Goal: Task Accomplishment & Management: Manage account settings

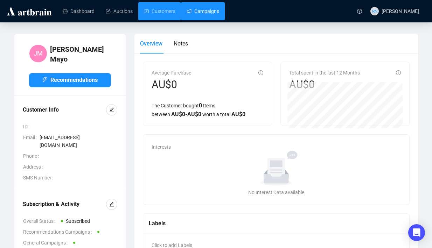
click at [203, 8] on link "Campaigns" at bounding box center [202, 11] width 33 height 18
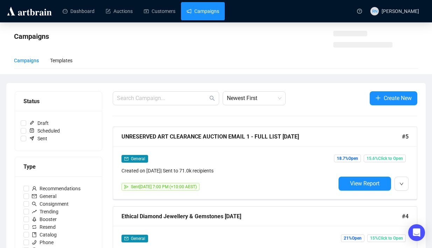
click at [203, 7] on link "Campaigns" at bounding box center [202, 11] width 33 height 18
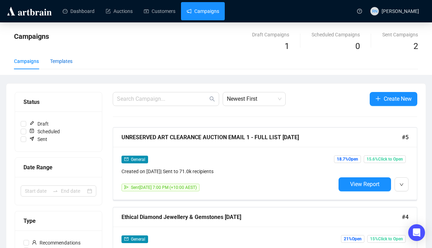
click at [70, 59] on div "Templates" at bounding box center [61, 61] width 22 height 8
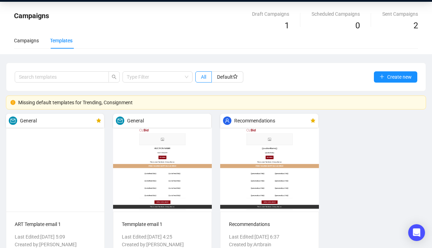
scroll to position [51, 0]
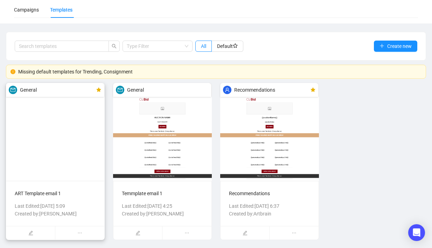
click at [69, 197] on div "ART Template email 1 Last Edited: Sep 3rd 2025, 5:09 Created by: Reannon Navara…" at bounding box center [55, 203] width 98 height 45
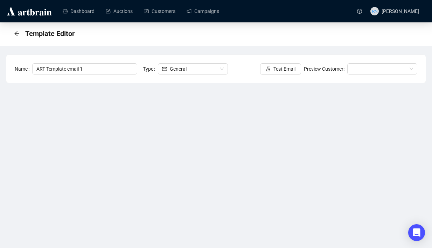
scroll to position [39, 0]
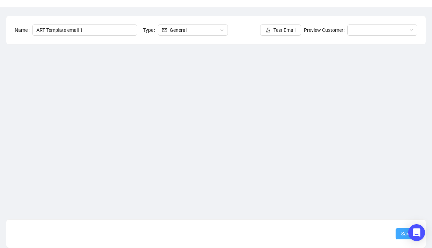
click at [399, 237] on button "Save" at bounding box center [406, 233] width 22 height 11
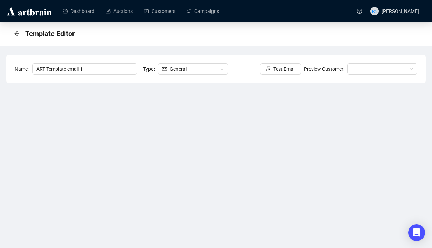
click at [17, 36] on div "Template Editor" at bounding box center [46, 33] width 65 height 11
click at [15, 34] on icon "arrow-left" at bounding box center [16, 33] width 5 height 5
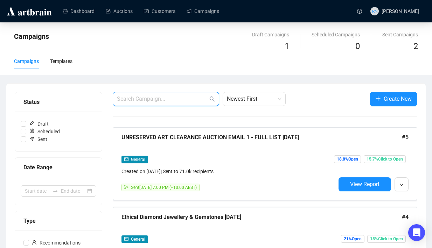
click at [162, 103] on input "text" at bounding box center [162, 99] width 91 height 8
paste input "laurence.angwin@duxtonvineyards.com.au"
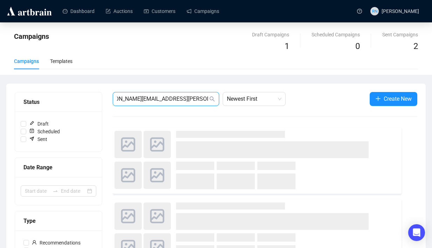
type input "laurence.angwin@duxtonvineyards.com.au"
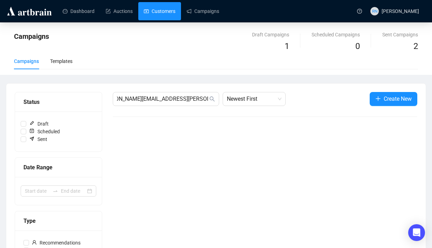
click at [160, 12] on link "Customers" at bounding box center [159, 11] width 31 height 18
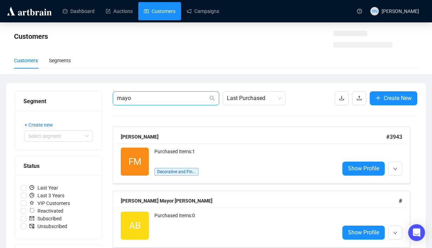
click at [166, 99] on input "mayo" at bounding box center [162, 98] width 91 height 8
paste input "laurence.angwin@duxtonvineyards.com.au"
type input "laurence.angwin@duxtonvineyards.com.au"
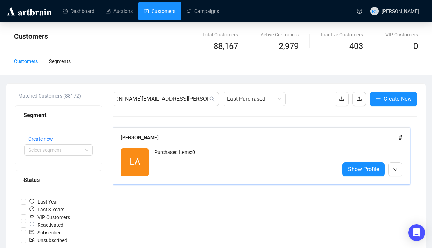
click at [247, 174] on div "Purchased Items: 0" at bounding box center [243, 162] width 179 height 28
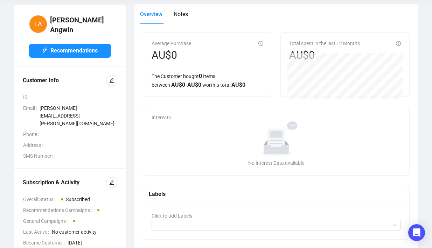
scroll to position [33, 0]
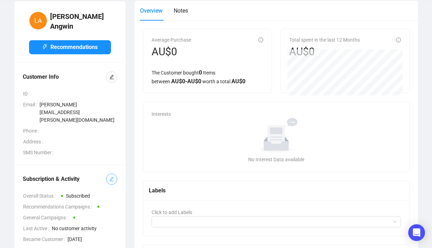
click at [110, 177] on icon "edit" at bounding box center [111, 179] width 5 height 5
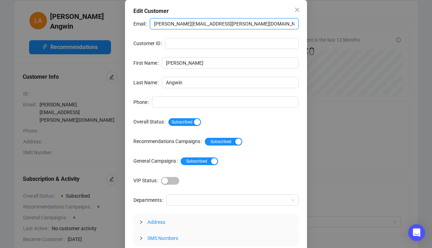
click at [210, 29] on input "laurence.angwin@duxtonvineyards.com.au" at bounding box center [224, 23] width 149 height 11
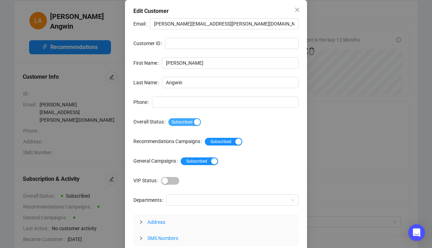
click at [193, 119] on span "Subscribed" at bounding box center [184, 122] width 33 height 8
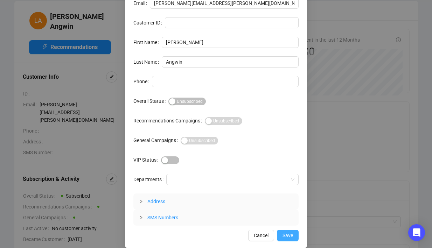
click at [294, 232] on button "Save" at bounding box center [288, 235] width 22 height 11
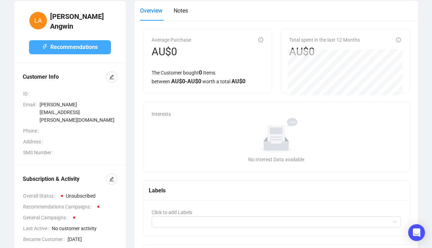
scroll to position [0, 0]
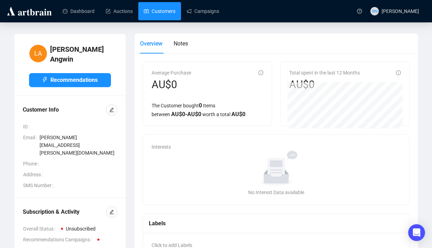
click at [154, 11] on link "Customers" at bounding box center [159, 11] width 31 height 18
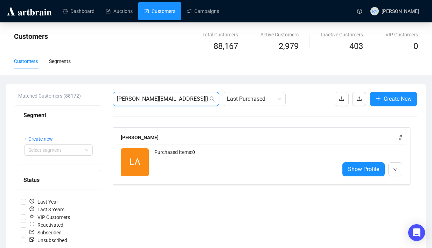
click at [163, 101] on input "laurence.angwin@duxtonvineyards.com.au" at bounding box center [162, 99] width 91 height 8
paste input "Jodie.Bell@education.wa.edu"
type input "Jodie.Bell@education.wa.edu.au"
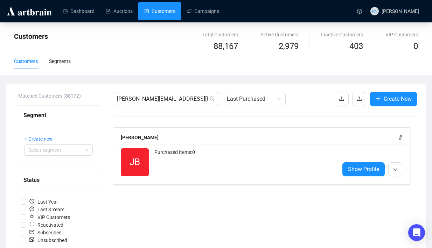
click at [178, 166] on div "Purchased Items: 0" at bounding box center [243, 162] width 179 height 28
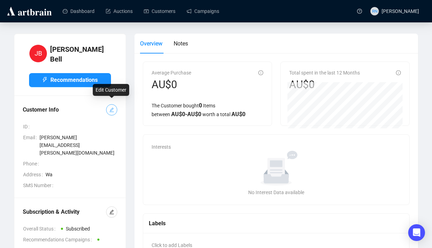
click at [112, 108] on icon "edit" at bounding box center [111, 110] width 5 height 5
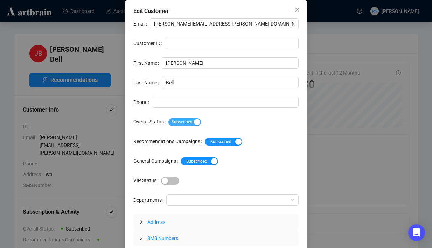
click at [191, 120] on span "Subscribed" at bounding box center [184, 122] width 33 height 8
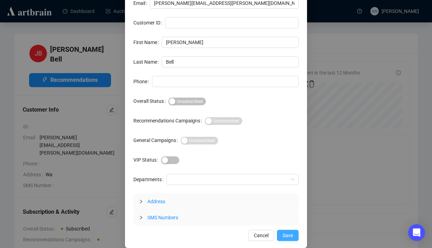
click at [289, 235] on span "Save" at bounding box center [287, 236] width 10 height 8
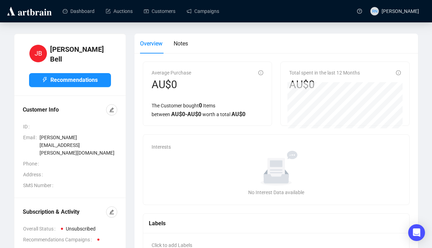
scroll to position [3, 0]
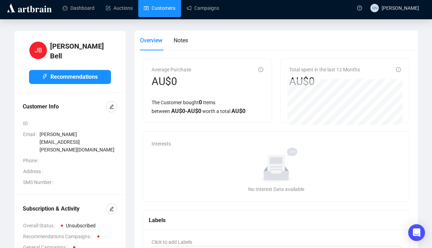
click at [161, 5] on link "Customers" at bounding box center [159, 8] width 31 height 18
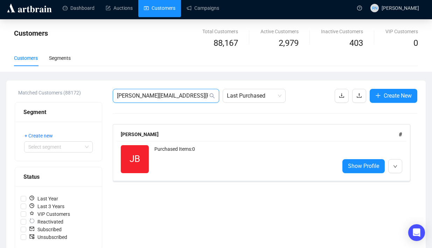
click at [164, 98] on input "Jodie.Bell@education.wa.edu.au" at bounding box center [162, 96] width 91 height 8
paste input "Richard.Meyer@mcratstimber.onmicrosoft.com"
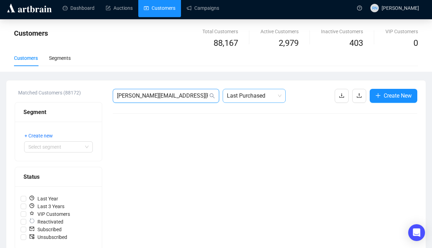
scroll to position [0, 28]
drag, startPoint x: 153, startPoint y: 97, endPoint x: 250, endPoint y: 97, distance: 97.3
click at [250, 97] on div "Richard.Meyer@mcratstimber.onmicrosoft.com Last Purchased" at bounding box center [199, 96] width 173 height 14
click at [138, 96] on input "Richard.Meyer" at bounding box center [162, 96] width 91 height 8
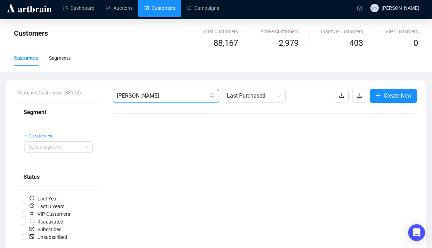
type input "Richard Meyer"
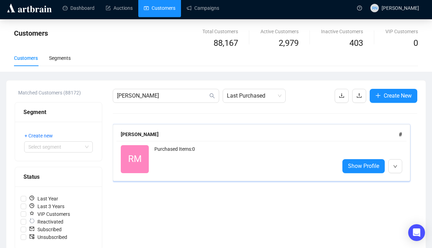
click at [185, 154] on div "Purchased Items: 0" at bounding box center [243, 159] width 179 height 28
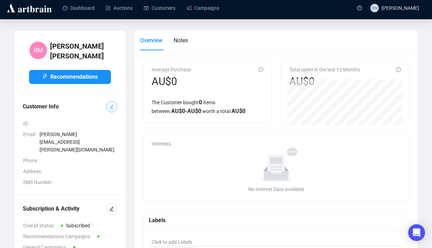
click at [110, 105] on icon "edit" at bounding box center [111, 106] width 5 height 5
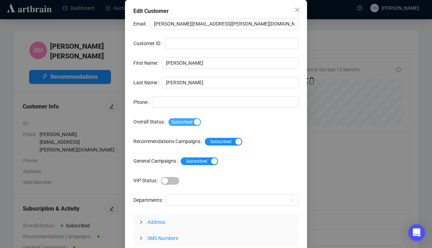
click at [185, 123] on span "Subscribed" at bounding box center [184, 122] width 33 height 8
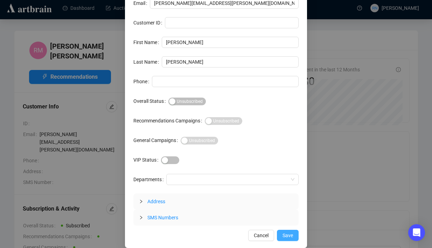
click at [284, 235] on span "Save" at bounding box center [287, 236] width 10 height 8
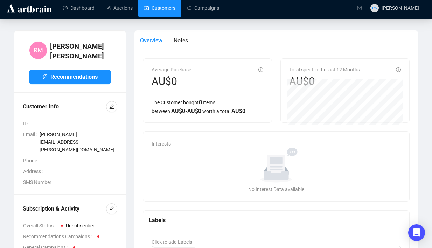
click at [159, 10] on link "Customers" at bounding box center [159, 8] width 31 height 18
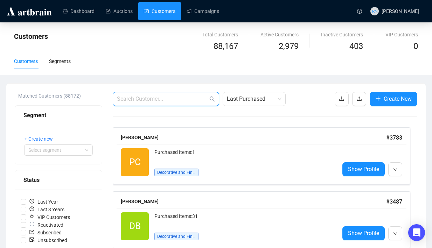
click at [152, 96] on input "text" at bounding box center [162, 99] width 91 height 8
paste input "[PERSON_NAME][EMAIL_ADDRESS][PERSON_NAME][DOMAIN_NAME]"
type input "[PERSON_NAME][EMAIL_ADDRESS][PERSON_NAME][DOMAIN_NAME]"
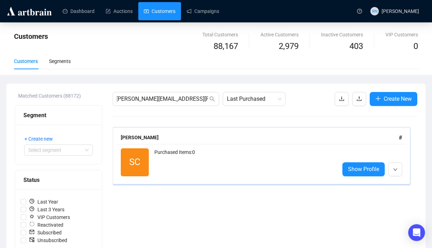
click at [144, 177] on div "SC Reactivated Purchased Items: 0 Show Profile" at bounding box center [262, 162] width 290 height 36
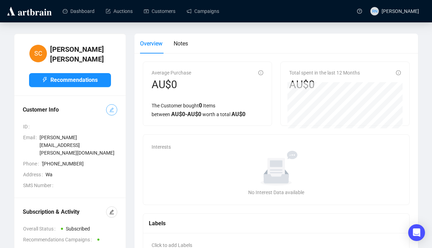
click at [111, 106] on span "button" at bounding box center [111, 110] width 5 height 8
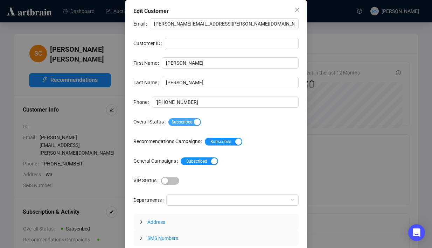
click at [194, 121] on span "Subscribed" at bounding box center [184, 122] width 33 height 8
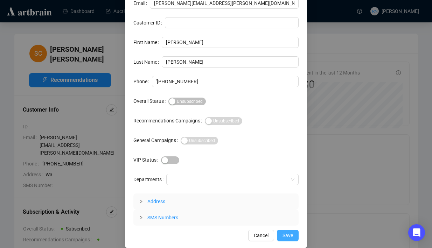
click at [281, 235] on button "Save" at bounding box center [288, 235] width 22 height 11
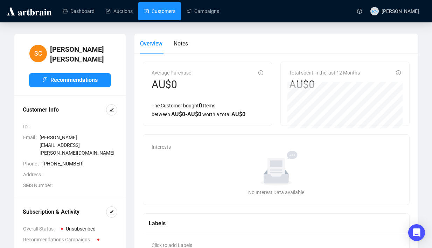
click at [160, 12] on link "Customers" at bounding box center [159, 11] width 31 height 18
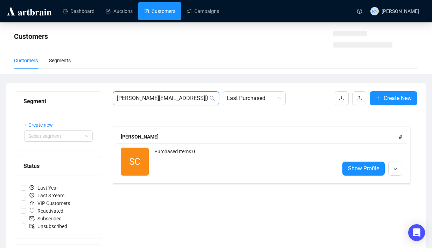
click at [139, 99] on input "[PERSON_NAME][EMAIL_ADDRESS][PERSON_NAME][DOMAIN_NAME]" at bounding box center [162, 98] width 91 height 8
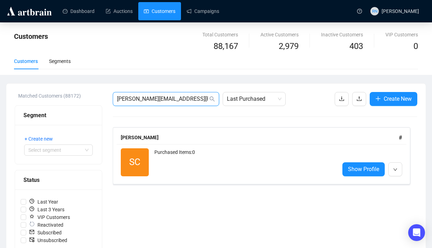
click at [139, 99] on input "[PERSON_NAME][EMAIL_ADDRESS][PERSON_NAME][DOMAIN_NAME]" at bounding box center [162, 99] width 91 height 8
paste input "[PERSON_NAME][EMAIL_ADDRESS][PERSON_NAME][DOMAIN_NAME]"
type input "[PERSON_NAME][EMAIL_ADDRESS][PERSON_NAME][DOMAIN_NAME]"
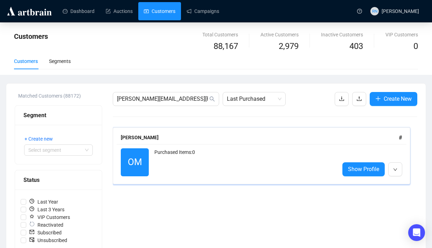
click at [194, 159] on div "Purchased Items: 0" at bounding box center [243, 162] width 179 height 28
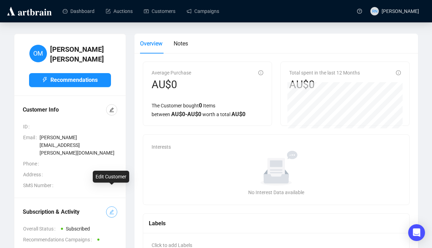
click at [113, 210] on icon "edit" at bounding box center [111, 212] width 5 height 5
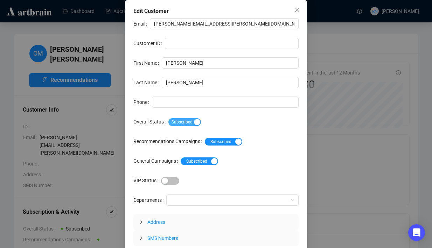
click at [186, 124] on span "Subscribed" at bounding box center [184, 122] width 33 height 8
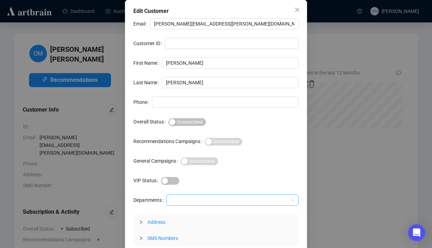
scroll to position [21, 0]
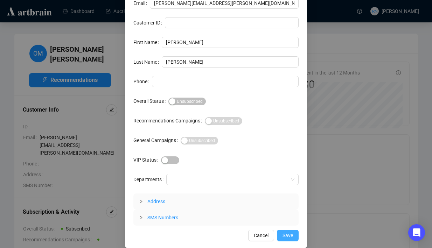
click at [286, 236] on span "Save" at bounding box center [287, 236] width 10 height 8
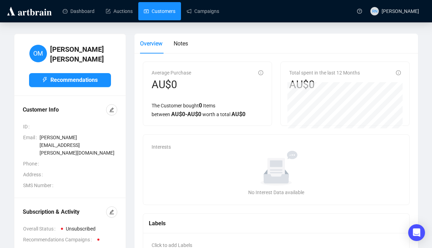
click at [156, 17] on link "Customers" at bounding box center [159, 11] width 31 height 18
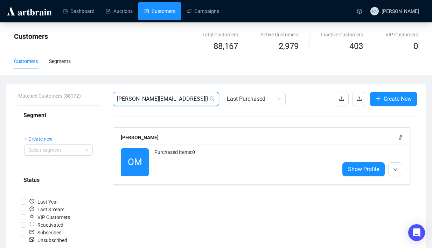
click at [136, 101] on input "[PERSON_NAME][EMAIL_ADDRESS][PERSON_NAME][DOMAIN_NAME]" at bounding box center [162, 99] width 91 height 8
paste input "MMcClelland@cambooyaptyltd"
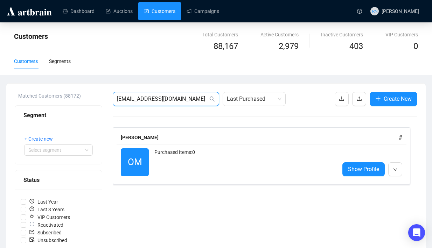
type input "[EMAIL_ADDRESS][DOMAIN_NAME]"
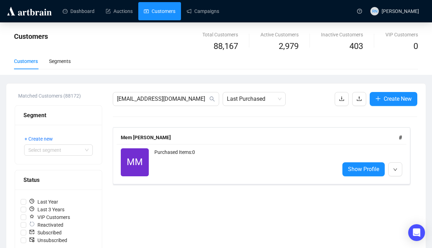
click at [161, 150] on div "Purchased Items: 0" at bounding box center [243, 162] width 179 height 28
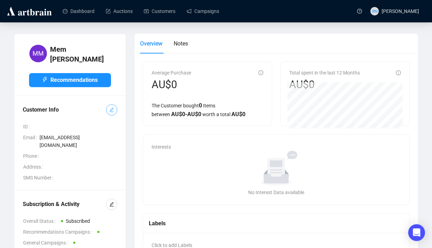
click at [110, 108] on icon "edit" at bounding box center [111, 110] width 5 height 5
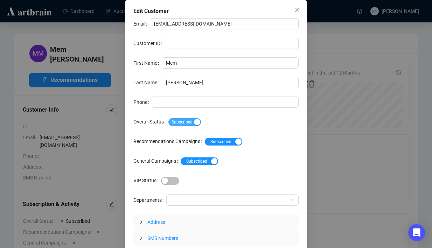
click at [188, 120] on span "Subscribed" at bounding box center [184, 122] width 33 height 8
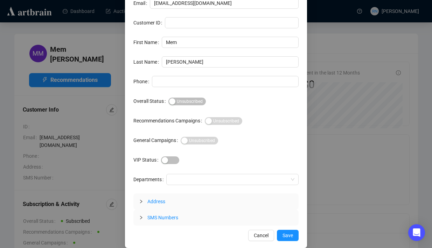
click at [301, 238] on div "Edit Customer Email [EMAIL_ADDRESS][DOMAIN_NAME] Customer ID First Name Mem Las…" at bounding box center [216, 113] width 182 height 269
click at [288, 236] on span "Save" at bounding box center [287, 236] width 10 height 8
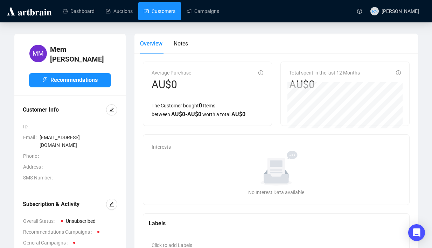
click at [170, 16] on link "Customers" at bounding box center [159, 11] width 31 height 18
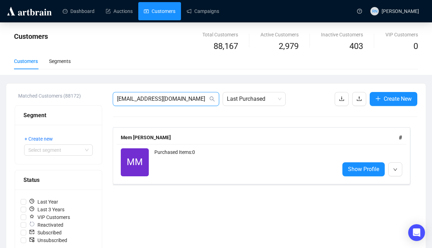
click at [160, 101] on input "[EMAIL_ADDRESS][DOMAIN_NAME]" at bounding box center [162, 99] width 91 height 8
paste input "marne.[PERSON_NAME]@netball"
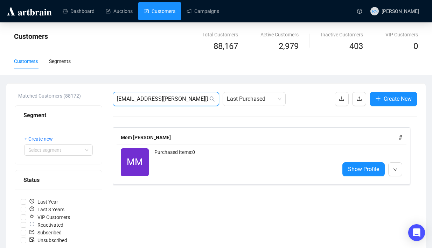
type input "[EMAIL_ADDRESS][PERSON_NAME][DOMAIN_NAME]"
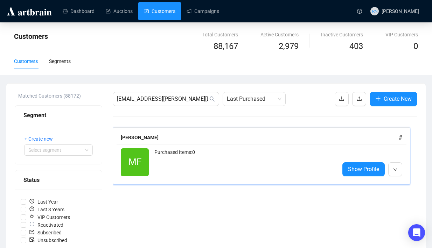
click at [149, 178] on div "MF Reactivated Purchased Items: 0 Show Profile" at bounding box center [262, 162] width 290 height 36
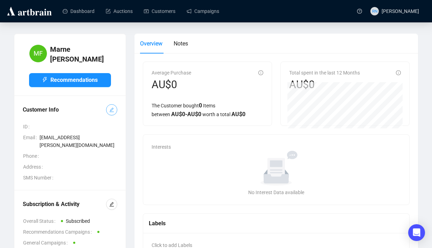
click at [114, 107] on icon "edit" at bounding box center [111, 109] width 5 height 5
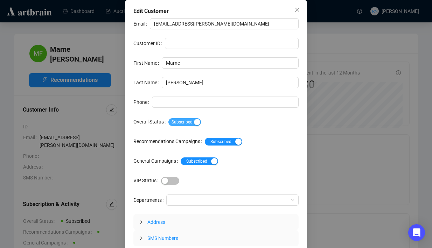
click at [192, 125] on span "Subscribed" at bounding box center [184, 122] width 33 height 8
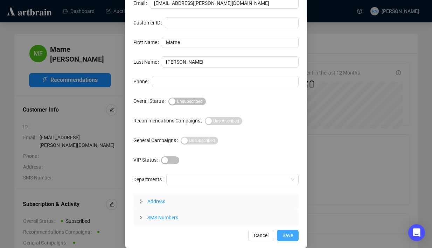
click at [287, 233] on span "Save" at bounding box center [287, 236] width 10 height 8
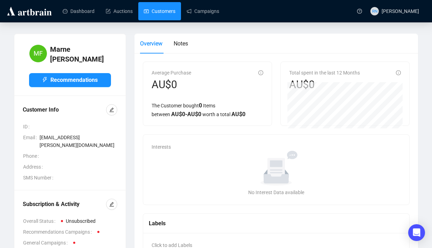
click at [157, 7] on link "Customers" at bounding box center [159, 11] width 31 height 18
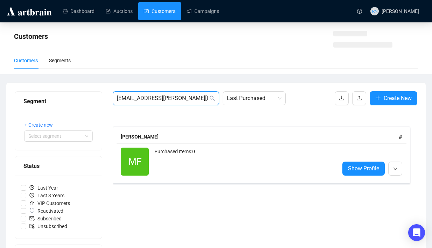
click at [133, 99] on input "[EMAIL_ADDRESS][PERSON_NAME][DOMAIN_NAME]" at bounding box center [162, 98] width 91 height 8
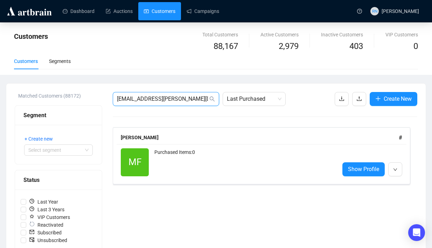
click at [133, 99] on input "[EMAIL_ADDRESS][PERSON_NAME][DOMAIN_NAME]" at bounding box center [162, 99] width 91 height 8
paste input "[EMAIL_ADDRESS][DOMAIN_NAME]"
type input "[PERSON_NAME][EMAIL_ADDRESS][DOMAIN_NAME]"
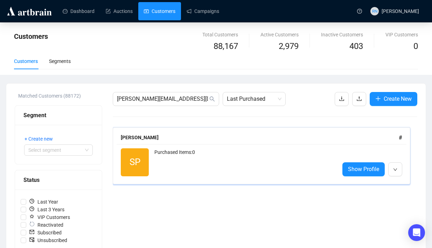
click at [178, 155] on div "Purchased Items: 0" at bounding box center [243, 162] width 179 height 28
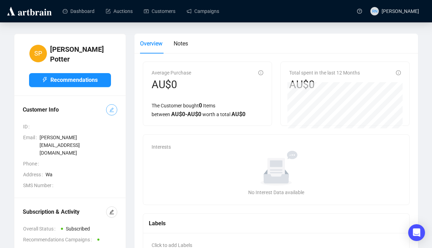
click at [111, 108] on span "button" at bounding box center [111, 110] width 5 height 8
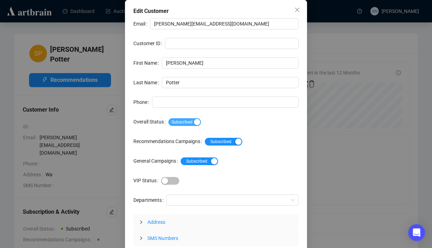
click at [192, 123] on span "Subscribed" at bounding box center [184, 122] width 33 height 8
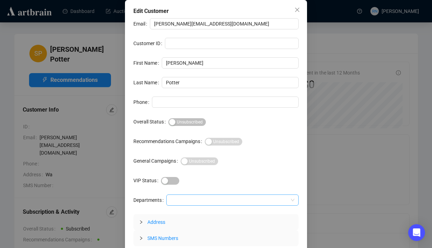
scroll to position [21, 0]
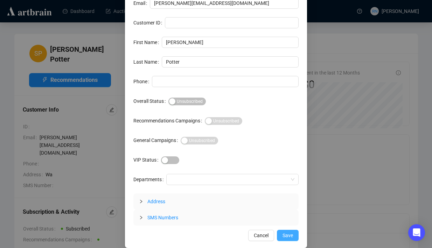
click at [289, 238] on span "Save" at bounding box center [287, 236] width 10 height 8
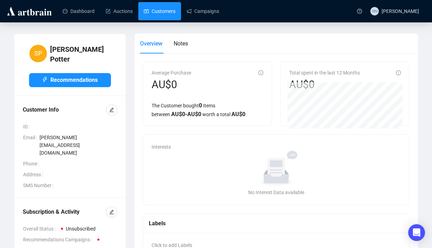
click at [156, 9] on link "Customers" at bounding box center [159, 11] width 31 height 18
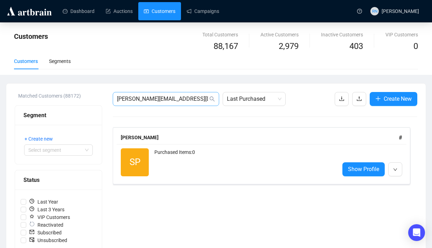
click at [140, 105] on span "[PERSON_NAME][EMAIL_ADDRESS][DOMAIN_NAME]" at bounding box center [166, 99] width 106 height 14
click at [140, 102] on input "[PERSON_NAME][EMAIL_ADDRESS][DOMAIN_NAME]" at bounding box center [162, 99] width 91 height 8
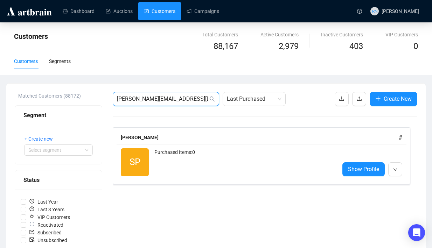
paste input "[EMAIL_ADDRESS][DOMAIN_NAME]"
type input "[EMAIL_ADDRESS][DOMAIN_NAME]"
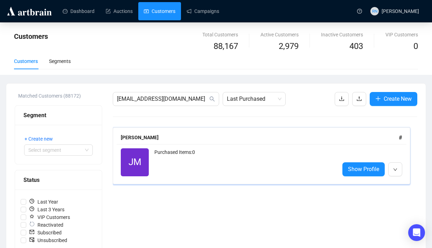
click at [178, 163] on div "Purchased Items: 0" at bounding box center [243, 162] width 179 height 28
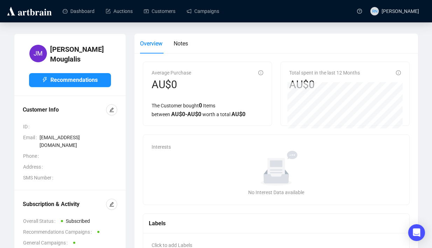
scroll to position [131, 0]
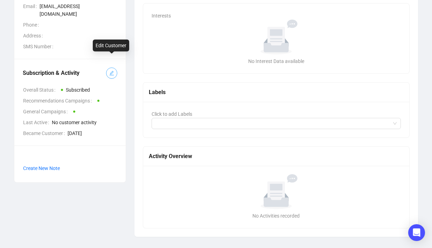
click at [112, 69] on span "button" at bounding box center [111, 73] width 5 height 8
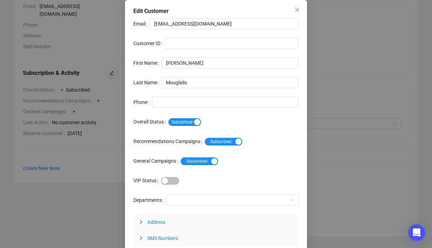
click at [198, 116] on div "Email [EMAIL_ADDRESS][DOMAIN_NAME] Customer ID First Name [PERSON_NAME] Last Na…" at bounding box center [215, 132] width 165 height 228
click at [196, 121] on button "Subscribed" at bounding box center [184, 122] width 33 height 8
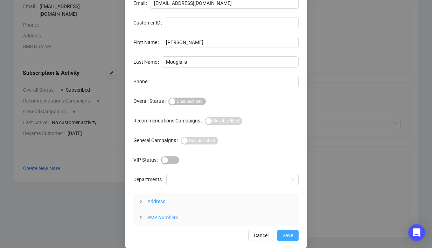
click at [283, 235] on span "Save" at bounding box center [287, 236] width 10 height 8
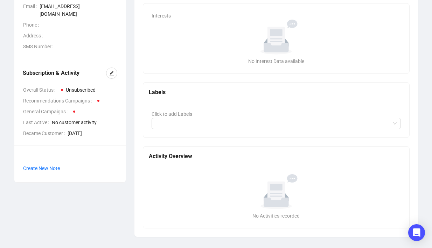
scroll to position [0, 0]
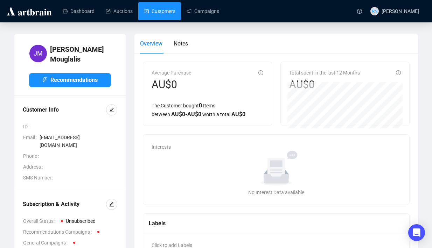
click at [170, 8] on link "Customers" at bounding box center [159, 11] width 31 height 18
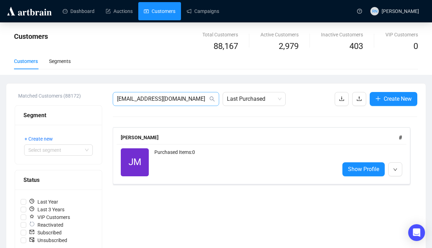
click at [137, 104] on span "[EMAIL_ADDRESS][DOMAIN_NAME]" at bounding box center [166, 99] width 106 height 14
click at [137, 100] on input "[EMAIL_ADDRESS][DOMAIN_NAME]" at bounding box center [162, 99] width 91 height 8
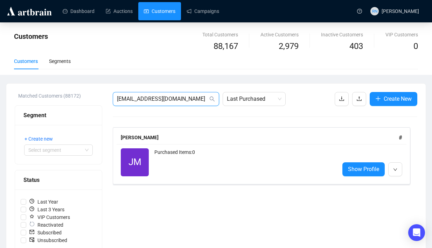
paste input "[EMAIL_ADDRESS][PERSON_NAME][DOMAIN_NAME]"
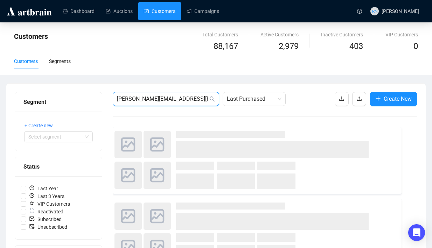
type input "[PERSON_NAME][EMAIL_ADDRESS][PERSON_NAME][DOMAIN_NAME]"
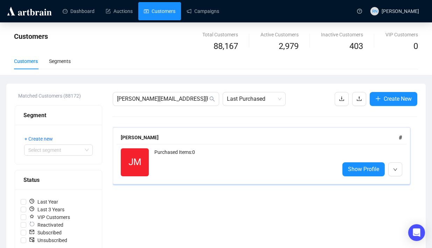
click at [158, 150] on div "Purchased Items: 0" at bounding box center [243, 162] width 179 height 28
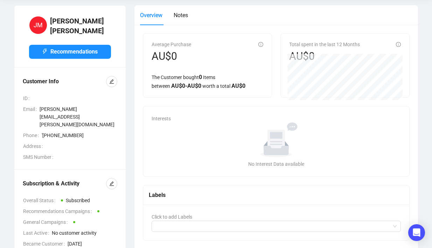
scroll to position [38, 0]
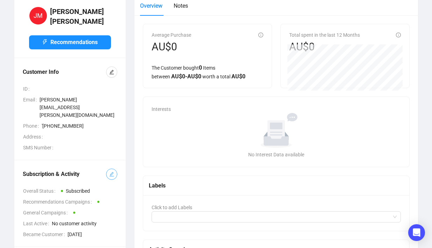
click at [114, 170] on span "button" at bounding box center [111, 174] width 5 height 8
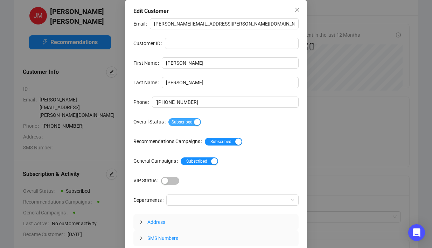
click at [187, 122] on span "Subscribed" at bounding box center [184, 122] width 33 height 8
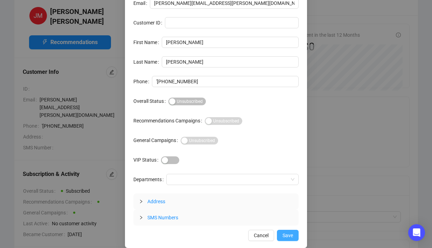
click at [288, 232] on span "Save" at bounding box center [287, 236] width 10 height 8
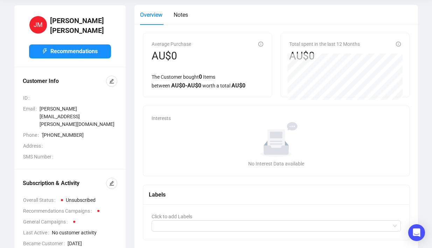
scroll to position [0, 0]
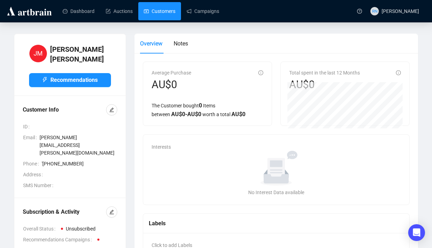
click at [165, 15] on link "Customers" at bounding box center [159, 11] width 31 height 18
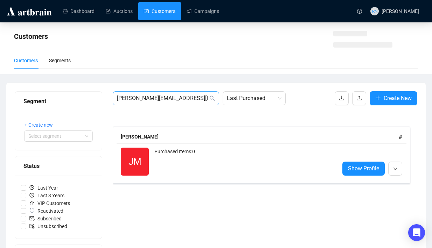
click at [154, 94] on span "[PERSON_NAME][EMAIL_ADDRESS][PERSON_NAME][DOMAIN_NAME]" at bounding box center [166, 98] width 106 height 14
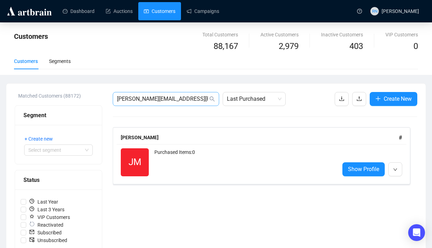
click at [154, 94] on span "[PERSON_NAME][EMAIL_ADDRESS][PERSON_NAME][DOMAIN_NAME]" at bounding box center [166, 99] width 106 height 14
drag, startPoint x: 154, startPoint y: 94, endPoint x: 154, endPoint y: 98, distance: 3.8
click at [154, 94] on span "[PERSON_NAME][EMAIL_ADDRESS][PERSON_NAME][DOMAIN_NAME]" at bounding box center [166, 99] width 106 height 14
click at [154, 98] on input "[PERSON_NAME][EMAIL_ADDRESS][PERSON_NAME][DOMAIN_NAME]" at bounding box center [162, 99] width 91 height 8
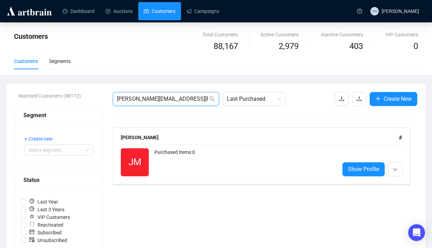
click at [154, 98] on input "[PERSON_NAME][EMAIL_ADDRESS][PERSON_NAME][DOMAIN_NAME]" at bounding box center [162, 99] width 91 height 8
paste input "[PERSON_NAME][EMAIL_ADDRESS][DOMAIN_NAME]"
type input "[PERSON_NAME][EMAIL_ADDRESS][DOMAIN_NAME]"
click at [187, 102] on input "[PERSON_NAME][EMAIL_ADDRESS][DOMAIN_NAME]" at bounding box center [162, 99] width 91 height 8
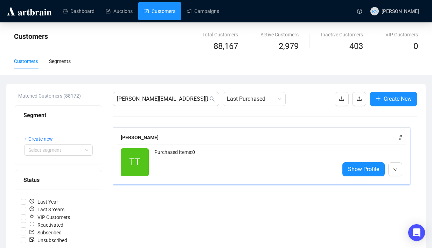
click at [183, 163] on div "Purchased Items: 0" at bounding box center [243, 162] width 179 height 28
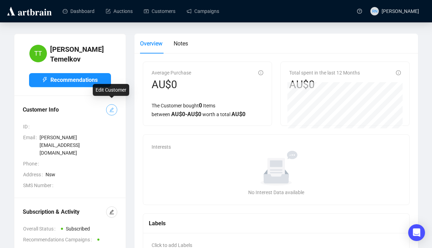
click at [109, 107] on icon "edit" at bounding box center [111, 109] width 5 height 5
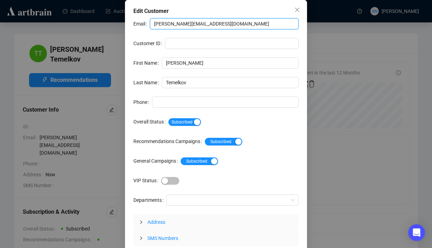
click at [168, 25] on input "[PERSON_NAME][EMAIL_ADDRESS][DOMAIN_NAME]" at bounding box center [224, 23] width 149 height 11
paste input ".[EMAIL_ADDRESS][DOMAIN_NAME]"
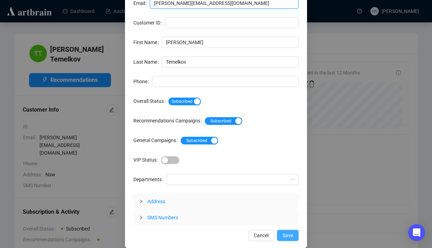
type input "[PERSON_NAME][EMAIL_ADDRESS][DOMAIN_NAME]"
click at [280, 235] on button "Save" at bounding box center [288, 235] width 22 height 11
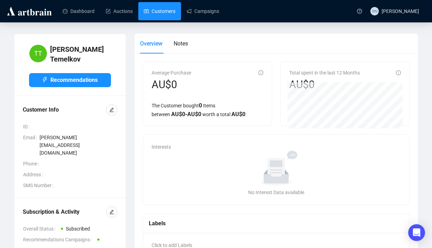
click at [160, 10] on link "Customers" at bounding box center [159, 11] width 31 height 18
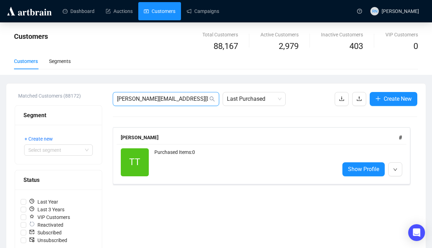
click at [154, 95] on input "[PERSON_NAME][EMAIL_ADDRESS][DOMAIN_NAME]" at bounding box center [162, 99] width 91 height 8
paste input "mjones@smpg"
type input "[EMAIL_ADDRESS][DOMAIN_NAME]"
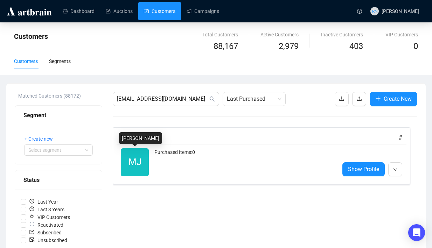
click at [141, 164] on span "MJ" at bounding box center [134, 162] width 13 height 14
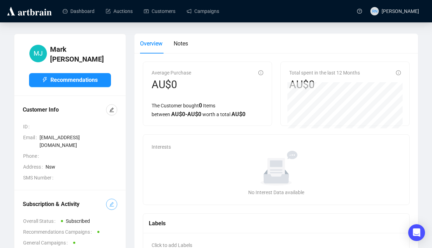
click at [108, 199] on button "button" at bounding box center [111, 204] width 11 height 11
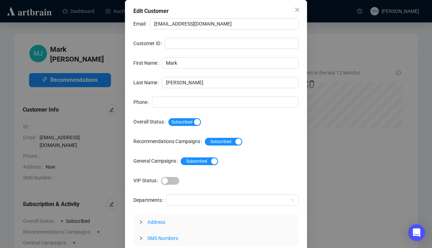
click at [193, 116] on div "Subscribed" at bounding box center [233, 121] width 130 height 11
click at [193, 118] on div "Subscribed" at bounding box center [233, 122] width 130 height 8
click at [195, 123] on span "Subscribed" at bounding box center [184, 122] width 33 height 8
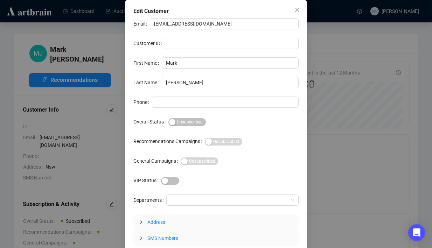
scroll to position [21, 0]
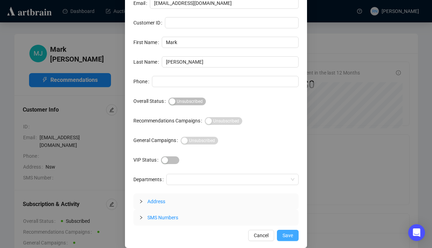
click at [291, 235] on span "Save" at bounding box center [287, 236] width 10 height 8
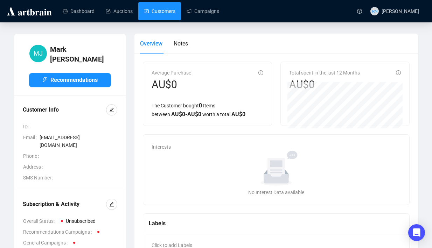
click at [150, 15] on link "Customers" at bounding box center [159, 11] width 31 height 18
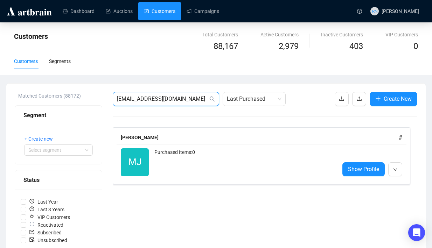
click at [147, 95] on input "[EMAIL_ADDRESS][DOMAIN_NAME]" at bounding box center [162, 99] width 91 height 8
paste input "[PERSON_NAME]@bmendelson"
type input "[PERSON_NAME][EMAIL_ADDRESS][DOMAIN_NAME]"
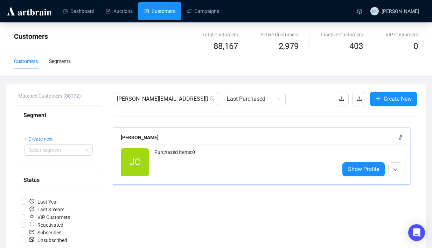
click at [303, 168] on div "Purchased Items: 0" at bounding box center [243, 162] width 179 height 28
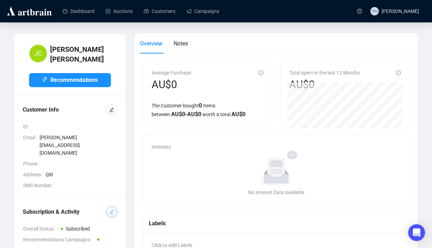
click at [115, 206] on button "button" at bounding box center [111, 211] width 11 height 11
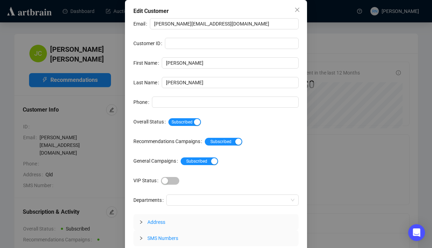
click at [192, 117] on div "Subscribed" at bounding box center [233, 121] width 130 height 11
click at [192, 119] on span "Subscribed" at bounding box center [184, 122] width 33 height 8
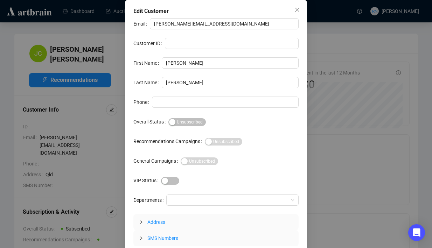
scroll to position [21, 0]
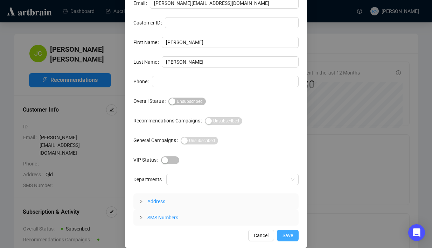
click at [285, 235] on span "Save" at bounding box center [287, 236] width 10 height 8
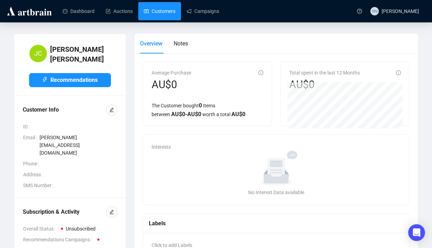
click at [168, 6] on link "Customers" at bounding box center [159, 11] width 31 height 18
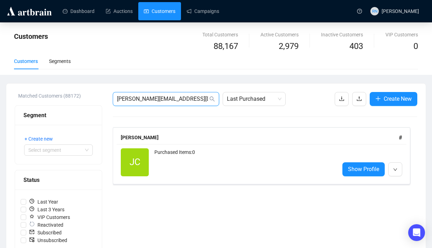
click at [164, 98] on input "[PERSON_NAME][EMAIL_ADDRESS][DOMAIN_NAME]" at bounding box center [162, 99] width 91 height 8
paste input "awallace@urbis"
type input "[EMAIL_ADDRESS][DOMAIN_NAME]"
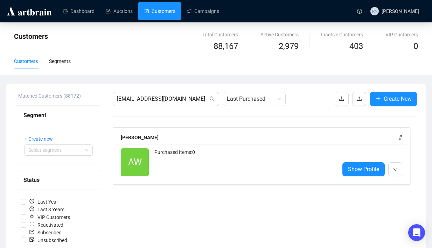
click at [155, 156] on div "Purchased Items: 0" at bounding box center [243, 162] width 179 height 28
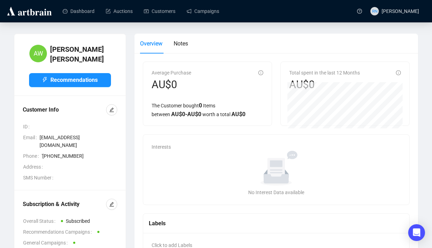
click at [103, 199] on div "Subscription & Activity Overall Status Subscribed Recommendations Campaigns Gen…" at bounding box center [70, 234] width 94 height 70
click at [113, 200] on span "button" at bounding box center [111, 204] width 5 height 8
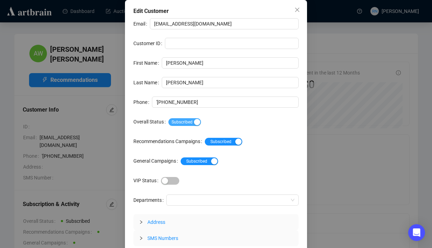
click at [192, 121] on span "Subscribed" at bounding box center [184, 122] width 33 height 8
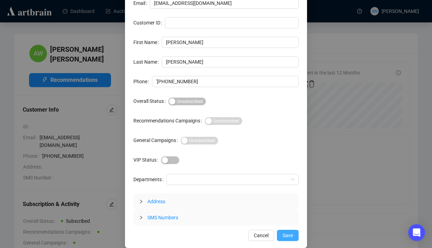
click at [288, 235] on span "Save" at bounding box center [287, 236] width 10 height 8
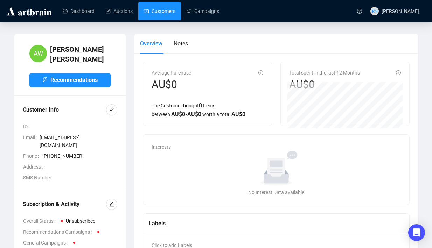
click at [162, 8] on link "Customers" at bounding box center [159, 11] width 31 height 18
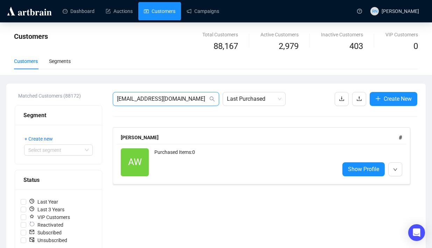
click at [130, 100] on input "[EMAIL_ADDRESS][DOMAIN_NAME]" at bounding box center [162, 99] width 91 height 8
paste input "[PERSON_NAME][EMAIL_ADDRESS][PERSON_NAME][DOMAIN_NAME]"
type input "[PERSON_NAME][EMAIL_ADDRESS][PERSON_NAME][DOMAIN_NAME]"
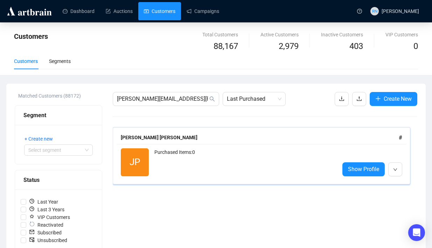
click at [210, 173] on div "Purchased Items: 0" at bounding box center [243, 162] width 179 height 28
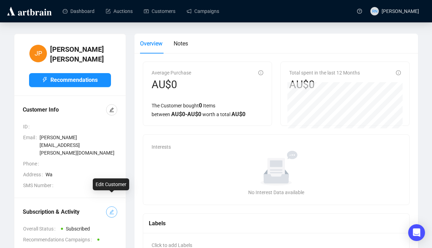
click at [109, 206] on button "button" at bounding box center [111, 211] width 11 height 11
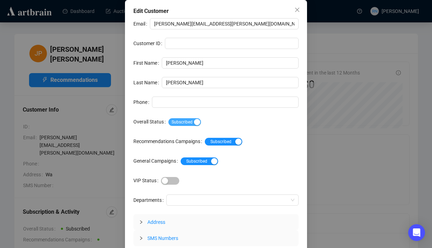
click at [199, 122] on div "button" at bounding box center [197, 122] width 6 height 6
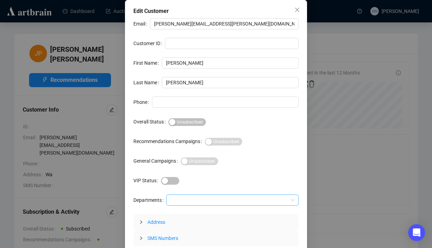
scroll to position [21, 0]
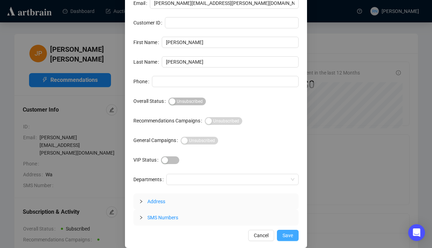
click at [280, 233] on button "Save" at bounding box center [288, 235] width 22 height 11
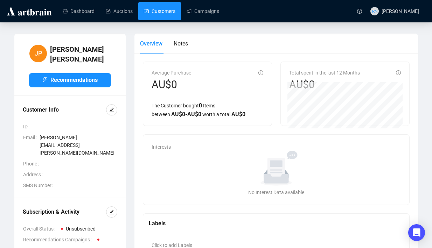
click at [163, 11] on link "Customers" at bounding box center [159, 11] width 31 height 18
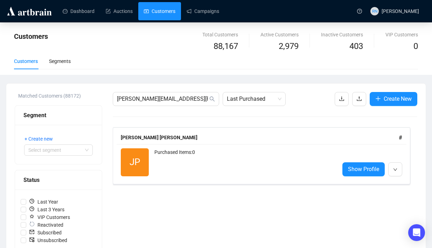
click at [160, 13] on link "Customers" at bounding box center [159, 11] width 31 height 18
click at [157, 102] on input "[PERSON_NAME][EMAIL_ADDRESS][PERSON_NAME][DOMAIN_NAME]" at bounding box center [162, 99] width 91 height 8
paste input "[PERSON_NAME][EMAIL_ADDRESS][DOMAIN_NAME]"
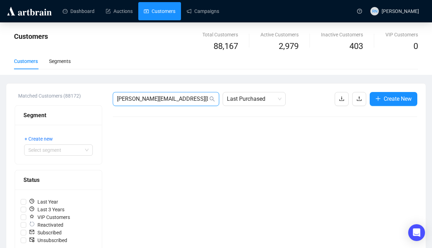
drag, startPoint x: 142, startPoint y: 100, endPoint x: 228, endPoint y: 107, distance: 86.0
click at [228, 107] on div "[PERSON_NAME][EMAIL_ADDRESS][DOMAIN_NAME] Last Purchased Create New" at bounding box center [265, 247] width 304 height 311
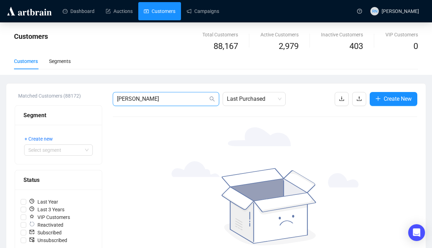
type input "[PERSON_NAME]"
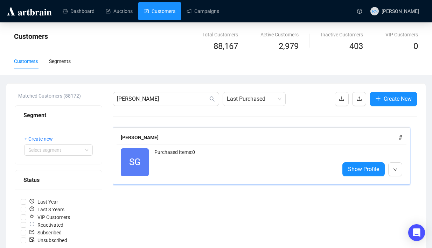
click at [196, 169] on div "Purchased Items: 0" at bounding box center [243, 162] width 179 height 28
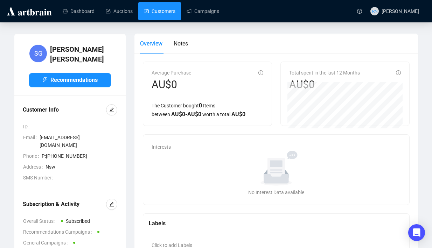
click at [164, 8] on link "Customers" at bounding box center [159, 11] width 31 height 18
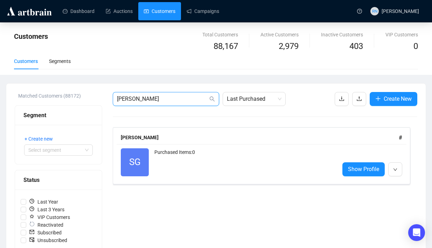
click at [155, 96] on input "[PERSON_NAME]" at bounding box center [162, 99] width 91 height 8
click at [155, 95] on input "[PERSON_NAME]" at bounding box center [162, 99] width 91 height 8
paste input "[EMAIL_ADDRESS]"
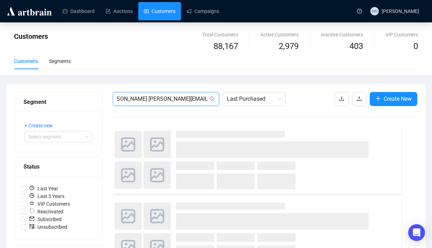
click at [155, 95] on input "[PERSON_NAME] [PERSON_NAME][EMAIL_ADDRESS]" at bounding box center [162, 99] width 91 height 8
click at [154, 96] on input "[PERSON_NAME] [PERSON_NAME][EMAIL_ADDRESS]" at bounding box center [162, 99] width 91 height 8
paste input "[EMAIL_ADDRESS][DOMAIN_NAME]"
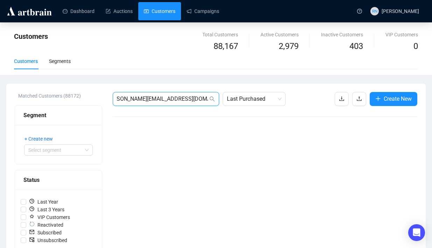
scroll to position [0, 0]
type input "[PERSON_NAME][EMAIL_ADDRESS][DOMAIN_NAME]"
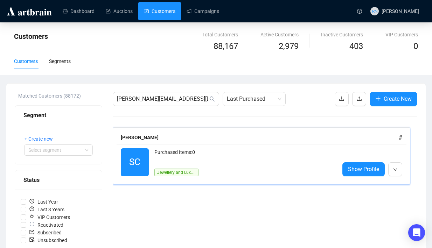
click at [159, 145] on div "SC Reactivated Purchased Items: 0 Jewellery and Luxury Show Profile" at bounding box center [262, 162] width 290 height 36
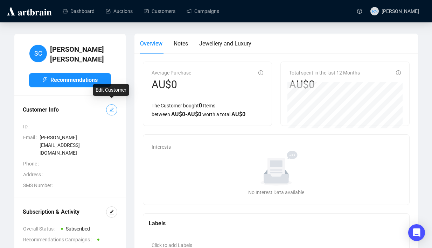
click at [113, 108] on icon "edit" at bounding box center [111, 110] width 5 height 5
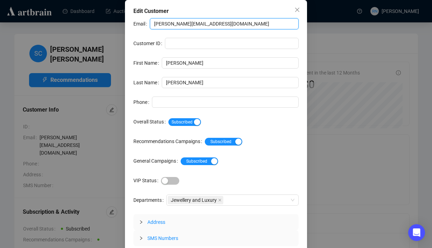
click at [181, 27] on input "[PERSON_NAME][EMAIL_ADDRESS][DOMAIN_NAME]" at bounding box center [224, 23] width 149 height 11
paste input "[DOMAIN_NAME]"
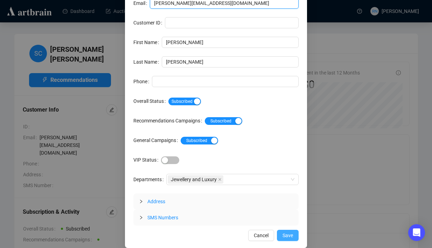
type input "[PERSON_NAME][EMAIL_ADDRESS][DOMAIN_NAME]"
click at [291, 232] on span "Save" at bounding box center [287, 236] width 10 height 8
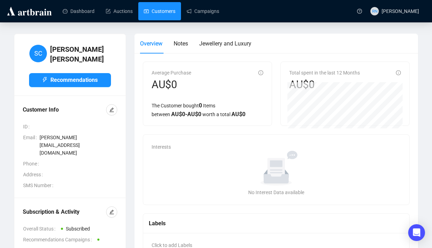
click at [157, 15] on link "Customers" at bounding box center [159, 11] width 31 height 18
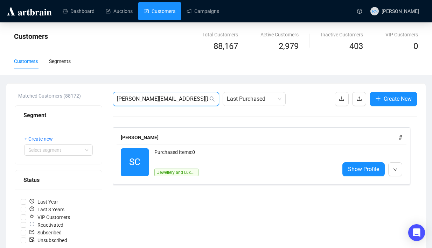
click at [146, 101] on input "[PERSON_NAME][EMAIL_ADDRESS][DOMAIN_NAME]" at bounding box center [162, 99] width 91 height 8
paste input "[PERSON_NAME][EMAIL_ADDRESS][PERSON_NAME][DOMAIN_NAME]"
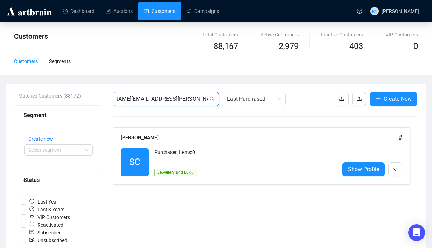
type input "[PERSON_NAME][EMAIL_ADDRESS][PERSON_NAME][DOMAIN_NAME]"
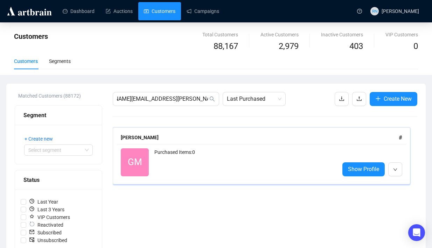
click at [192, 155] on div "Purchased Items: 0" at bounding box center [243, 162] width 179 height 28
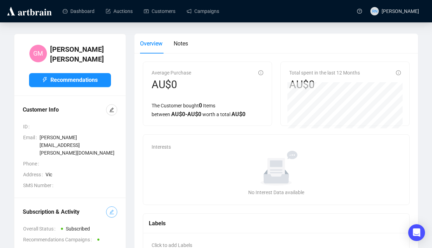
click at [108, 206] on button "button" at bounding box center [111, 211] width 11 height 11
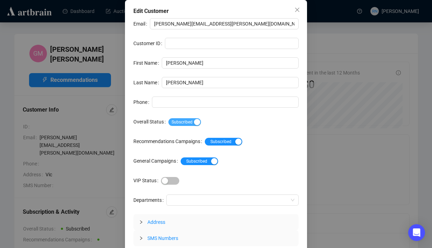
click at [199, 125] on div "button" at bounding box center [197, 122] width 6 height 6
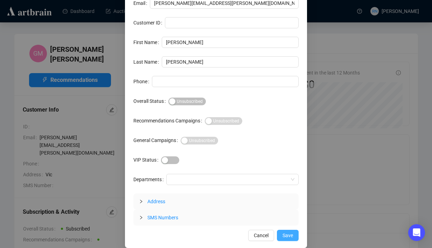
click at [286, 232] on span "Save" at bounding box center [287, 236] width 10 height 8
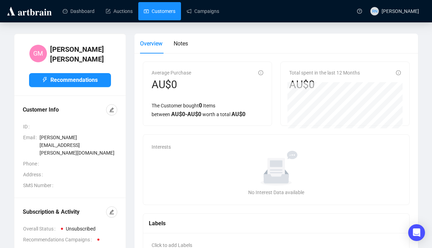
click at [166, 11] on link "Customers" at bounding box center [159, 11] width 31 height 18
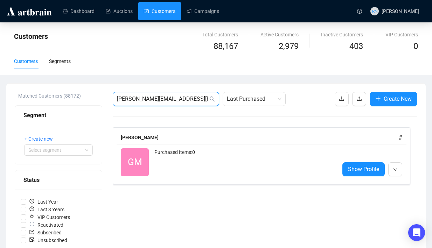
click at [157, 100] on input "[PERSON_NAME][EMAIL_ADDRESS][PERSON_NAME][DOMAIN_NAME]" at bounding box center [162, 99] width 91 height 8
paste input "[PERSON_NAME][EMAIL_ADDRESS][DOMAIN_NAME]"
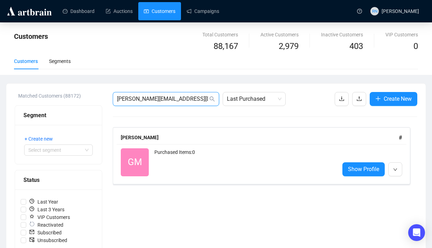
type input "[PERSON_NAME][EMAIL_ADDRESS][DOMAIN_NAME]"
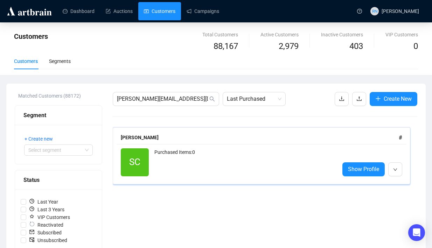
click at [184, 169] on div "Purchased Items: 0" at bounding box center [243, 162] width 179 height 28
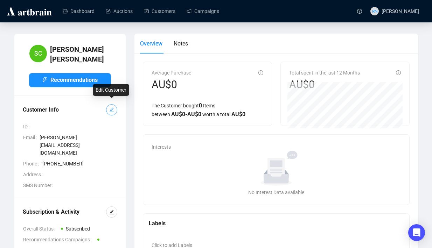
click at [110, 108] on icon "edit" at bounding box center [111, 109] width 5 height 5
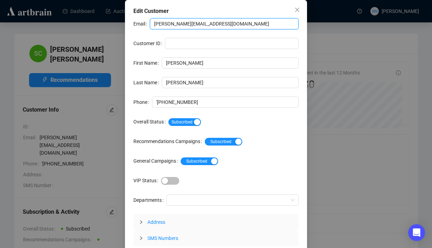
click at [177, 26] on input "[PERSON_NAME][EMAIL_ADDRESS][DOMAIN_NAME]" at bounding box center [224, 23] width 149 height 11
paste input "[DOMAIN_NAME]."
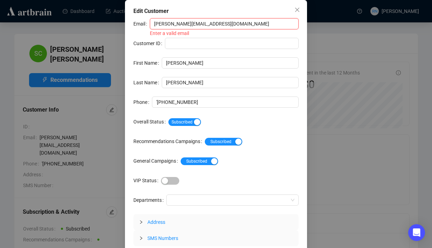
type input "[PERSON_NAME][EMAIL_ADDRESS][DOMAIN_NAME]"
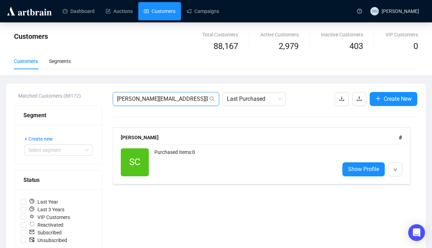
click at [171, 102] on input "[PERSON_NAME][EMAIL_ADDRESS][DOMAIN_NAME]" at bounding box center [162, 99] width 91 height 8
click at [154, 93] on span "[PERSON_NAME]" at bounding box center [166, 99] width 106 height 14
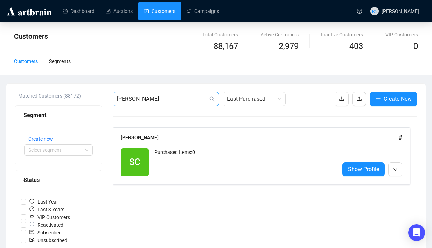
click at [150, 104] on span "[PERSON_NAME]" at bounding box center [166, 99] width 106 height 14
click at [150, 103] on input "[PERSON_NAME]" at bounding box center [162, 99] width 91 height 8
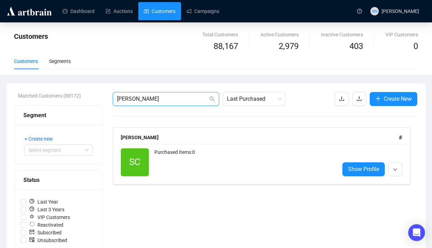
click at [150, 103] on input "[PERSON_NAME]" at bounding box center [162, 99] width 91 height 8
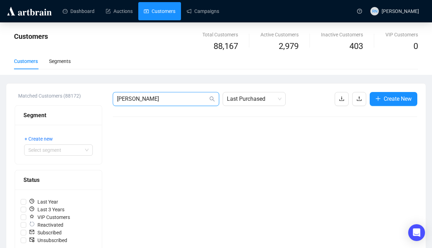
click at [140, 99] on input "[PERSON_NAME]" at bounding box center [162, 99] width 91 height 8
click at [159, 100] on input "fountas" at bounding box center [162, 99] width 91 height 8
paste input "[PERSON_NAME][EMAIL_ADDRESS][DOMAIN_NAME]."
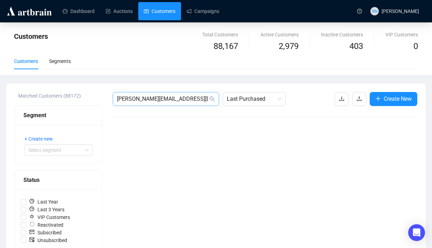
click at [149, 93] on span "[PERSON_NAME][EMAIL_ADDRESS][DOMAIN_NAME]." at bounding box center [166, 99] width 106 height 14
click at [149, 96] on input "[PERSON_NAME][EMAIL_ADDRESS][DOMAIN_NAME]." at bounding box center [162, 99] width 91 height 8
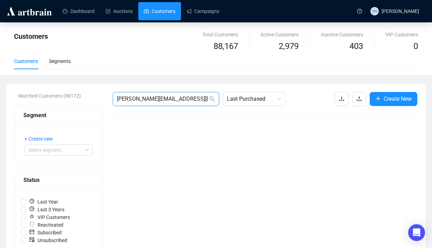
click at [149, 96] on input "[PERSON_NAME][EMAIL_ADDRESS][DOMAIN_NAME]." at bounding box center [162, 99] width 91 height 8
paste input "[PERSON_NAME][EMAIL_ADDRESS][DOMAIN_NAME]"
type input "[PERSON_NAME][EMAIL_ADDRESS][DOMAIN_NAME]"
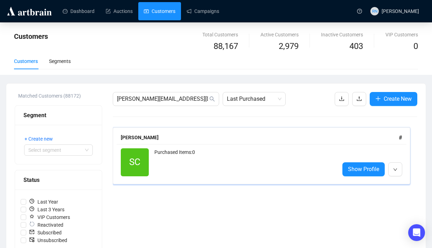
click at [191, 163] on div "Purchased Items: 0" at bounding box center [243, 162] width 179 height 28
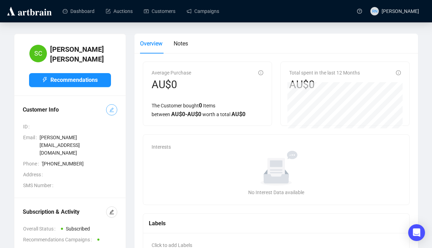
click at [112, 109] on span "button" at bounding box center [111, 110] width 5 height 8
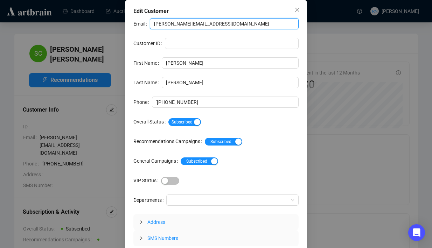
click at [200, 26] on input "[PERSON_NAME][EMAIL_ADDRESS][DOMAIN_NAME]" at bounding box center [224, 23] width 149 height 11
paste input "nextgreengroup"
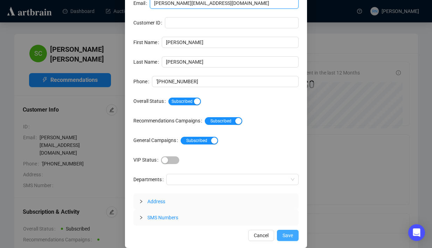
type input "[PERSON_NAME][EMAIL_ADDRESS][DOMAIN_NAME]"
click at [280, 237] on button "Save" at bounding box center [288, 235] width 22 height 11
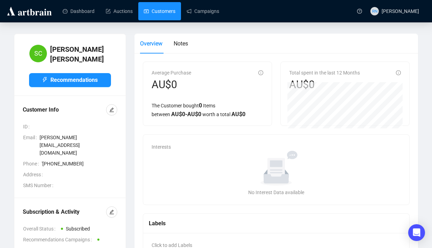
click at [166, 12] on link "Customers" at bounding box center [159, 11] width 31 height 18
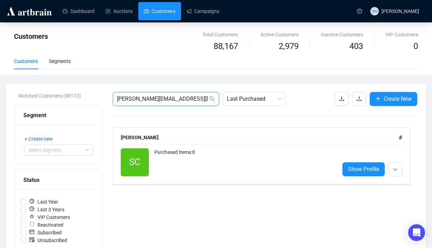
click at [154, 95] on input "[PERSON_NAME][EMAIL_ADDRESS][DOMAIN_NAME]" at bounding box center [162, 99] width 91 height 8
paste input "[PERSON_NAME].[PERSON_NAME]@participateaustralia"
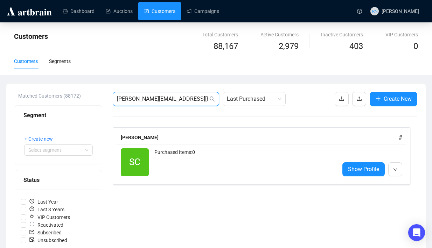
scroll to position [0, 4]
type input "[PERSON_NAME][EMAIL_ADDRESS][PERSON_NAME][DOMAIN_NAME]"
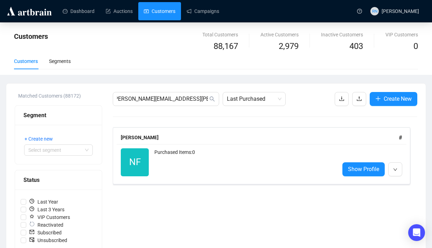
click at [207, 164] on div "Purchased Items: 0" at bounding box center [243, 162] width 179 height 28
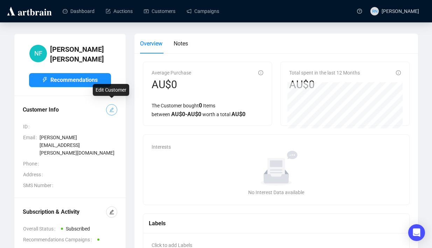
click at [112, 106] on span "button" at bounding box center [111, 110] width 5 height 8
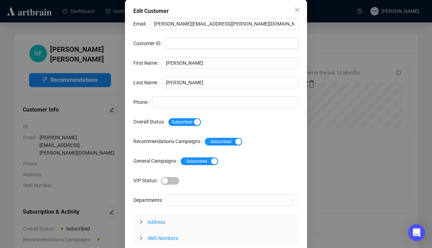
click at [188, 117] on div "Subscribed" at bounding box center [233, 121] width 130 height 11
click at [190, 121] on span "Subscribed" at bounding box center [184, 122] width 33 height 8
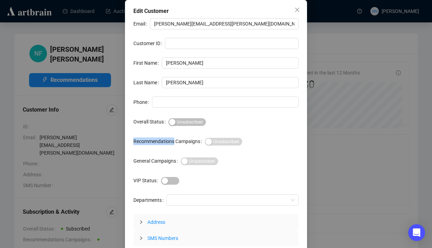
scroll to position [21, 0]
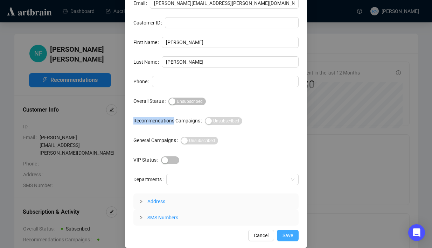
click at [282, 232] on span "Save" at bounding box center [287, 236] width 10 height 8
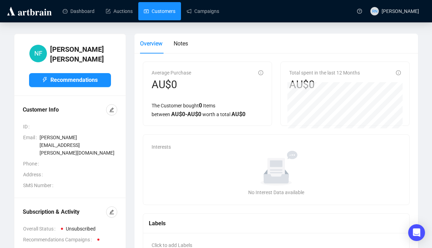
click at [158, 15] on link "Customers" at bounding box center [159, 11] width 31 height 18
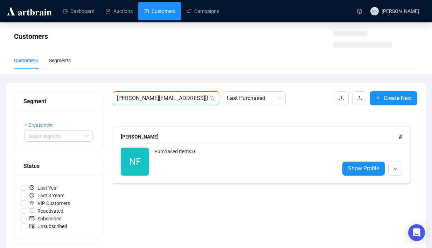
click at [142, 97] on input "[PERSON_NAME][EMAIL_ADDRESS][PERSON_NAME][DOMAIN_NAME]" at bounding box center [162, 98] width 91 height 8
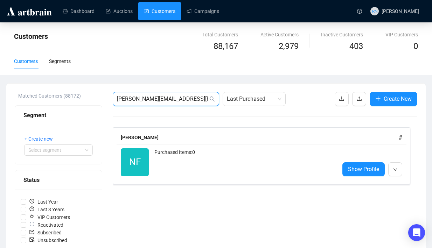
paste input "[PERSON_NAME][EMAIL_ADDRESS][DOMAIN_NAME]"
type input "[PERSON_NAME][EMAIL_ADDRESS][DOMAIN_NAME]"
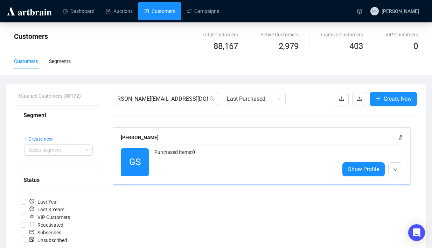
click at [196, 174] on div "Purchased Items: 0" at bounding box center [243, 162] width 179 height 28
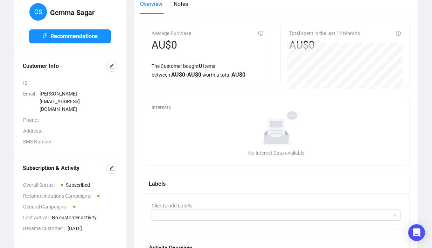
scroll to position [44, 0]
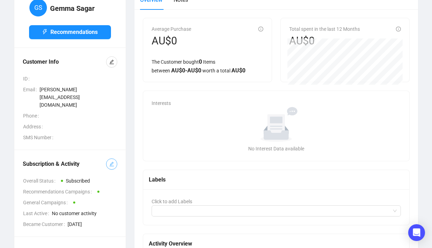
click at [112, 161] on button "button" at bounding box center [111, 164] width 11 height 11
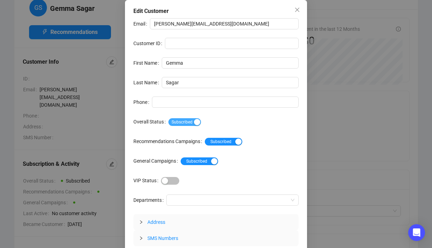
click at [193, 122] on span "Subscribed" at bounding box center [184, 122] width 33 height 8
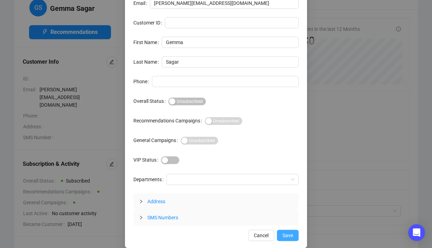
click at [292, 236] on span "Save" at bounding box center [287, 236] width 10 height 8
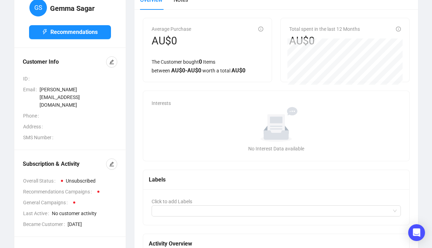
scroll to position [0, 0]
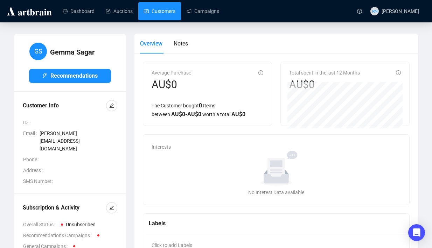
click at [162, 16] on link "Customers" at bounding box center [159, 11] width 31 height 18
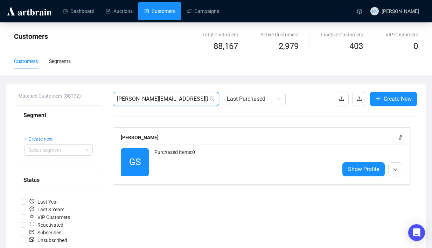
click at [138, 98] on input "[PERSON_NAME][EMAIL_ADDRESS][DOMAIN_NAME]" at bounding box center [162, 99] width 91 height 8
paste input "[PERSON_NAME][EMAIL_ADDRESS][PERSON_NAME][DOMAIN_NAME]"
type input "[EMAIL_ADDRESS][PERSON_NAME][DOMAIN_NAME]"
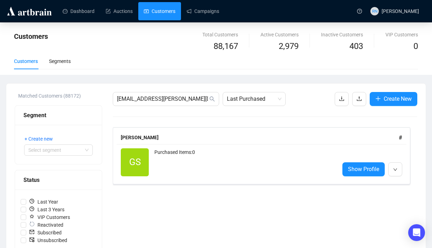
click at [196, 157] on div "Purchased Items: 0" at bounding box center [243, 162] width 179 height 28
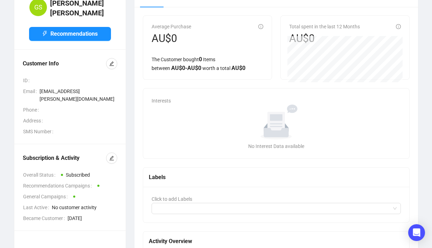
scroll to position [129, 0]
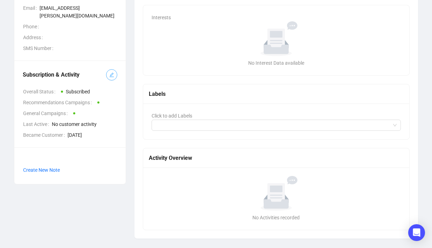
click at [112, 72] on icon "edit" at bounding box center [111, 74] width 5 height 5
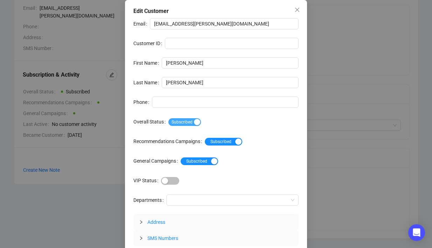
click at [190, 124] on span "Subscribed" at bounding box center [184, 122] width 33 height 8
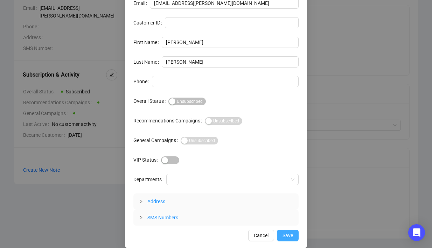
click at [286, 232] on span "Save" at bounding box center [287, 236] width 10 height 8
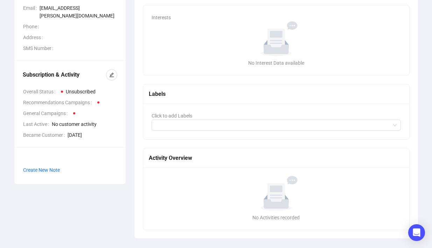
scroll to position [0, 0]
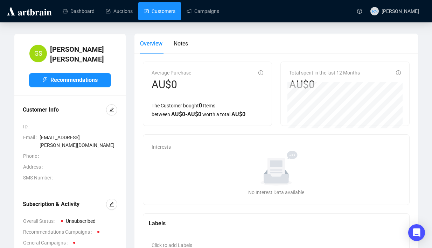
click at [154, 14] on link "Customers" at bounding box center [159, 11] width 31 height 18
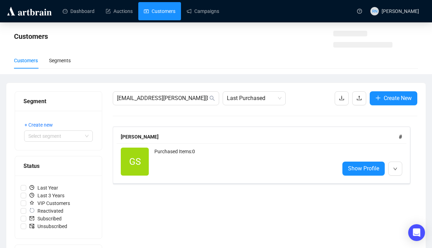
click at [142, 107] on div "[EMAIL_ADDRESS][PERSON_NAME][DOMAIN_NAME] Last Purchased Create New [PERSON_NAM…" at bounding box center [265, 209] width 304 height 236
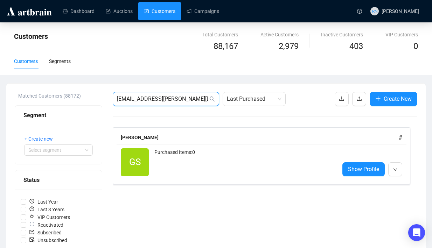
click at [141, 99] on input "[EMAIL_ADDRESS][PERSON_NAME][DOMAIN_NAME]" at bounding box center [162, 99] width 91 height 8
paste input "[PERSON_NAME][EMAIL_ADDRESS][PERSON_NAME][DOMAIN_NAME])"
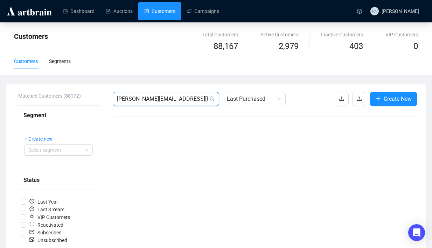
type input "[PERSON_NAME][EMAIL_ADDRESS][PERSON_NAME][DOMAIN_NAME]"
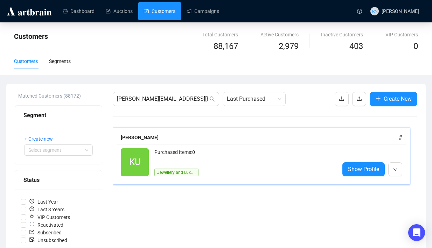
click at [188, 157] on div "Purchased Items: 0" at bounding box center [243, 155] width 179 height 14
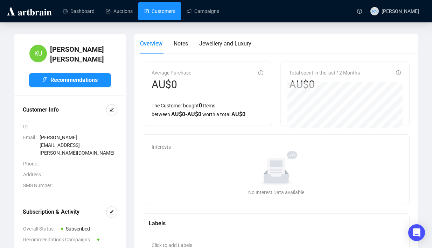
click at [154, 16] on link "Customers" at bounding box center [159, 11] width 31 height 18
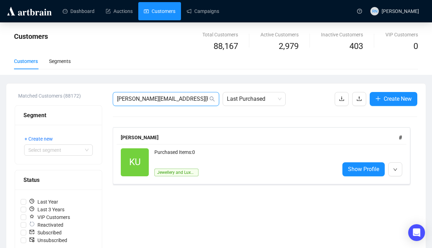
click at [144, 95] on input "[PERSON_NAME][EMAIL_ADDRESS][PERSON_NAME][DOMAIN_NAME]" at bounding box center [162, 99] width 91 height 8
paste input "[PERSON_NAME][EMAIL_ADDRESS][PERSON_NAME][DOMAIN_NAME]"
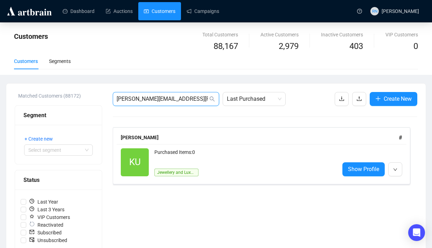
type input "[PERSON_NAME][EMAIL_ADDRESS][PERSON_NAME][DOMAIN_NAME]"
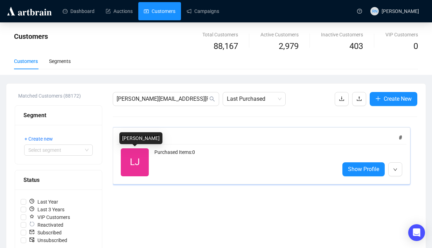
click at [136, 155] on span "LJ" at bounding box center [135, 162] width 10 height 14
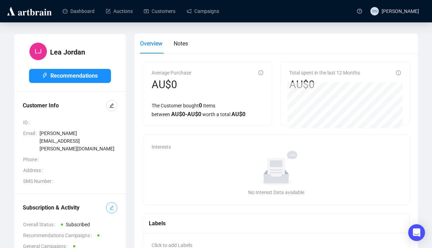
click at [111, 205] on icon "edit" at bounding box center [111, 207] width 5 height 5
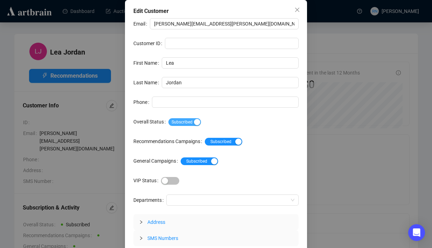
click at [195, 124] on span "Subscribed" at bounding box center [184, 122] width 33 height 8
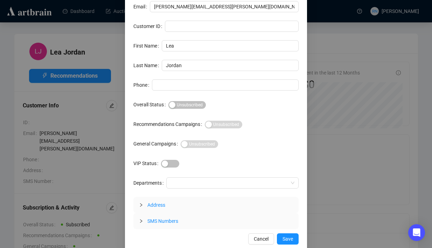
scroll to position [21, 0]
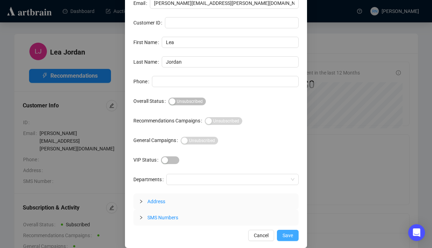
click at [287, 233] on span "Save" at bounding box center [287, 236] width 10 height 8
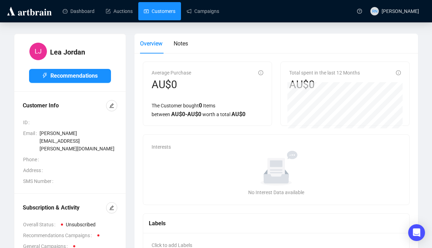
click at [153, 11] on link "Customers" at bounding box center [159, 11] width 31 height 18
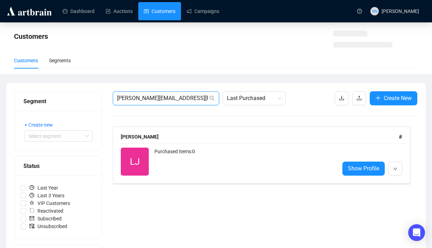
click at [130, 97] on input "[PERSON_NAME][EMAIL_ADDRESS][PERSON_NAME][DOMAIN_NAME]" at bounding box center [162, 98] width 91 height 8
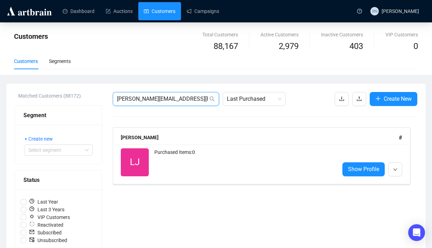
click at [129, 96] on input "[PERSON_NAME][EMAIL_ADDRESS][PERSON_NAME][DOMAIN_NAME]" at bounding box center [162, 99] width 91 height 8
paste input "[EMAIL_ADDRESS][DOMAIN_NAME]"
type input "[EMAIL_ADDRESS][DOMAIN_NAME]"
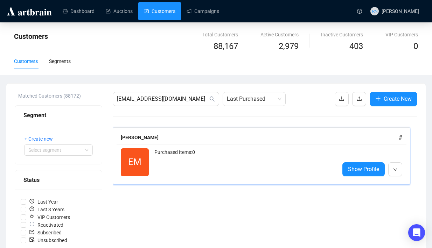
click at [213, 159] on div "Purchased Items: 0" at bounding box center [243, 162] width 179 height 28
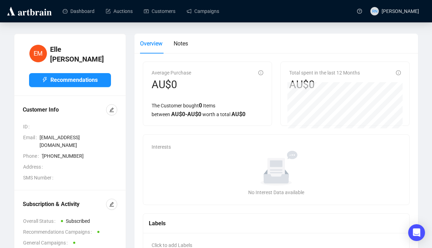
click at [107, 199] on div "Subscription & Activity Overall Status Subscribed Recommendations Campaigns Gen…" at bounding box center [70, 234] width 94 height 70
click at [111, 202] on icon "edit" at bounding box center [111, 204] width 5 height 5
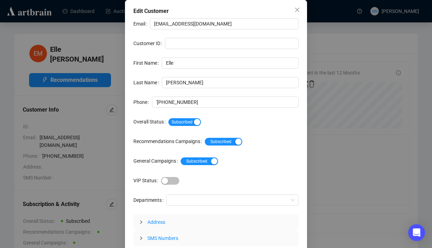
click at [196, 118] on div "Subscribed" at bounding box center [233, 122] width 130 height 8
click at [198, 119] on div "button" at bounding box center [197, 122] width 6 height 6
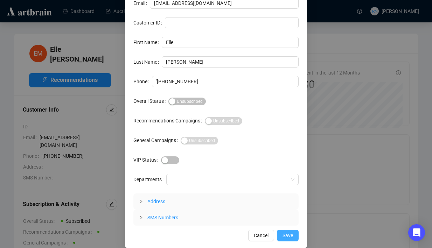
click at [291, 238] on span "Save" at bounding box center [287, 236] width 10 height 8
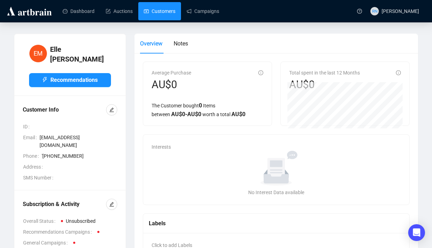
click at [167, 12] on link "Customers" at bounding box center [159, 11] width 31 height 18
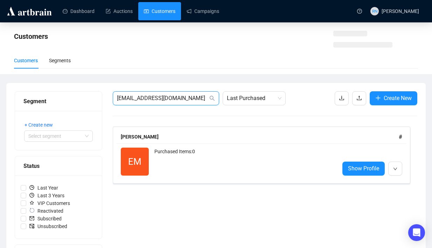
click at [156, 99] on input "[EMAIL_ADDRESS][DOMAIN_NAME]" at bounding box center [162, 98] width 91 height 8
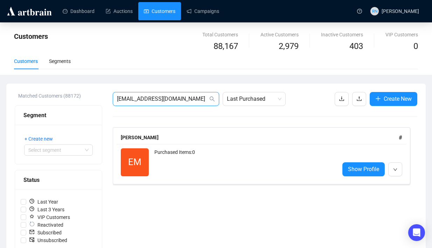
click at [156, 99] on input "[EMAIL_ADDRESS][DOMAIN_NAME]" at bounding box center [162, 99] width 91 height 8
paste input "[EMAIL_ADDRESS][DOMAIN_NAME]"
type input "[EMAIL_ADDRESS][DOMAIN_NAME]"
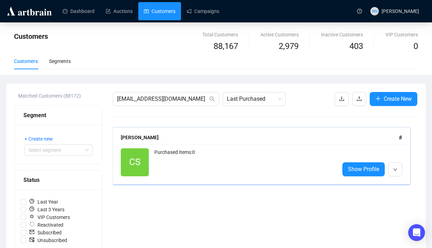
click at [187, 155] on div "Purchased Items: 0" at bounding box center [243, 162] width 179 height 28
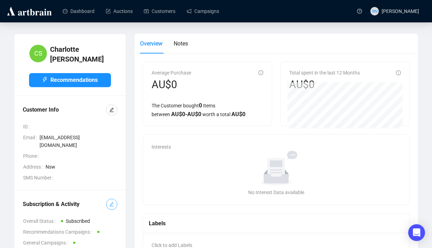
click at [108, 200] on button "button" at bounding box center [111, 204] width 11 height 11
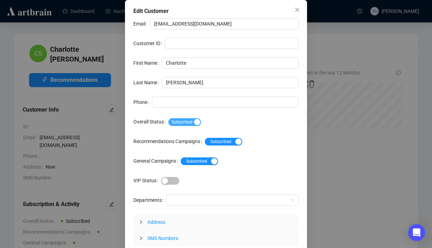
click at [191, 125] on span "Subscribed" at bounding box center [184, 122] width 33 height 8
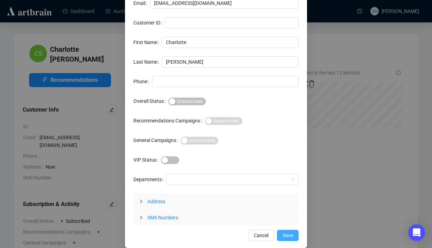
click at [285, 238] on span "Save" at bounding box center [287, 236] width 10 height 8
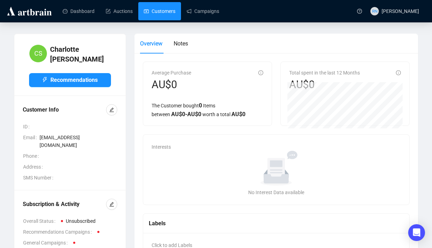
click at [155, 9] on link "Customers" at bounding box center [159, 11] width 31 height 18
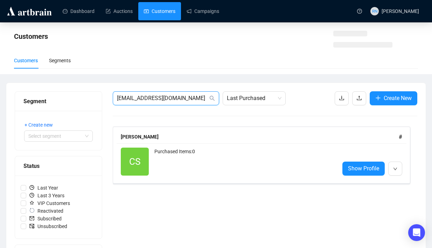
click at [134, 100] on input "[EMAIL_ADDRESS][DOMAIN_NAME]" at bounding box center [162, 98] width 91 height 8
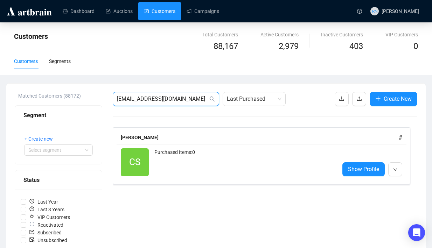
click at [134, 100] on input "[EMAIL_ADDRESS][DOMAIN_NAME]" at bounding box center [162, 99] width 91 height 8
paste input "[PERSON_NAME][EMAIL_ADDRESS][DOMAIN_NAME]"
type input "[PERSON_NAME][EMAIL_ADDRESS][DOMAIN_NAME]"
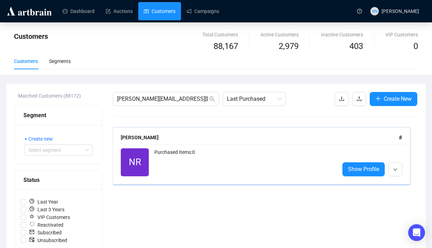
click at [149, 158] on div "NR Reactivated Purchased Items: 0" at bounding box center [227, 162] width 213 height 28
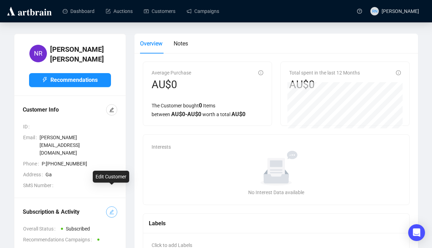
click at [107, 206] on button "button" at bounding box center [111, 211] width 11 height 11
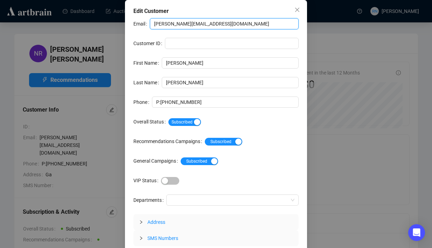
click at [203, 28] on input "[PERSON_NAME][EMAIL_ADDRESS][DOMAIN_NAME]" at bounding box center [224, 23] width 149 height 11
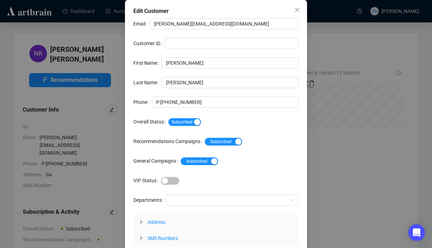
click at [238, 17] on div "Edit Customer Email [PERSON_NAME][EMAIL_ADDRESS][DOMAIN_NAME] Customer ID First…" at bounding box center [216, 134] width 182 height 269
click at [190, 125] on span "Subscribed" at bounding box center [184, 122] width 33 height 8
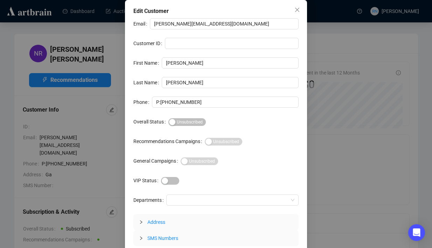
scroll to position [21, 0]
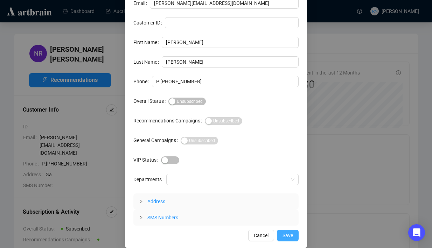
click at [284, 240] on button "Save" at bounding box center [288, 235] width 22 height 11
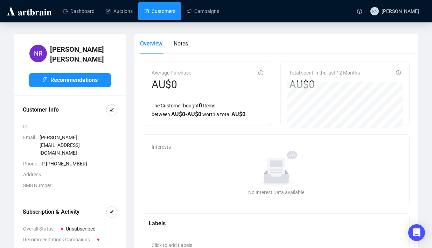
click at [163, 12] on link "Customers" at bounding box center [159, 11] width 31 height 18
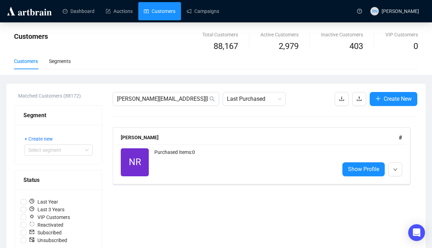
click at [166, 108] on div "[PERSON_NAME][EMAIL_ADDRESS][DOMAIN_NAME] Last Purchased Create New [PERSON_NAM…" at bounding box center [265, 247] width 304 height 311
click at [166, 97] on input "[PERSON_NAME][EMAIL_ADDRESS][DOMAIN_NAME]" at bounding box center [162, 99] width 91 height 8
click at [160, 155] on div "Purchased Items: 0" at bounding box center [243, 162] width 179 height 28
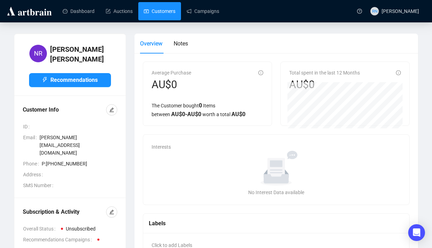
click at [155, 16] on link "Customers" at bounding box center [159, 11] width 31 height 18
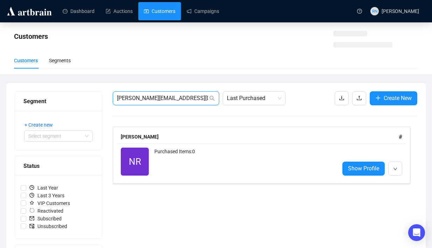
click at [141, 101] on input "[PERSON_NAME][EMAIL_ADDRESS][DOMAIN_NAME]" at bounding box center [162, 98] width 91 height 8
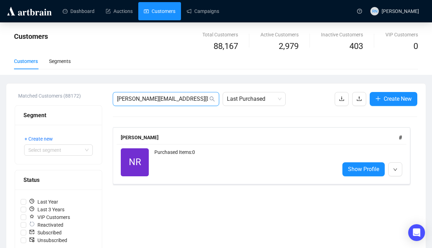
paste input "[PERSON_NAME][EMAIL_ADDRESS][PERSON_NAME][DOMAIN_NAME]"
type input "[PERSON_NAME][EMAIL_ADDRESS][PERSON_NAME][DOMAIN_NAME]"
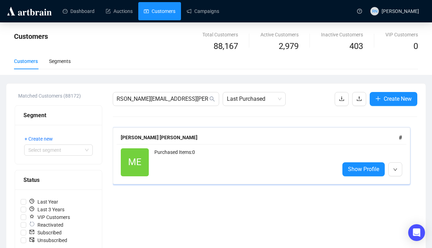
click at [176, 160] on div "Purchased Items: 0" at bounding box center [243, 162] width 179 height 28
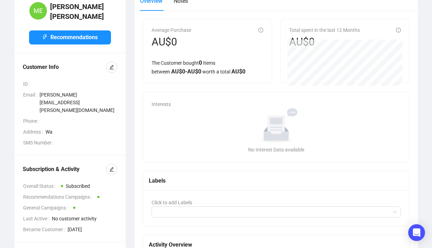
scroll to position [72, 0]
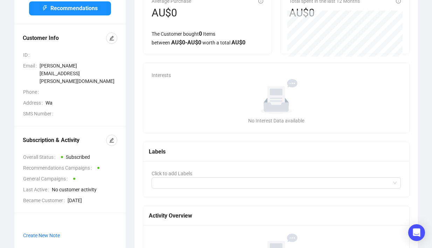
click at [111, 126] on div "Subscription & Activity Overall Status Subscribed Recommendations Campaigns Gen…" at bounding box center [69, 169] width 111 height 86
click at [112, 138] on icon "edit" at bounding box center [111, 140] width 5 height 5
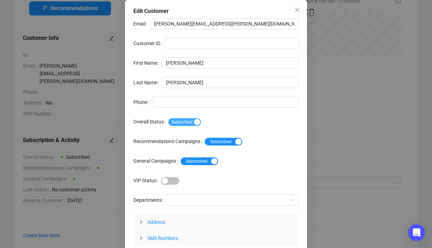
click at [196, 124] on span "Subscribed" at bounding box center [184, 122] width 33 height 8
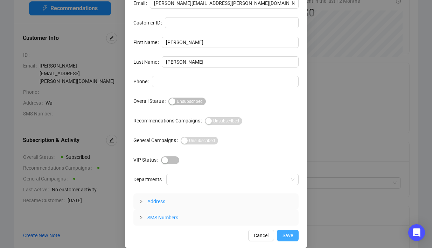
click at [281, 235] on button "Save" at bounding box center [288, 235] width 22 height 11
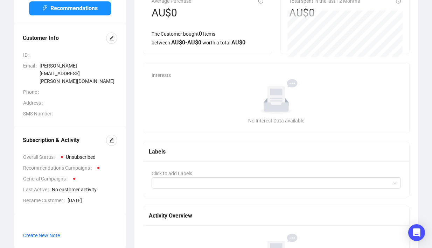
scroll to position [0, 0]
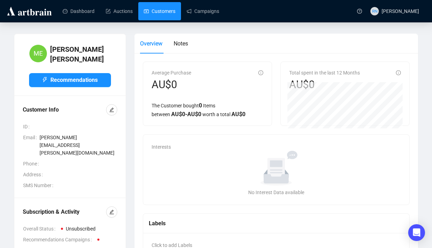
click at [162, 14] on link "Customers" at bounding box center [159, 11] width 31 height 18
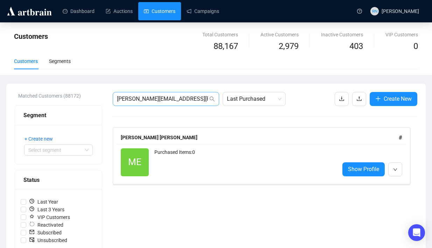
click at [157, 94] on span "[PERSON_NAME][EMAIL_ADDRESS][PERSON_NAME][DOMAIN_NAME]" at bounding box center [166, 99] width 106 height 14
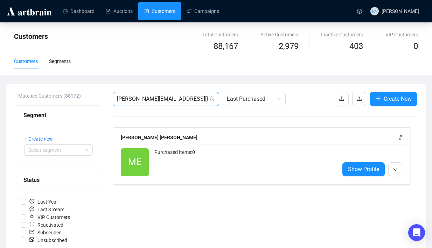
click at [157, 94] on span "[PERSON_NAME][EMAIL_ADDRESS][PERSON_NAME][DOMAIN_NAME]" at bounding box center [166, 99] width 106 height 14
click at [157, 97] on input "[PERSON_NAME][EMAIL_ADDRESS][PERSON_NAME][DOMAIN_NAME]" at bounding box center [162, 99] width 91 height 8
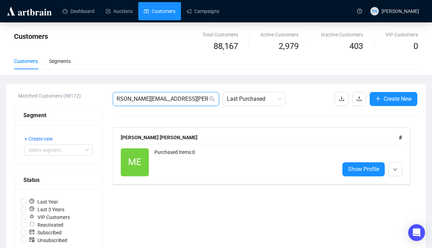
click at [157, 97] on input "[PERSON_NAME][EMAIL_ADDRESS][PERSON_NAME][DOMAIN_NAME]" at bounding box center [162, 99] width 91 height 8
paste input "[EMAIL_ADDRESS][DOMAIN_NAME])"
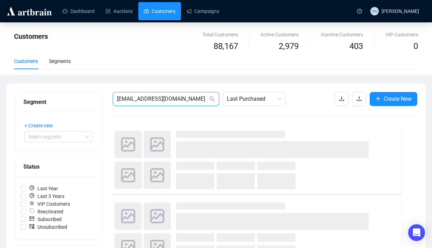
type input "[EMAIL_ADDRESS][DOMAIN_NAME]"
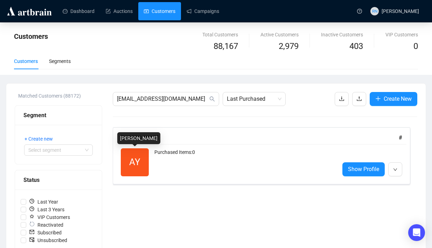
click at [145, 148] on span "AY" at bounding box center [135, 162] width 28 height 28
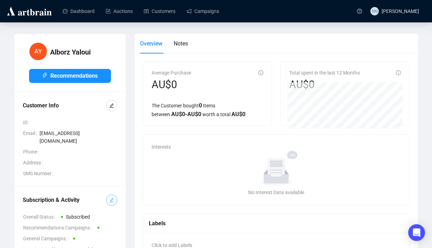
click at [114, 195] on button "button" at bounding box center [111, 200] width 11 height 11
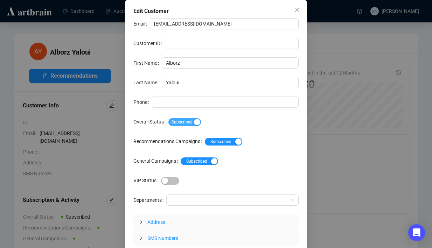
click at [195, 122] on span "Subscribed" at bounding box center [184, 122] width 33 height 8
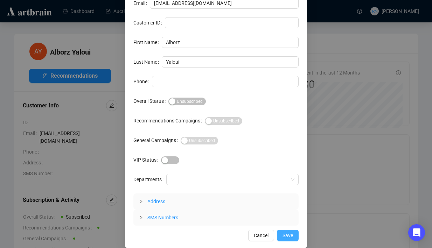
click at [284, 234] on span "Save" at bounding box center [287, 236] width 10 height 8
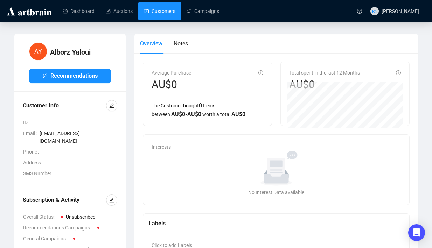
click at [170, 13] on link "Customers" at bounding box center [159, 11] width 31 height 18
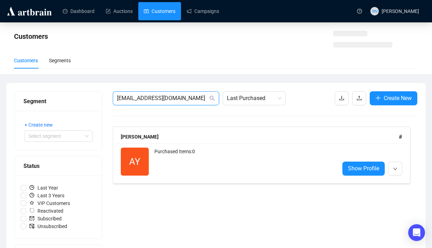
click at [157, 98] on input "[EMAIL_ADDRESS][DOMAIN_NAME]" at bounding box center [162, 98] width 91 height 8
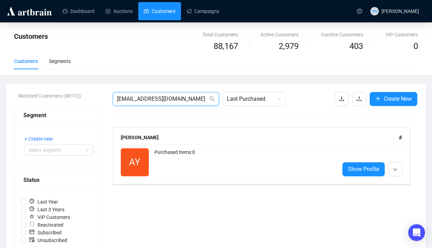
click at [157, 98] on input "[EMAIL_ADDRESS][DOMAIN_NAME]" at bounding box center [162, 99] width 91 height 8
paste input "[PERSON_NAME]"
type input "[PERSON_NAME][EMAIL_ADDRESS][DOMAIN_NAME]"
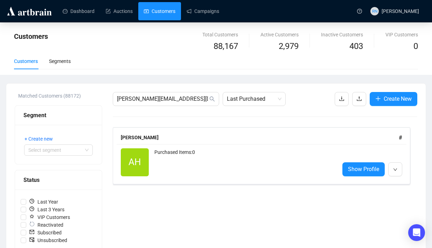
click at [180, 156] on div "Purchased Items: 0" at bounding box center [243, 162] width 179 height 28
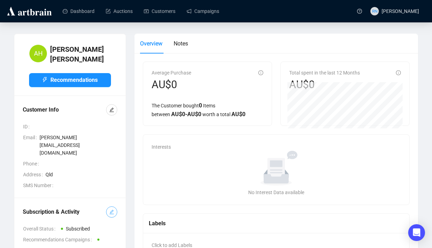
click at [111, 210] on icon "edit" at bounding box center [111, 212] width 5 height 5
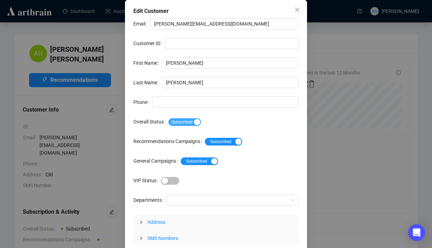
click at [194, 118] on span "Subscribed" at bounding box center [184, 122] width 33 height 8
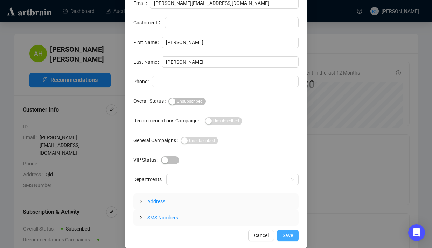
click at [286, 234] on span "Save" at bounding box center [287, 236] width 10 height 8
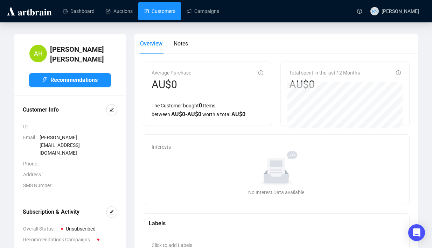
click at [162, 17] on link "Customers" at bounding box center [159, 11] width 31 height 18
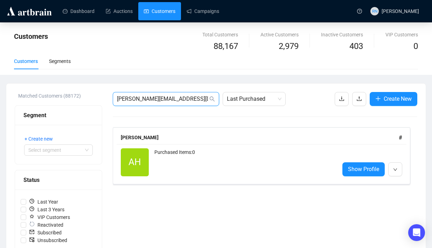
click at [154, 100] on input "[PERSON_NAME][EMAIL_ADDRESS][DOMAIN_NAME]" at bounding box center [162, 99] width 91 height 8
paste input "[PERSON_NAME].[PERSON_NAME]@cba"
type input "[PERSON_NAME][EMAIL_ADDRESS][PERSON_NAME][DOMAIN_NAME]"
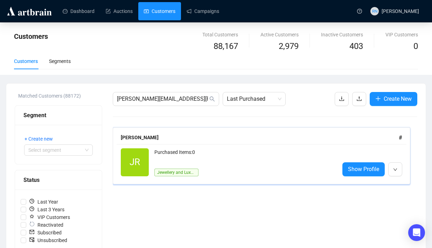
click at [144, 170] on span "JR" at bounding box center [135, 162] width 28 height 28
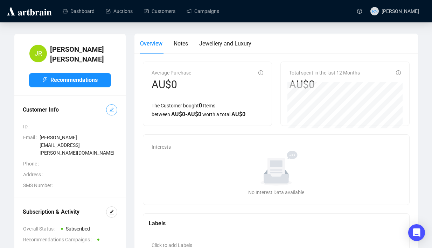
click at [109, 107] on icon "edit" at bounding box center [111, 109] width 5 height 5
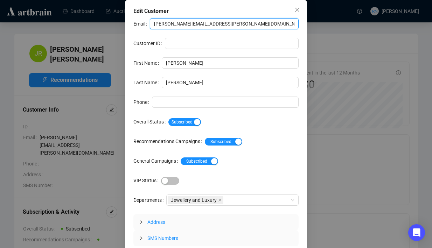
click at [178, 24] on input "[PERSON_NAME][EMAIL_ADDRESS][PERSON_NAME][DOMAIN_NAME]" at bounding box center [224, 23] width 149 height 11
paste input "[PERSON_NAME].[PERSON_NAME]@lgtcrestone"
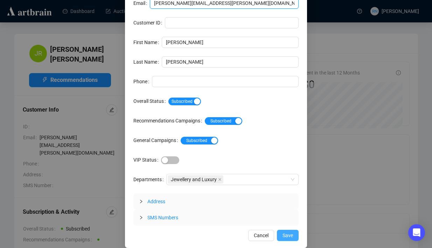
type input "[PERSON_NAME][EMAIL_ADDRESS][PERSON_NAME][DOMAIN_NAME]"
click at [289, 237] on span "Save" at bounding box center [287, 236] width 10 height 8
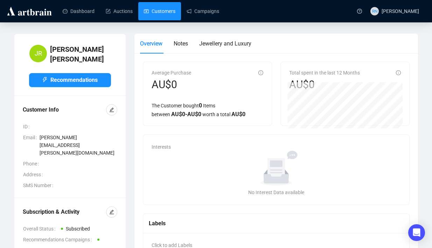
click at [158, 18] on link "Customers" at bounding box center [159, 11] width 31 height 18
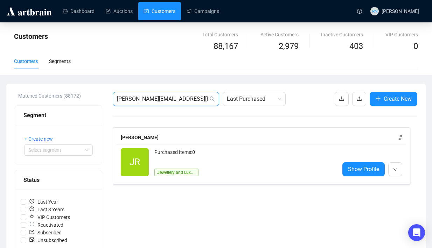
click at [153, 100] on input "[PERSON_NAME][EMAIL_ADDRESS][PERSON_NAME][DOMAIN_NAME]" at bounding box center [162, 99] width 91 height 8
paste input "di@priceconsulting"
type input "[EMAIL_ADDRESS][DOMAIN_NAME]"
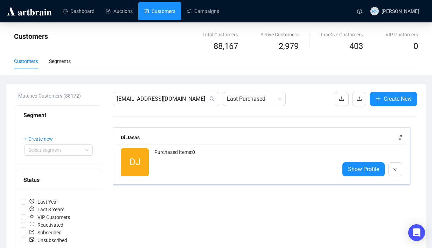
click at [198, 160] on div "Purchased Items: 0" at bounding box center [243, 162] width 179 height 28
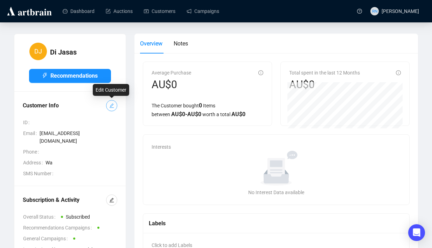
click at [113, 107] on icon "edit" at bounding box center [111, 106] width 5 height 5
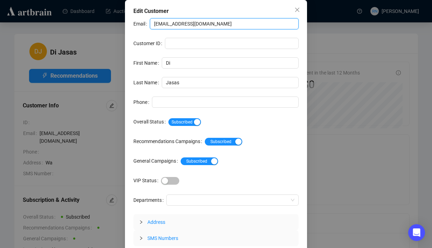
click at [174, 27] on input "[EMAIL_ADDRESS][DOMAIN_NAME]" at bounding box center [224, 23] width 149 height 11
paste input ".[EMAIL_ADDRESS][DOMAIN_NAME]"
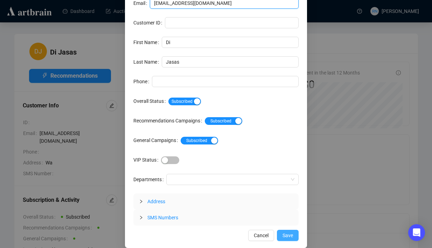
type input "[EMAIL_ADDRESS][DOMAIN_NAME]"
click at [283, 235] on span "Save" at bounding box center [287, 236] width 10 height 8
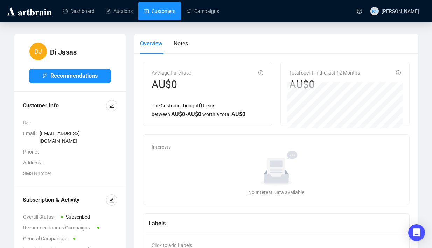
click at [151, 14] on link "Customers" at bounding box center [159, 11] width 31 height 18
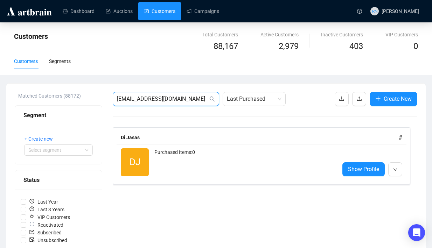
click at [136, 101] on input "[EMAIL_ADDRESS][DOMAIN_NAME]" at bounding box center [162, 99] width 91 height 8
paste input "[PERSON_NAME]@stanlaw"
type input "[PERSON_NAME][EMAIL_ADDRESS][DOMAIN_NAME]"
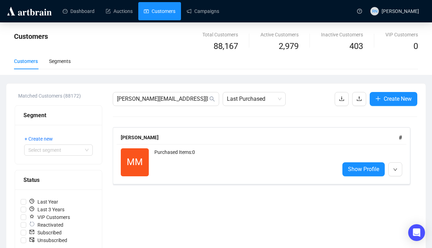
click at [189, 159] on div "Purchased Items: 0" at bounding box center [243, 162] width 179 height 28
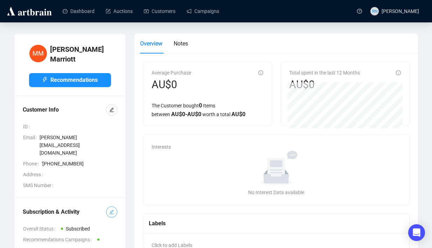
click at [111, 208] on span "button" at bounding box center [111, 212] width 5 height 8
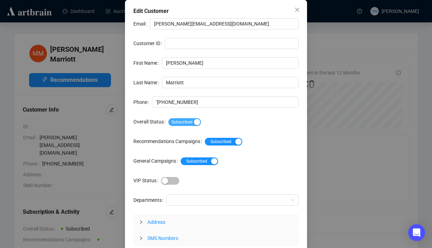
click at [196, 120] on span "Subscribed" at bounding box center [184, 122] width 33 height 8
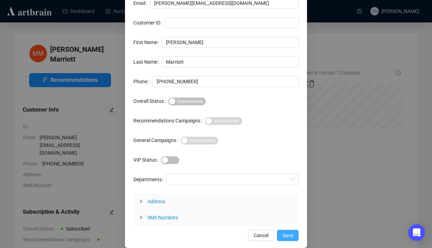
click at [283, 234] on span "Save" at bounding box center [287, 236] width 10 height 8
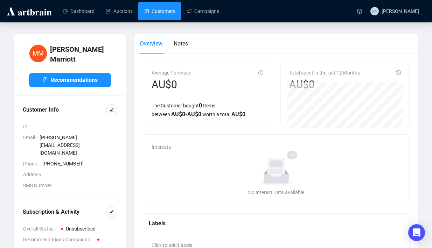
click at [164, 15] on link "Customers" at bounding box center [159, 11] width 31 height 18
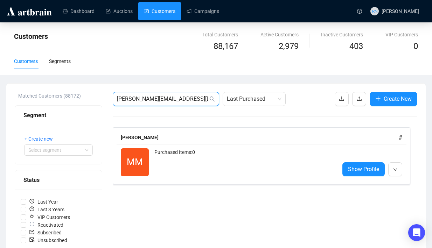
click at [155, 97] on input "[PERSON_NAME][EMAIL_ADDRESS][DOMAIN_NAME]" at bounding box center [162, 99] width 91 height 8
paste input "dfarley@[PERSON_NAME]"
type input "[EMAIL_ADDRESS][PERSON_NAME][DOMAIN_NAME]"
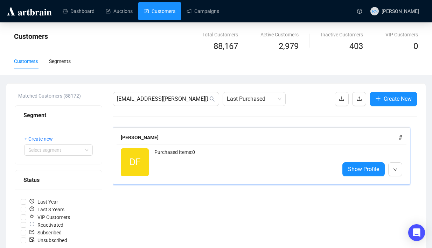
click at [141, 171] on span "DF" at bounding box center [135, 162] width 28 height 28
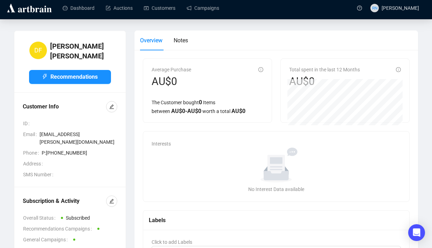
scroll to position [9, 0]
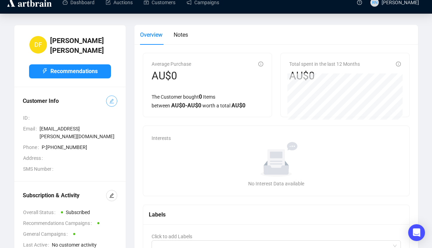
click at [109, 99] on icon "edit" at bounding box center [111, 101] width 5 height 5
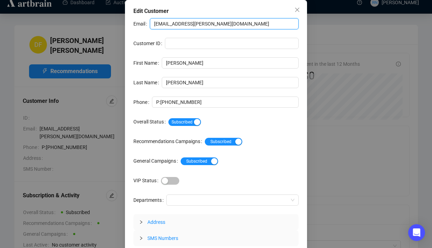
click at [170, 21] on input "[EMAIL_ADDRESS][PERSON_NAME][DOMAIN_NAME]" at bounding box center [224, 23] width 149 height 11
paste input "[EMAIL_ADDRESS][PERSON_NAME][DOMAIN_NAME]"
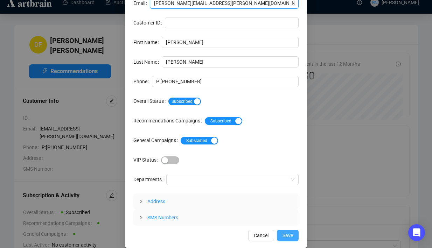
type input "[PERSON_NAME][EMAIL_ADDRESS][PERSON_NAME][DOMAIN_NAME]"
click at [291, 232] on span "Save" at bounding box center [287, 236] width 10 height 8
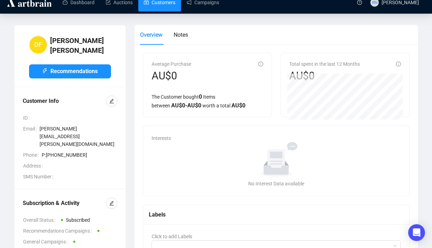
click at [157, 5] on link "Customers" at bounding box center [159, 2] width 31 height 18
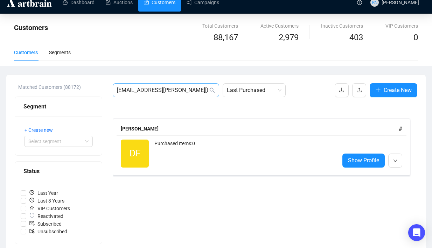
click at [138, 85] on span "[EMAIL_ADDRESS][PERSON_NAME][DOMAIN_NAME]" at bounding box center [166, 90] width 106 height 14
click at [138, 89] on input "[EMAIL_ADDRESS][PERSON_NAME][DOMAIN_NAME]" at bounding box center [162, 90] width 91 height 8
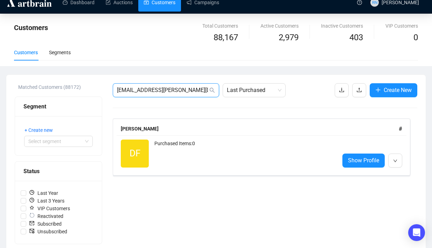
click at [138, 89] on input "[EMAIL_ADDRESS][PERSON_NAME][DOMAIN_NAME]" at bounding box center [162, 90] width 91 height 8
paste input "RV@VillariLawyers"
type input "[EMAIL_ADDRESS][DOMAIN_NAME]"
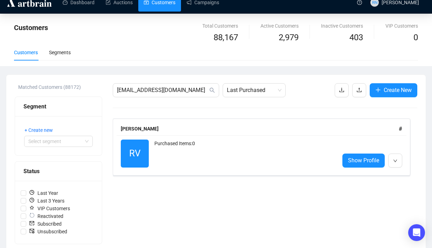
click at [163, 151] on div "Purchased Items: 0" at bounding box center [243, 154] width 179 height 28
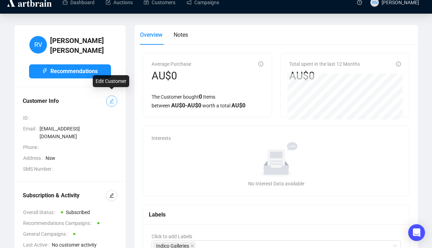
click at [113, 99] on icon "edit" at bounding box center [111, 101] width 5 height 5
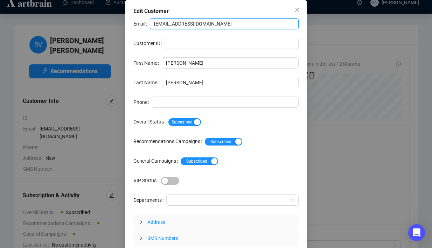
click at [183, 23] on input "[EMAIL_ADDRESS][DOMAIN_NAME]" at bounding box center [224, 23] width 149 height 11
paste input "[EMAIL_ADDRESS][DOMAIN_NAME]"
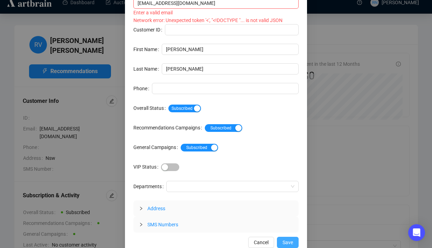
click at [289, 244] on span "Save" at bounding box center [287, 243] width 10 height 8
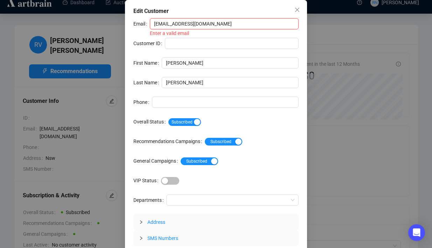
click at [160, 24] on input "[EMAIL_ADDRESS][DOMAIN_NAME]" at bounding box center [224, 23] width 149 height 11
click at [173, 24] on input "[EMAIL_ADDRESS][DOMAIN_NAME]" at bounding box center [224, 23] width 149 height 11
click at [214, 36] on div "Enter a valid email" at bounding box center [224, 33] width 149 height 8
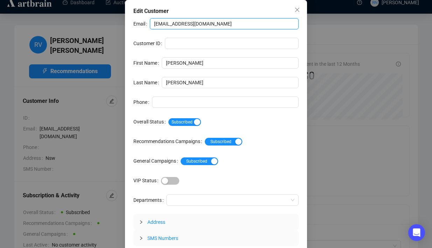
click at [215, 23] on input "[EMAIL_ADDRESS][DOMAIN_NAME]" at bounding box center [224, 23] width 149 height 11
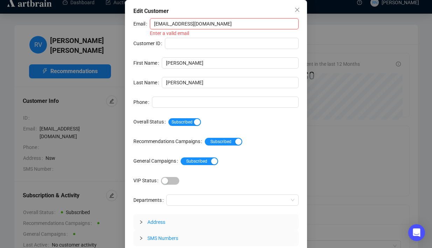
type input "[EMAIL_ADDRESS][DOMAIN_NAME]"
click at [138, 48] on label "Customer ID" at bounding box center [148, 43] width 31 height 11
click at [165, 48] on input "Customer ID" at bounding box center [232, 43] width 134 height 11
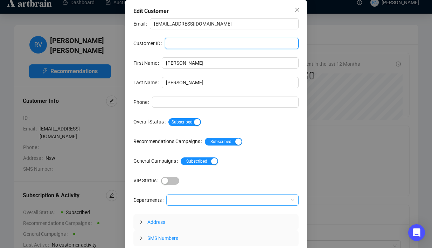
scroll to position [21, 0]
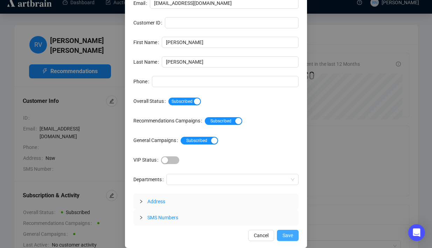
click at [292, 234] on span "Save" at bounding box center [287, 236] width 10 height 8
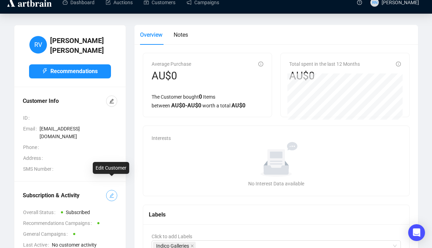
click at [113, 193] on icon "edit" at bounding box center [111, 195] width 5 height 5
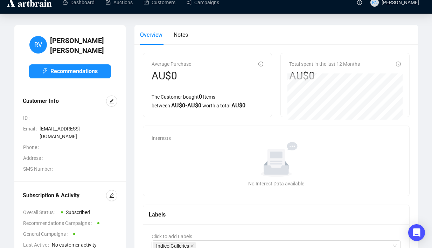
scroll to position [0, 0]
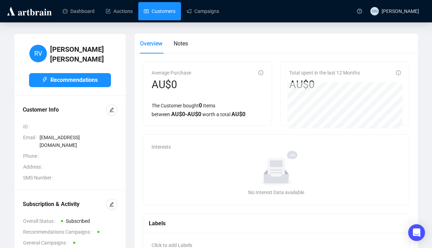
click at [166, 16] on link "Customers" at bounding box center [159, 11] width 31 height 18
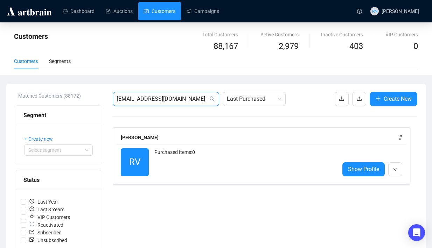
click at [154, 102] on input "[EMAIL_ADDRESS][DOMAIN_NAME]" at bounding box center [162, 99] width 91 height 8
paste input "[PERSON_NAME][EMAIL_ADDRESS][PERSON_NAME][DOMAIN_NAME]"
type input "[PERSON_NAME][EMAIL_ADDRESS][PERSON_NAME][DOMAIN_NAME]"
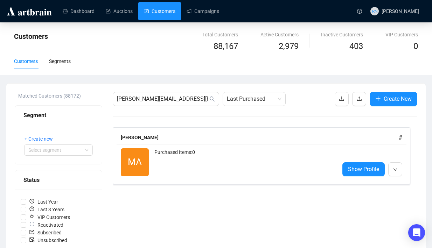
click at [183, 159] on div "Purchased Items: 0" at bounding box center [243, 162] width 179 height 28
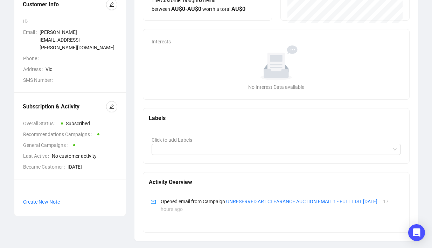
scroll to position [110, 0]
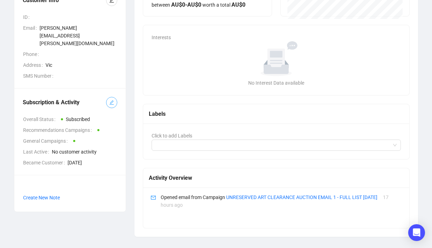
click at [111, 100] on icon "edit" at bounding box center [111, 102] width 5 height 5
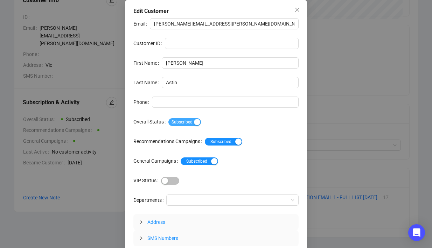
click at [200, 125] on span "Subscribed" at bounding box center [184, 122] width 33 height 8
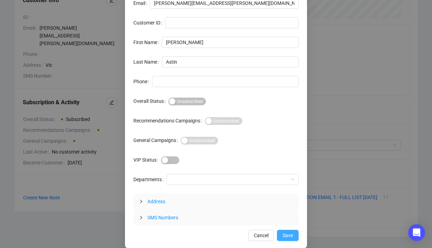
click at [284, 235] on span "Save" at bounding box center [287, 236] width 10 height 8
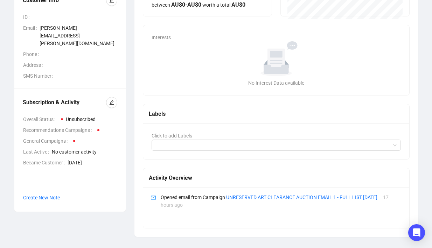
scroll to position [0, 0]
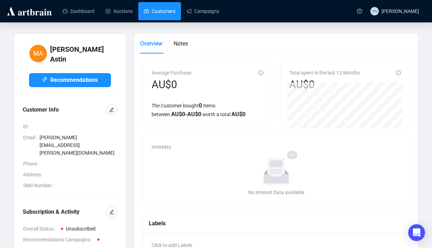
click at [162, 8] on link "Customers" at bounding box center [159, 11] width 31 height 18
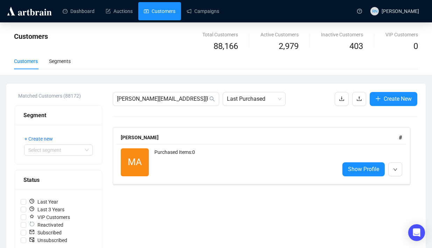
click at [166, 14] on link "Customers" at bounding box center [159, 11] width 31 height 18
click at [140, 100] on input "[PERSON_NAME][EMAIL_ADDRESS][PERSON_NAME][DOMAIN_NAME]" at bounding box center [162, 99] width 91 height 8
paste input "[EMAIL_ADDRESS][DOMAIN_NAME]"
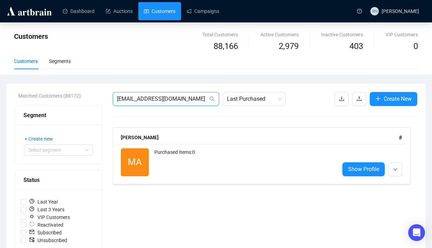
type input "[EMAIL_ADDRESS][DOMAIN_NAME]"
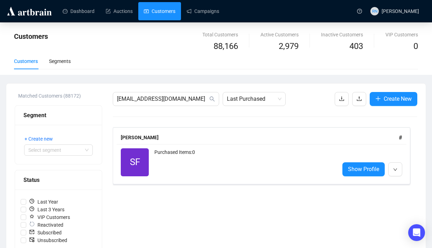
click at [150, 157] on div "SF Reactivated Purchased Items: 0" at bounding box center [227, 162] width 213 height 28
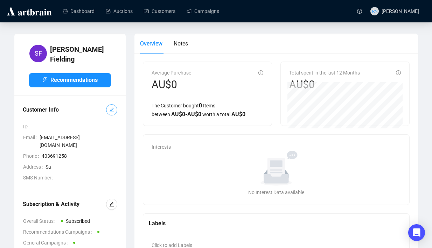
click at [113, 107] on icon "edit" at bounding box center [111, 109] width 5 height 5
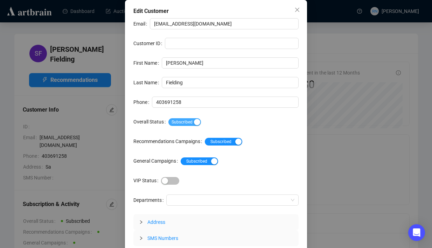
click at [192, 120] on span "Subscribed" at bounding box center [184, 122] width 33 height 8
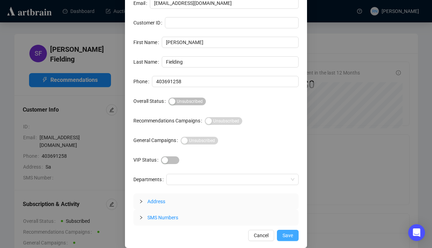
click at [289, 236] on span "Save" at bounding box center [287, 236] width 10 height 8
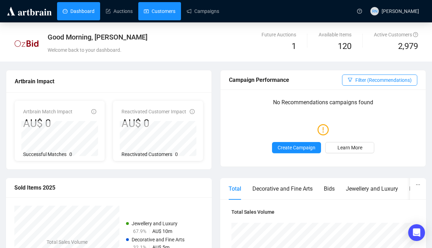
click at [150, 14] on link "Customers" at bounding box center [159, 11] width 31 height 18
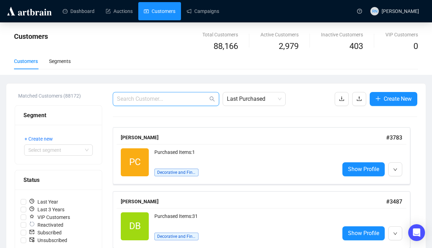
click at [166, 99] on input "text" at bounding box center [162, 99] width 91 height 8
paste input "sdawson@berrystreet.org.au"
type input "sdawson@berrystreet.org.au"
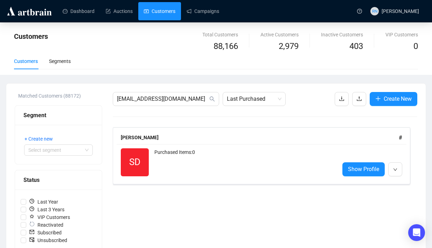
click at [175, 156] on div "Purchased Items: 0" at bounding box center [243, 162] width 179 height 28
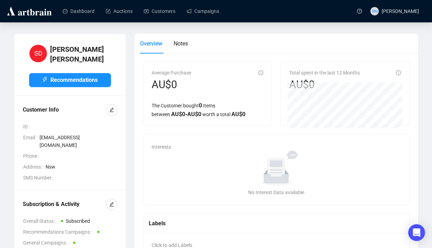
click at [118, 190] on div "Subscription & Activity Overall Status Subscribed Recommendations Campaigns Gen…" at bounding box center [69, 233] width 111 height 86
click at [111, 202] on icon "edit" at bounding box center [111, 204] width 5 height 5
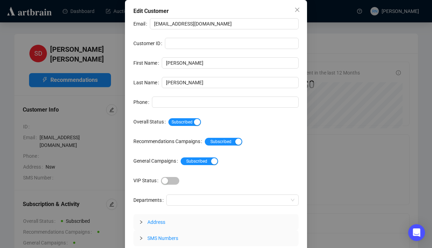
click at [191, 129] on div "Email sdawson@berrystreet.org.au Customer ID First Name Sarah Last Name Dawson …" at bounding box center [215, 132] width 165 height 228
click at [190, 122] on span "Subscribed" at bounding box center [184, 122] width 33 height 8
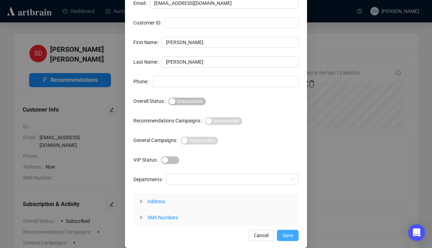
click at [293, 238] on button "Save" at bounding box center [288, 235] width 22 height 11
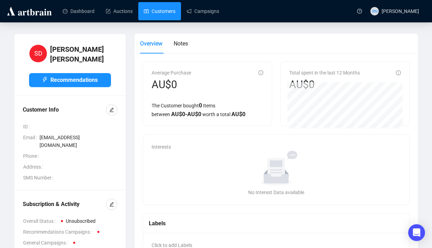
click at [171, 12] on link "Customers" at bounding box center [159, 11] width 31 height 18
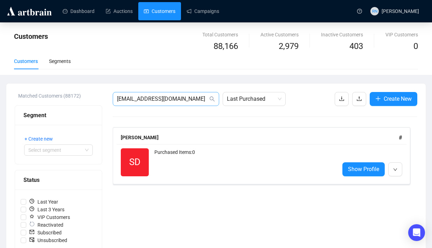
click at [182, 104] on span "sdawson@berrystreet.org.au" at bounding box center [166, 99] width 106 height 14
paste input "HectorG@hume.vic.gov.au"
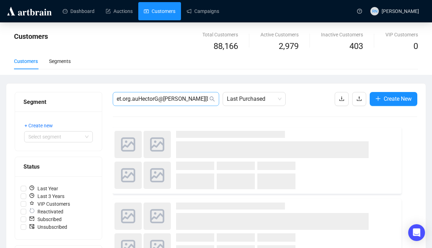
click at [182, 104] on span "sdawson@berrystreet.org.auHectorG@hume.vic.gov.au" at bounding box center [166, 99] width 106 height 14
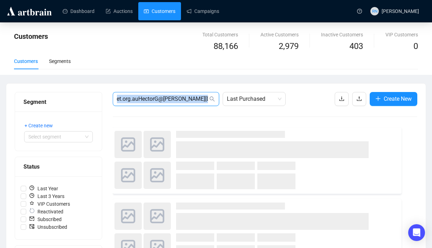
scroll to position [0, 49]
click at [182, 104] on span "sdawson@berrystreet.org.auHectorG@hume.vic.gov.au" at bounding box center [166, 99] width 106 height 14
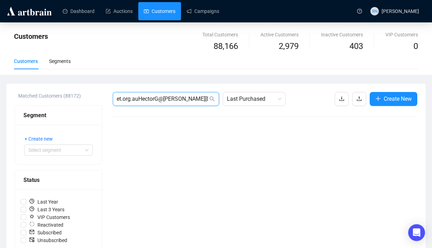
click at [181, 97] on input "sdawson@berrystreet.org.auHectorG@hume.vic.gov.au" at bounding box center [162, 99] width 91 height 8
paste input "text"
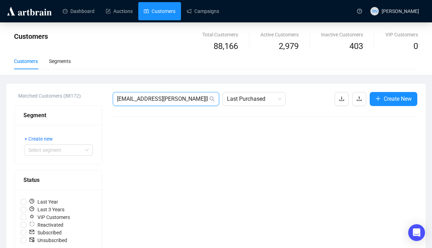
type input "HectorG@hume.vic.gov.au"
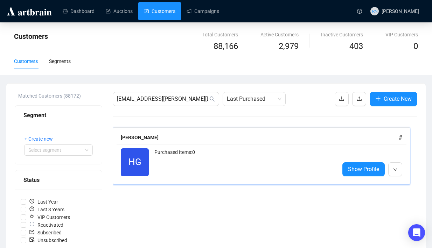
click at [161, 149] on div "Purchased Items: 0" at bounding box center [243, 162] width 179 height 28
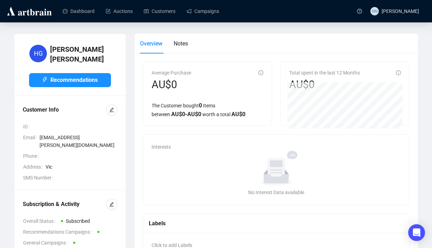
click at [114, 190] on div "Subscription & Activity Overall Status Subscribed Recommendations Campaigns Gen…" at bounding box center [69, 233] width 111 height 86
click at [114, 202] on icon "edit" at bounding box center [111, 204] width 5 height 5
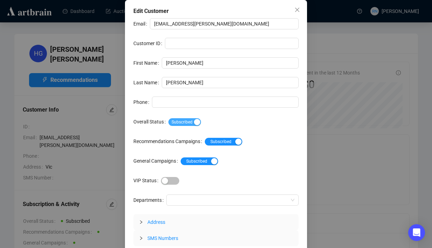
click at [197, 125] on button "Subscribed" at bounding box center [184, 122] width 33 height 8
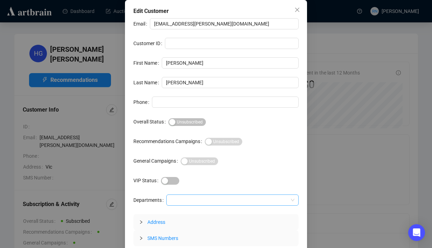
scroll to position [21, 0]
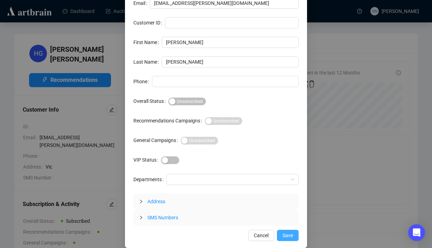
click at [292, 234] on span "Save" at bounding box center [287, 236] width 10 height 8
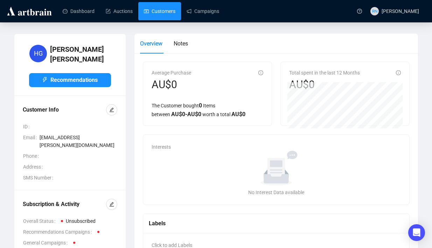
click at [167, 13] on link "Customers" at bounding box center [159, 11] width 31 height 18
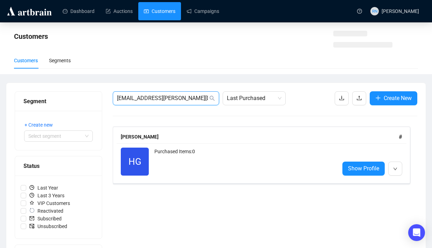
click at [152, 102] on input "HectorG@hume.vic.gov.au" at bounding box center [162, 98] width 91 height 8
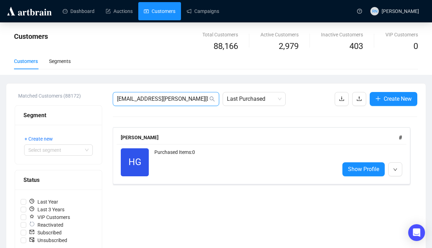
click at [152, 102] on input "HectorG@hume.vic.gov.au" at bounding box center [162, 99] width 91 height 8
paste input "bdunimagloski@urbis.com"
type input "bdunimagloski@urbis.com.au"
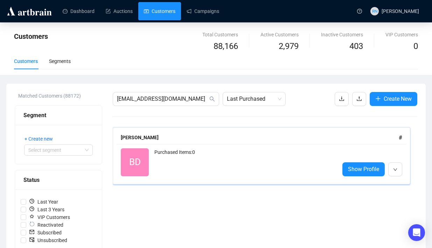
click at [160, 169] on div "Purchased Items: 0" at bounding box center [243, 162] width 179 height 28
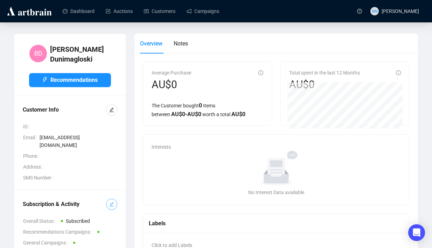
click at [110, 202] on button "button" at bounding box center [111, 204] width 11 height 11
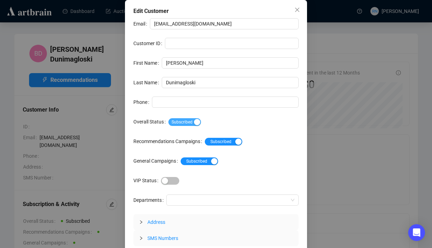
click at [196, 124] on button "Subscribed" at bounding box center [184, 122] width 33 height 8
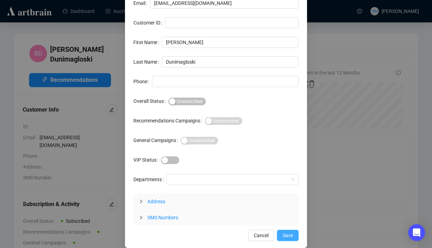
click at [286, 231] on button "Save" at bounding box center [288, 235] width 22 height 11
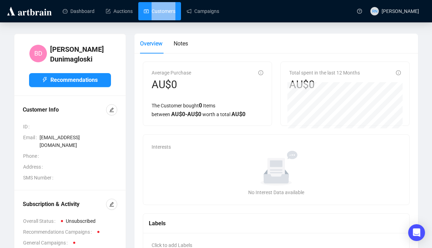
click at [168, 20] on div "Dashboard Auctions Customers Campaigns" at bounding box center [204, 11] width 298 height 22
click at [161, 14] on link "Customers" at bounding box center [159, 11] width 31 height 18
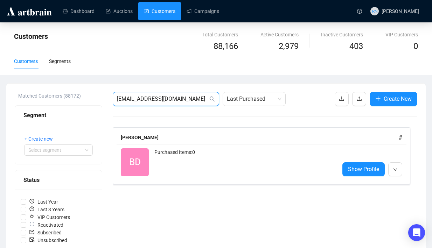
click at [182, 97] on input "bdunimagloski@urbis.com.au" at bounding box center [162, 99] width 91 height 8
paste input "simon.williams@tile"
type input "simon.williams@tile.com.au"
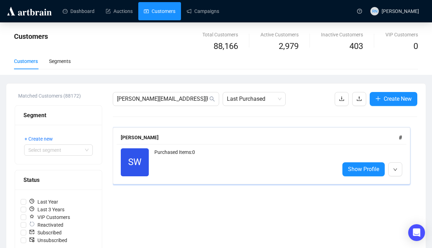
click at [174, 156] on div "Purchased Items: 0" at bounding box center [243, 162] width 179 height 28
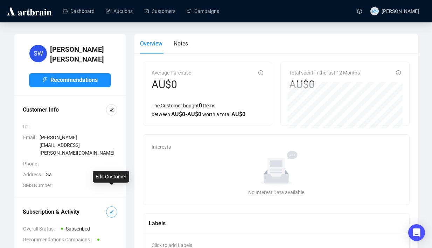
click at [110, 208] on span "button" at bounding box center [111, 212] width 5 height 8
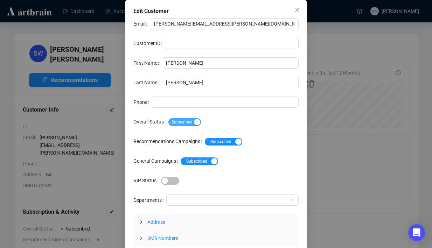
click at [196, 126] on span "Subscribed" at bounding box center [184, 122] width 33 height 8
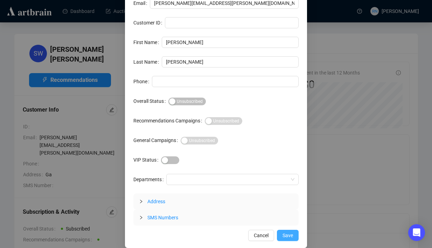
click at [285, 232] on span "Save" at bounding box center [287, 236] width 10 height 8
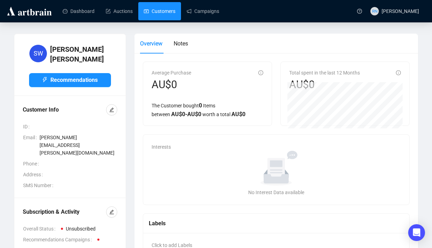
click at [169, 12] on link "Customers" at bounding box center [159, 11] width 31 height 18
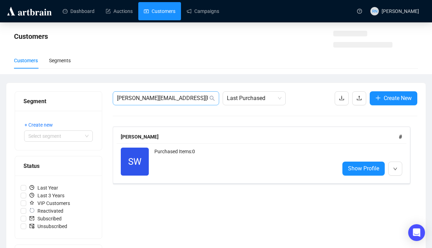
click at [153, 105] on span "simon.williams@tile.com.au" at bounding box center [166, 98] width 106 height 14
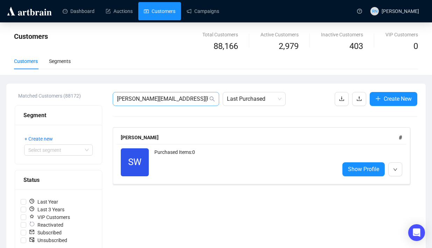
click at [153, 105] on span "simon.williams@tile.com.au" at bounding box center [166, 99] width 106 height 14
click at [153, 99] on input "simon.williams@tile.com.au" at bounding box center [162, 99] width 91 height 8
paste input "Tim.Labett@aurecongroup.com"
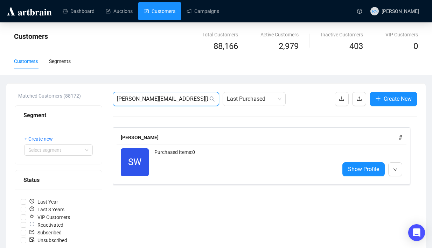
type input "Tim.Labett@aurecongroup.com"
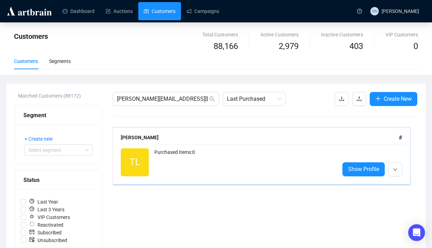
click at [157, 151] on div "Purchased Items: 0" at bounding box center [243, 162] width 179 height 28
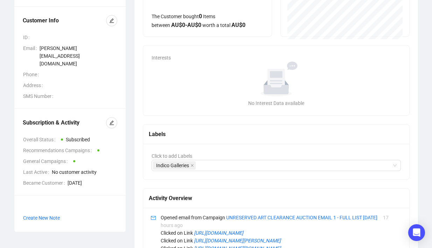
scroll to position [101, 0]
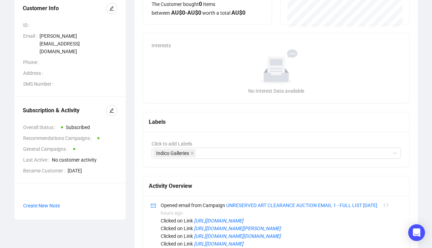
click at [106, 105] on div "Subscription & Activity Overall Status Subscribed Recommendations Campaigns Gen…" at bounding box center [70, 140] width 94 height 70
click at [109, 108] on icon "edit" at bounding box center [111, 110] width 5 height 5
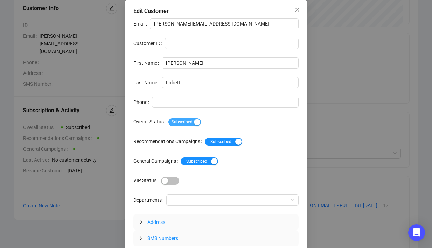
click at [192, 122] on span "Subscribed" at bounding box center [184, 122] width 33 height 8
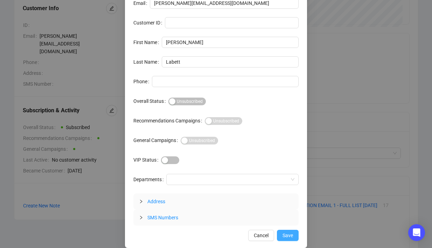
click at [288, 231] on button "Save" at bounding box center [288, 235] width 22 height 11
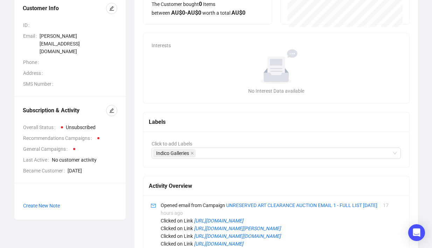
scroll to position [0, 0]
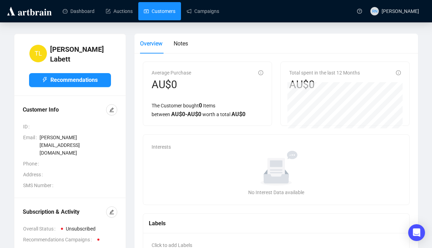
click at [167, 13] on link "Customers" at bounding box center [159, 11] width 31 height 18
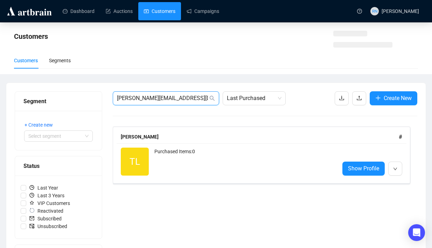
click at [156, 101] on input "Tim.Labett@aurecongroup.com" at bounding box center [162, 98] width 91 height 8
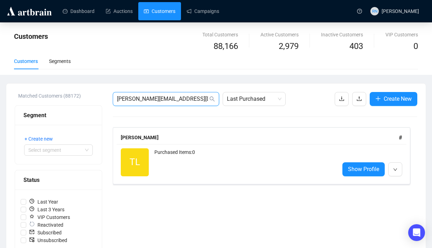
click at [156, 101] on input "Tim.Labett@aurecongroup.com" at bounding box center [162, 99] width 91 height 8
paste input "Monica.Conway@cesa.catholic.edu.au"
type input "Monica.Conway@cesa.catholic.edu.au"
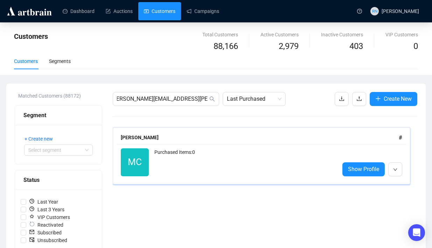
click at [214, 158] on div "Purchased Items: 0" at bounding box center [243, 162] width 179 height 28
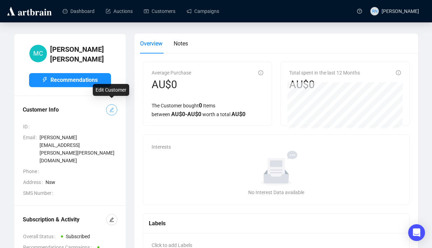
click at [110, 108] on icon "edit" at bounding box center [111, 110] width 5 height 5
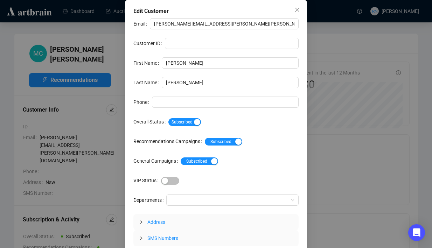
click at [190, 118] on div "Subscribed" at bounding box center [233, 122] width 130 height 8
click at [187, 120] on span "Subscribed" at bounding box center [184, 122] width 33 height 8
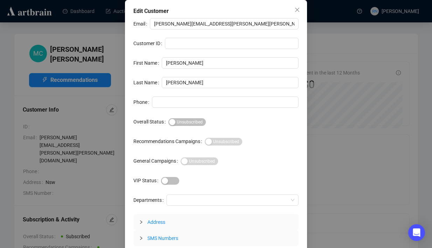
scroll to position [21, 0]
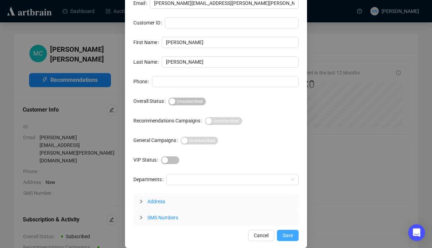
click at [283, 236] on span "Save" at bounding box center [287, 236] width 10 height 8
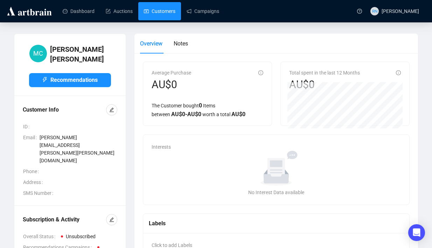
click at [162, 14] on link "Customers" at bounding box center [159, 11] width 31 height 18
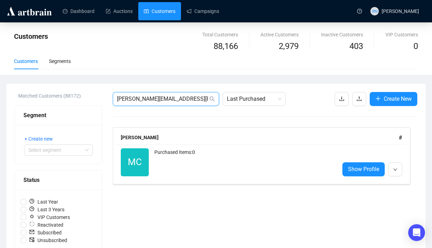
click at [175, 97] on input "Monica.Conway@cesa.catholic.edu.au" at bounding box center [162, 99] width 91 height 8
paste input "kylie.vanvogt@sydney"
type input "kylie.vanvogt@sydney.edu.au"
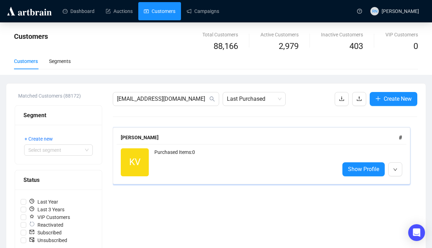
click at [167, 160] on div "Purchased Items: 0" at bounding box center [243, 162] width 179 height 28
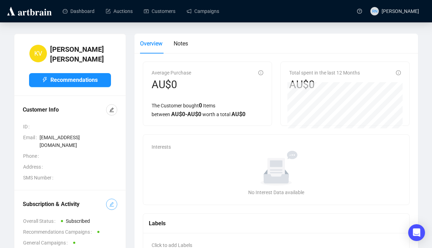
click at [109, 202] on icon "edit" at bounding box center [111, 204] width 5 height 5
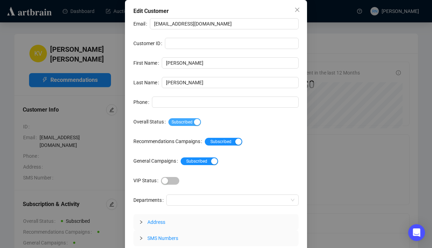
click at [200, 122] on div "button" at bounding box center [197, 122] width 6 height 6
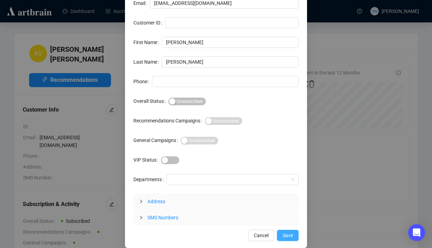
click at [288, 230] on button "Save" at bounding box center [288, 235] width 22 height 11
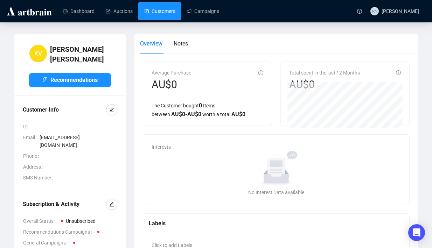
click at [167, 11] on link "Customers" at bounding box center [159, 11] width 31 height 18
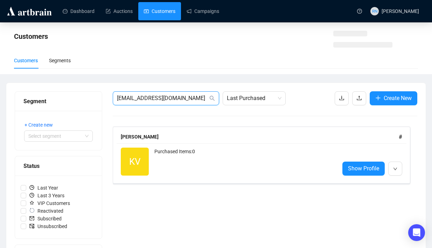
click at [152, 97] on input "kylie.vanvogt@sydney.edu.au" at bounding box center [162, 98] width 91 height 8
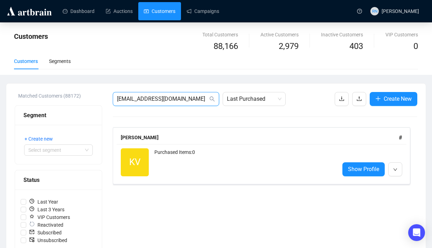
paste input "JMcCarthy@seven.com"
type input "JMcCarthy@seven.com.au"
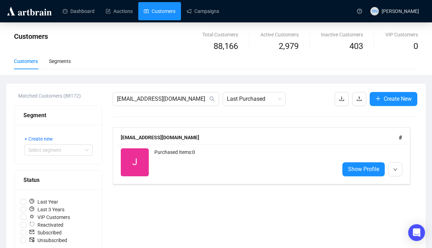
click at [175, 155] on div "Purchased Items: 0" at bounding box center [243, 162] width 179 height 28
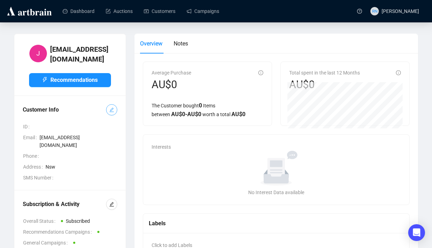
click at [113, 111] on icon "edit" at bounding box center [111, 109] width 5 height 5
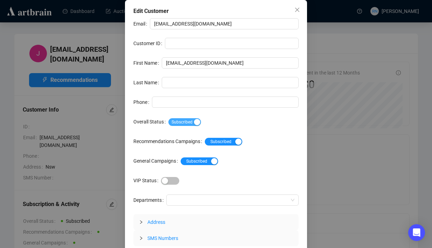
click at [198, 122] on div "button" at bounding box center [197, 122] width 6 height 6
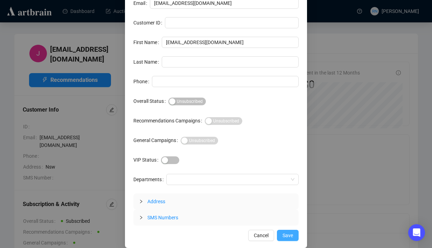
click at [287, 240] on button "Save" at bounding box center [288, 235] width 22 height 11
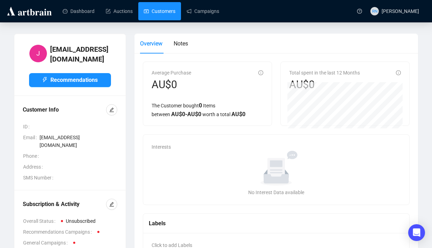
click at [160, 16] on link "Customers" at bounding box center [159, 11] width 31 height 18
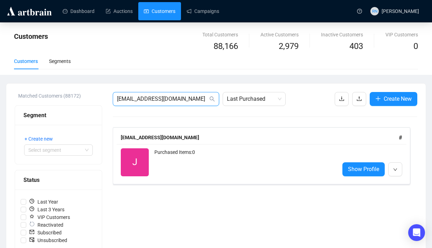
click at [154, 94] on span "JMcCarthy@seven.com.au" at bounding box center [166, 99] width 106 height 14
click at [154, 99] on input "JMcCarthy@seven.com.au" at bounding box center [162, 99] width 91 height 8
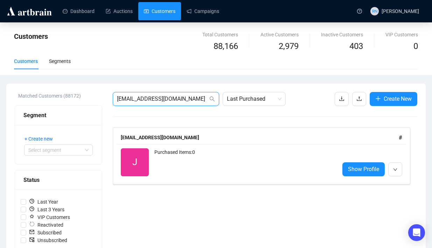
click at [154, 99] on input "JMcCarthy@seven.com.au" at bounding box center [162, 99] width 91 height 8
paste input "erin@aulich"
type input "erin@aulich.com.au"
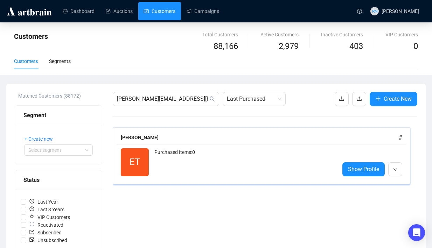
click at [176, 176] on div "ET Reactivated Purchased Items: 0 Show Profile" at bounding box center [262, 162] width 290 height 36
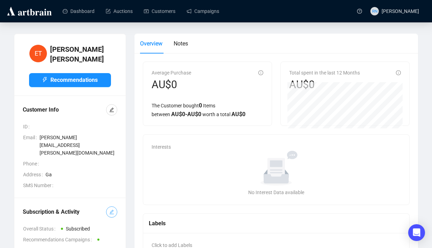
click at [110, 210] on icon "edit" at bounding box center [111, 212] width 5 height 5
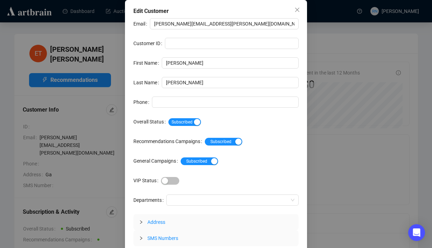
click at [193, 126] on div "Subscribed" at bounding box center [233, 121] width 130 height 11
click at [193, 122] on span "Subscribed" at bounding box center [184, 122] width 33 height 8
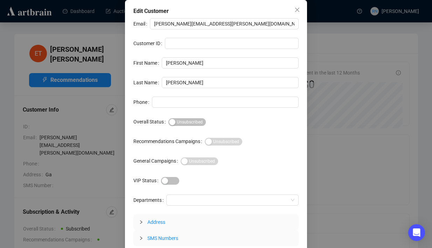
scroll to position [21, 0]
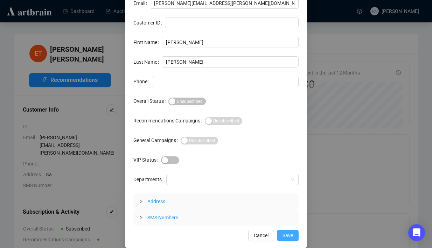
click at [282, 233] on span "Save" at bounding box center [287, 236] width 10 height 8
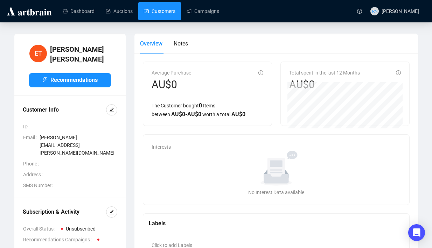
click at [174, 11] on link "Customers" at bounding box center [159, 11] width 31 height 18
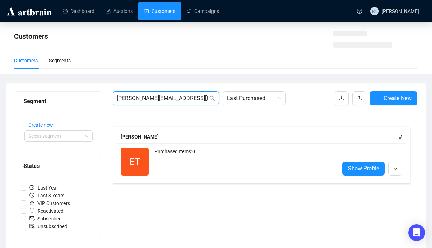
click at [163, 102] on input "erin@aulich.com.au" at bounding box center [162, 98] width 91 height 8
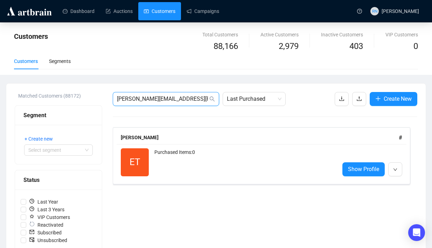
click at [163, 102] on input "erin@aulich.com.au" at bounding box center [162, 99] width 91 height 8
paste input "AdamRead@terrace.qld.edu"
type input "AdamRead@terrace.qld.edu.au"
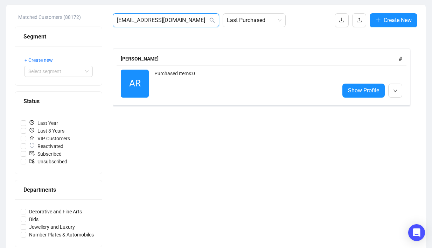
scroll to position [28, 0]
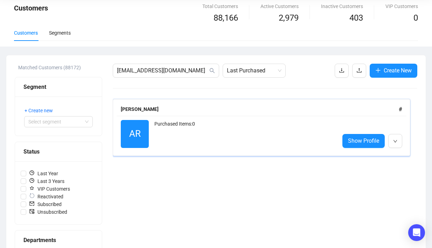
click at [164, 143] on div "Purchased Items: 0" at bounding box center [243, 134] width 179 height 28
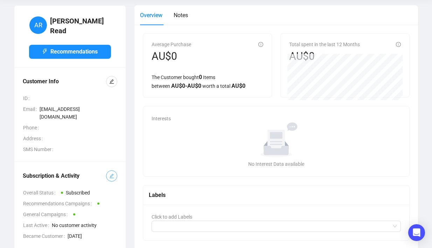
click at [108, 170] on button "button" at bounding box center [111, 175] width 11 height 11
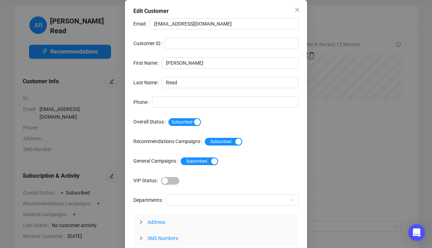
click at [197, 118] on div "Subscribed" at bounding box center [233, 122] width 130 height 8
click at [198, 120] on div "button" at bounding box center [197, 122] width 6 height 6
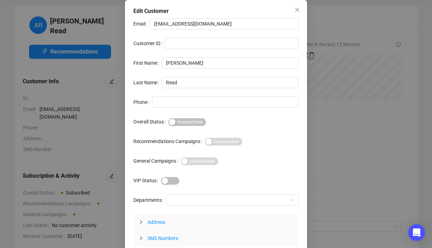
scroll to position [21, 0]
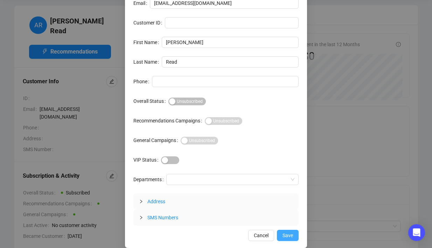
click at [288, 231] on button "Save" at bounding box center [288, 235] width 22 height 11
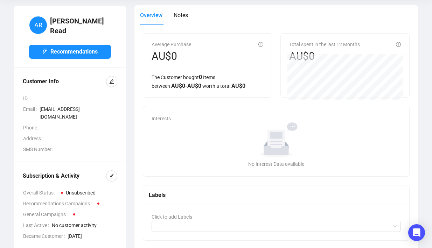
scroll to position [0, 0]
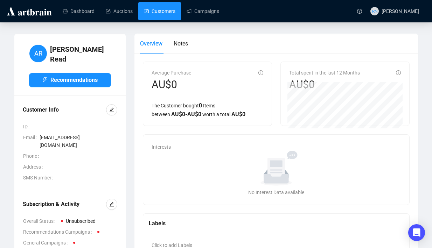
click at [161, 15] on link "Customers" at bounding box center [159, 11] width 31 height 18
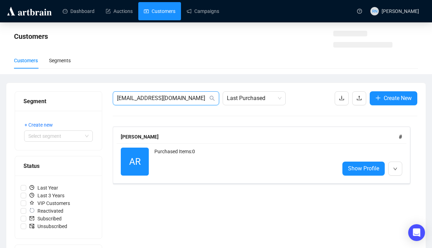
click at [159, 96] on input "AdamRead@terrace.qld.edu.au" at bounding box center [162, 98] width 91 height 8
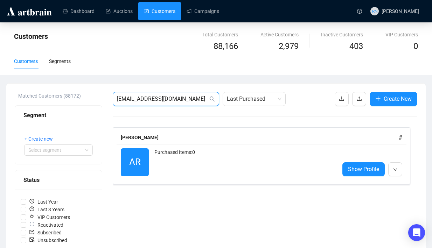
click at [159, 96] on input "AdamRead@terrace.qld.edu.au" at bounding box center [162, 99] width 91 height 8
paste input "Bruce.McCourt@ed.act"
type input "Bruce.McCourt@ed.act.edu.au"
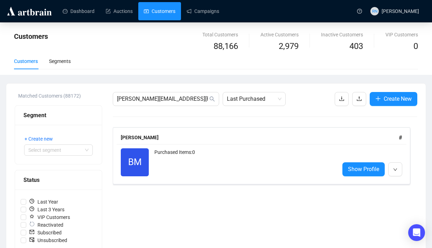
click at [169, 148] on div "Purchased Items: 0" at bounding box center [243, 162] width 179 height 28
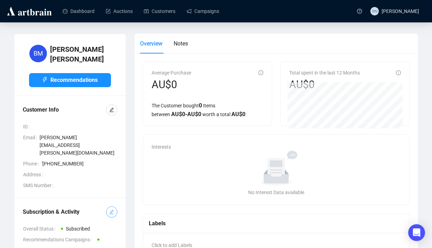
click at [110, 208] on span "button" at bounding box center [111, 212] width 5 height 8
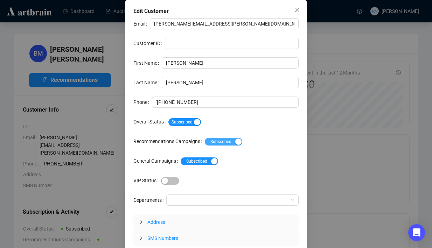
click at [224, 143] on span "Subscribed Unsubscribed" at bounding box center [223, 142] width 37 height 8
click at [210, 145] on div "button" at bounding box center [208, 142] width 6 height 6
click at [198, 120] on div "button" at bounding box center [197, 122] width 6 height 6
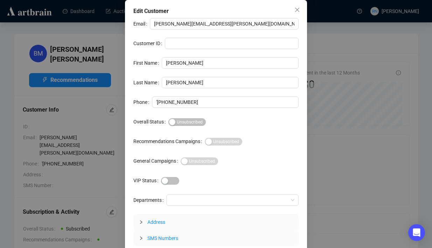
scroll to position [21, 0]
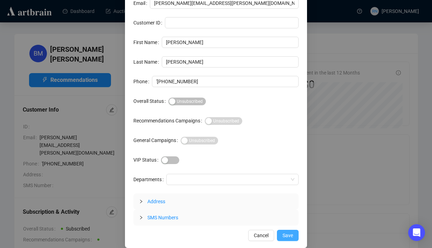
click at [285, 237] on span "Save" at bounding box center [287, 236] width 10 height 8
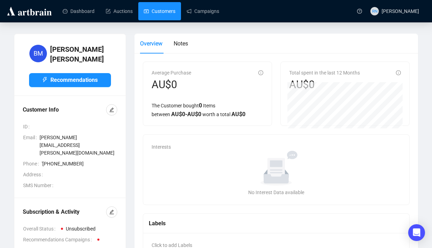
click at [157, 19] on link "Customers" at bounding box center [159, 11] width 31 height 18
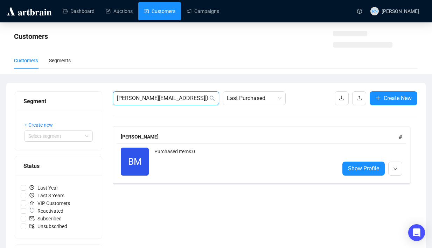
click at [158, 101] on input "Bruce.McCourt@ed.act.edu.au" at bounding box center [162, 98] width 91 height 8
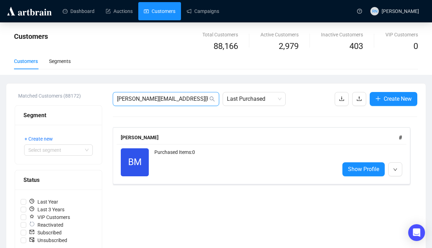
click at [158, 101] on input "Bruce.McCourt@ed.act.edu.au" at bounding box center [162, 99] width 91 height 8
paste input "srobin@hnc.org"
type input "srobin@hnc.org.au"
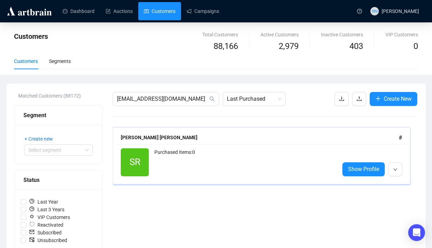
click at [157, 166] on div "Purchased Items: 0" at bounding box center [243, 162] width 179 height 28
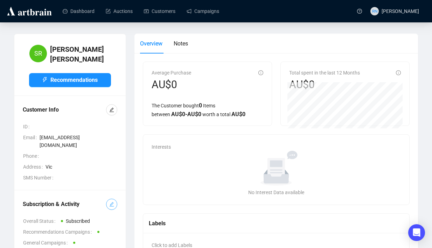
click at [110, 202] on icon "edit" at bounding box center [111, 204] width 5 height 5
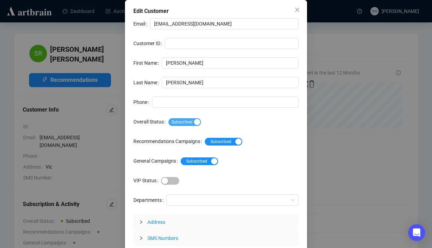
click at [199, 118] on span "Subscribed" at bounding box center [184, 122] width 33 height 8
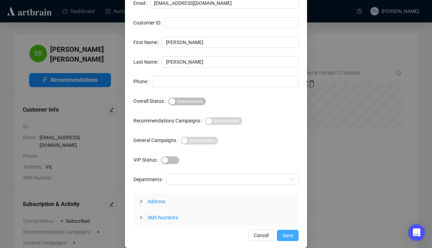
click at [290, 232] on span "Save" at bounding box center [287, 236] width 10 height 8
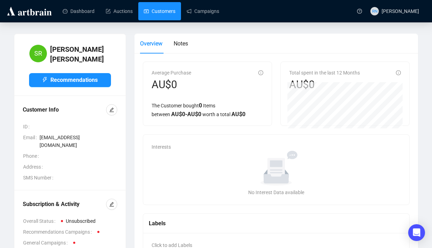
click at [175, 8] on link "Customers" at bounding box center [159, 11] width 31 height 18
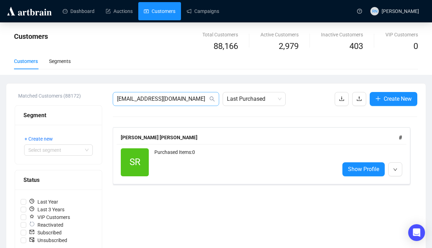
click at [176, 105] on span "srobin@hnc.org.au" at bounding box center [166, 99] width 106 height 14
click at [176, 102] on input "srobin@hnc.org.au" at bounding box center [162, 99] width 91 height 8
paste input "waladan@freetv.com"
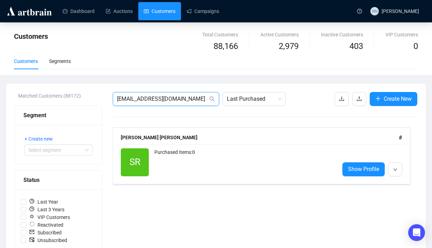
type input "swaladan@freetv.com.au"
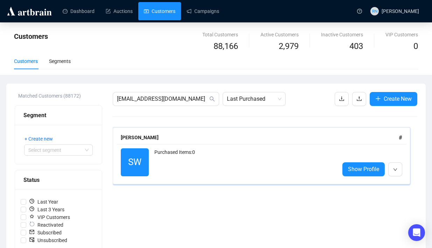
click at [164, 174] on div "Purchased Items: 0" at bounding box center [243, 162] width 179 height 28
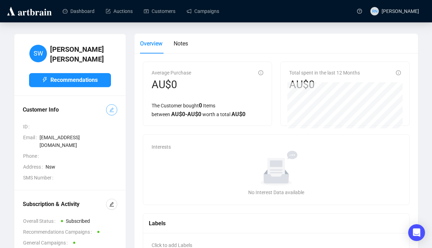
click at [113, 108] on span "button" at bounding box center [111, 110] width 5 height 8
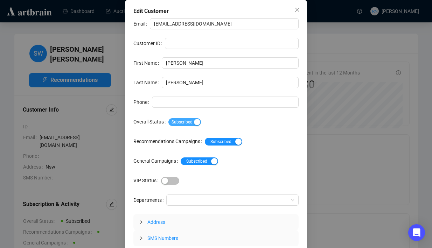
click at [198, 124] on div "button" at bounding box center [197, 122] width 6 height 6
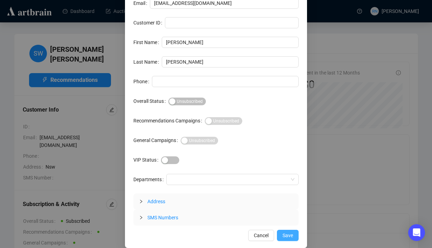
click at [294, 237] on button "Save" at bounding box center [288, 235] width 22 height 11
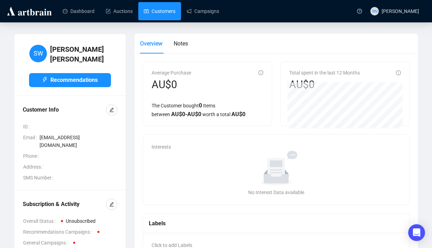
click at [166, 15] on link "Customers" at bounding box center [159, 11] width 31 height 18
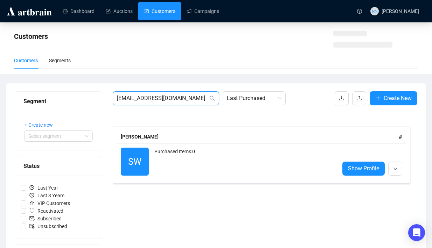
click at [161, 97] on input "swaladan@freetv.com.au" at bounding box center [162, 98] width 91 height 8
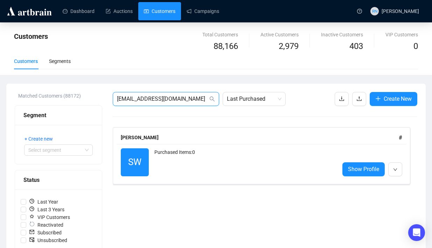
click at [161, 97] on input "swaladan@freetv.com.au" at bounding box center [162, 99] width 91 height 8
paste input "e.thompson@ermha.org"
type input "e.thompson@ermha.org"
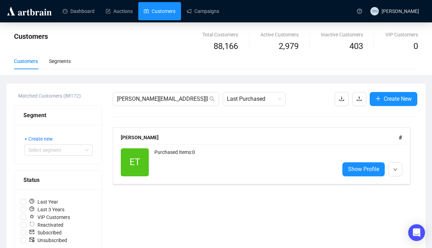
click at [174, 165] on div "Purchased Items: 0" at bounding box center [243, 162] width 179 height 28
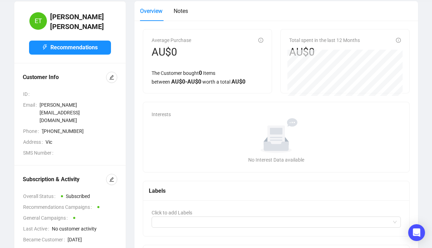
scroll to position [31, 0]
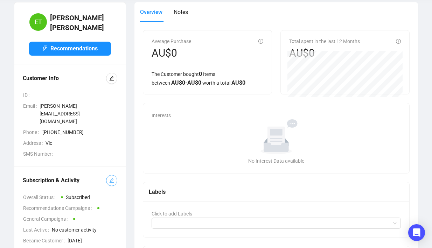
click at [112, 178] on icon "edit" at bounding box center [111, 180] width 5 height 5
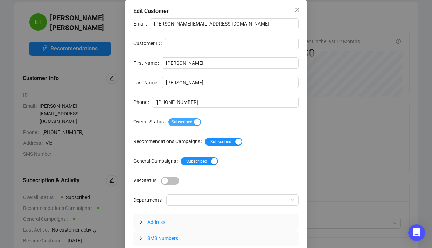
click at [192, 122] on span "Subscribed" at bounding box center [184, 122] width 33 height 8
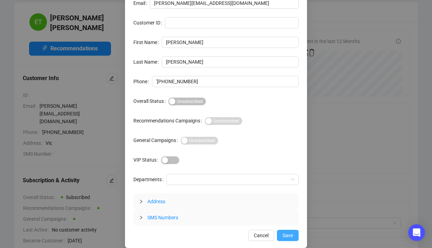
click at [287, 234] on span "Save" at bounding box center [287, 236] width 10 height 8
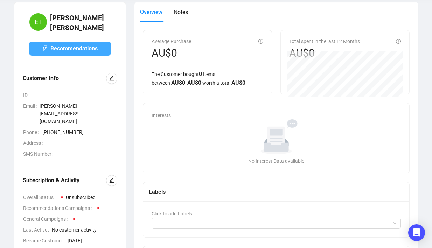
scroll to position [0, 0]
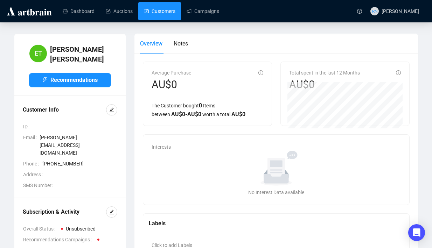
click at [161, 14] on link "Customers" at bounding box center [159, 11] width 31 height 18
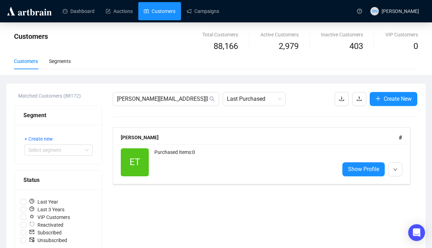
click at [168, 16] on link "Customers" at bounding box center [159, 11] width 31 height 18
click at [159, 100] on input "e.thompson@ermha.org" at bounding box center [162, 99] width 91 height 8
paste input "maurizio.piazza@busyability.org.au"
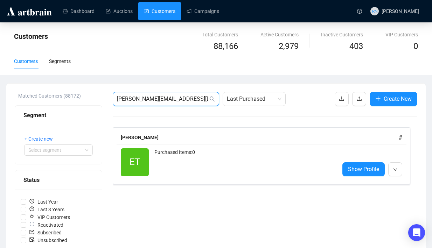
type input "maurizio.piazza@busyability.org.au"
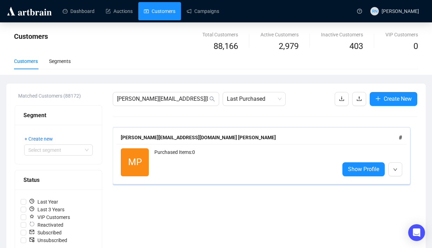
click at [199, 151] on div "Purchased Items: 0" at bounding box center [243, 162] width 179 height 28
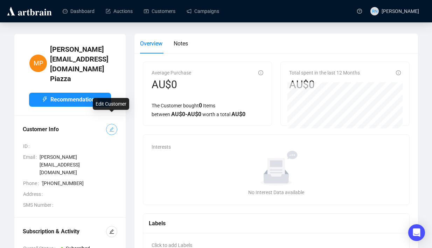
click at [111, 127] on icon "edit" at bounding box center [111, 129] width 5 height 5
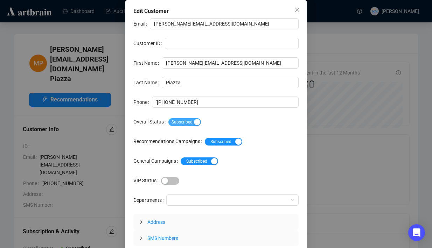
click at [190, 121] on span "Subscribed" at bounding box center [184, 122] width 33 height 8
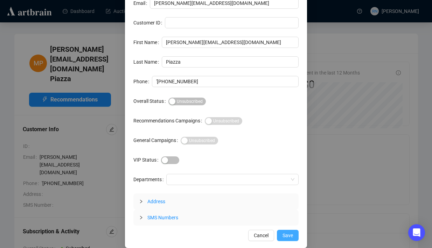
click at [280, 237] on button "Save" at bounding box center [288, 235] width 22 height 11
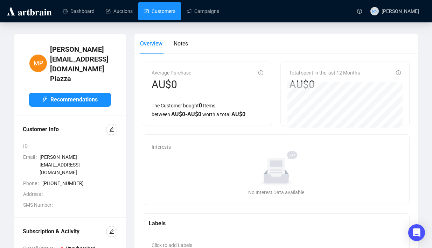
click at [161, 15] on link "Customers" at bounding box center [159, 11] width 31 height 18
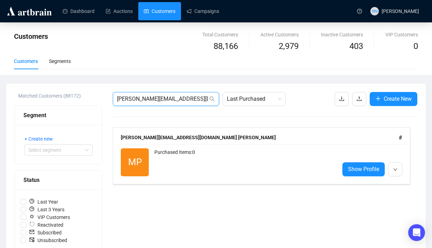
click at [162, 98] on input "maurizio.piazza@busyability.org.au" at bounding box center [162, 99] width 91 height 8
paste input "shawn.weir@iconstruct.com"
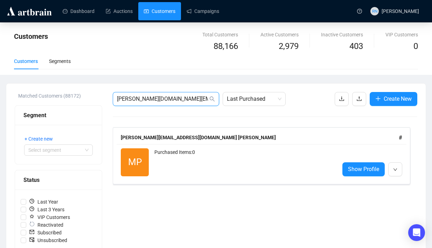
type input "shawn.weir@iconstruct.com"
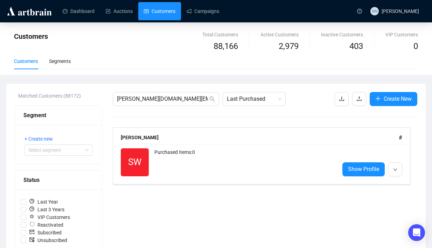
click at [160, 153] on div "Purchased Items: 0" at bounding box center [243, 162] width 179 height 28
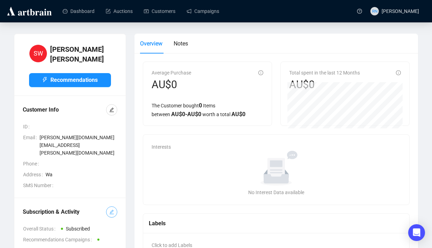
click at [113, 210] on icon "edit" at bounding box center [111, 212] width 5 height 5
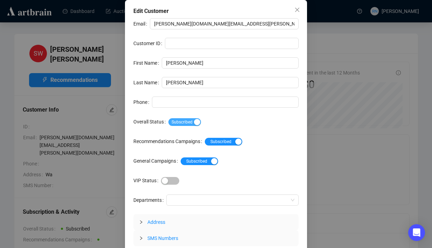
click at [195, 122] on span "Subscribed" at bounding box center [184, 122] width 33 height 8
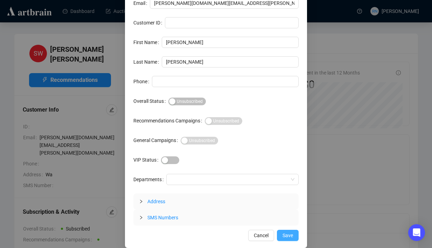
click at [287, 234] on span "Save" at bounding box center [287, 236] width 10 height 8
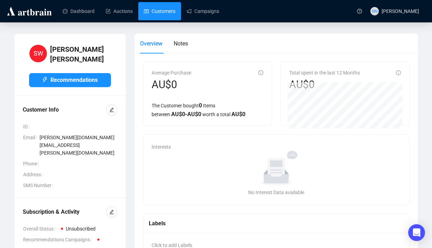
click at [163, 9] on link "Customers" at bounding box center [159, 11] width 31 height 18
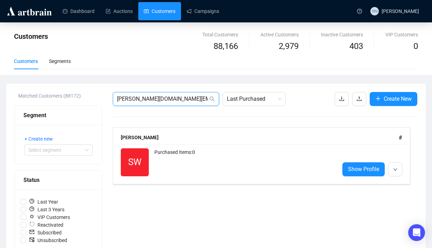
click at [164, 97] on input "shawn.weir@iconstruct.com" at bounding box center [162, 99] width 91 height 8
paste input "donna.vukcevic@pernod-ricard"
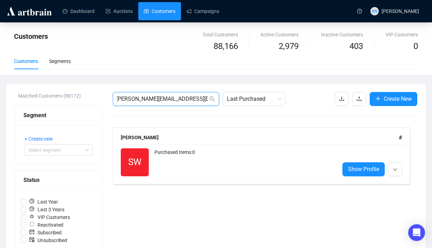
type input "donna.vukcevic@pernod-ricard.com"
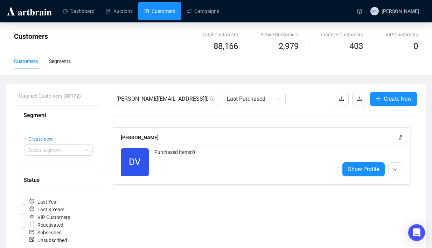
click at [154, 162] on div "DV Reactivated Purchased Items: 0" at bounding box center [227, 162] width 213 height 28
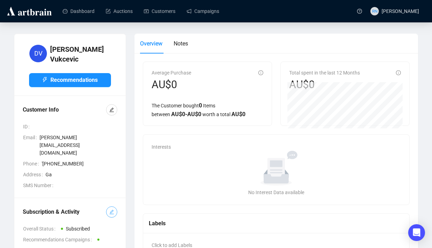
click at [109, 206] on button "button" at bounding box center [111, 211] width 11 height 11
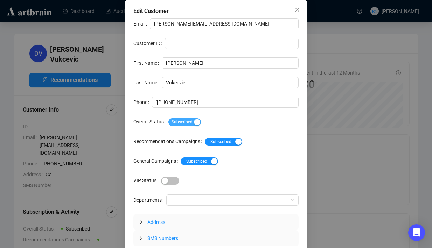
click at [199, 124] on div "button" at bounding box center [197, 122] width 6 height 6
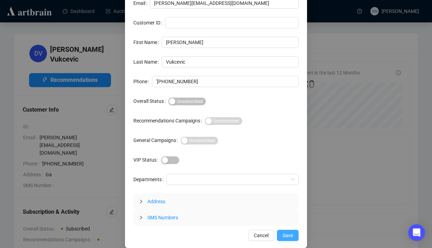
click at [284, 239] on span "Save" at bounding box center [287, 236] width 10 height 8
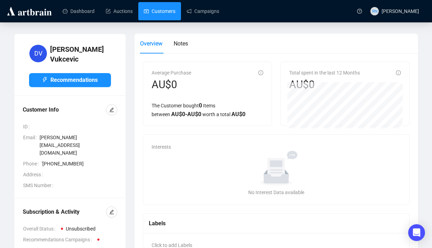
click at [163, 12] on link "Customers" at bounding box center [159, 11] width 31 height 18
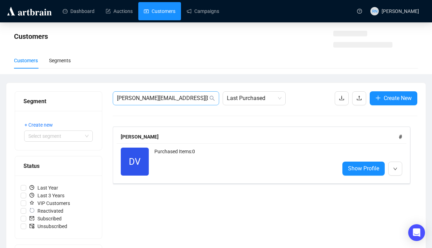
click at [159, 92] on span "donna.vukcevic@pernod-ricard.com" at bounding box center [166, 98] width 106 height 14
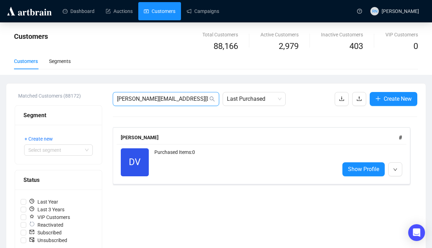
scroll to position [0, 1]
click at [159, 100] on input "donna.vukcevic@pernod-ricard.com" at bounding box center [162, 99] width 91 height 8
paste input "alisong@gerard-daniels"
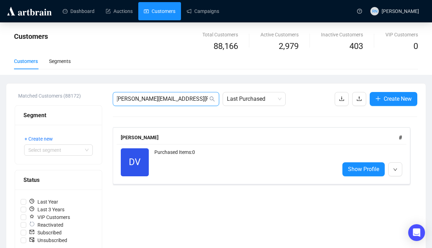
scroll to position [0, 0]
type input "alisong@gerard-daniels.com"
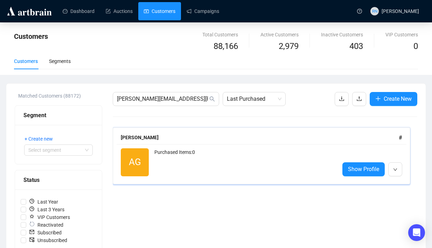
click at [211, 151] on div "Purchased Items: 0" at bounding box center [243, 162] width 179 height 28
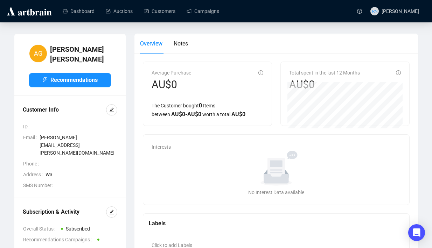
scroll to position [57, 0]
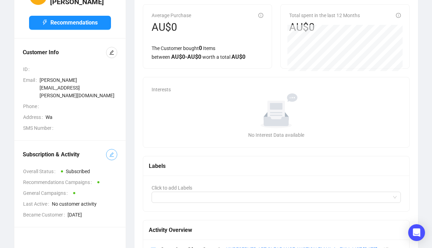
click at [112, 151] on span "button" at bounding box center [111, 155] width 5 height 8
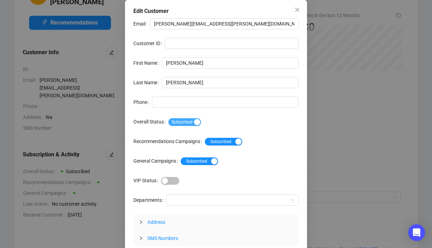
click at [183, 123] on span "Subscribed" at bounding box center [184, 122] width 33 height 8
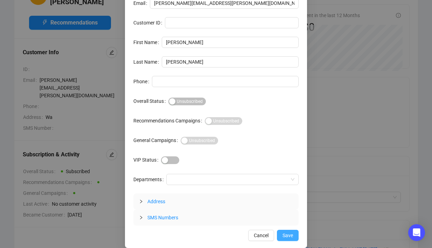
click at [279, 240] on button "Save" at bounding box center [288, 235] width 22 height 11
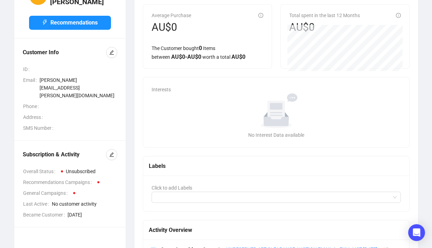
scroll to position [0, 0]
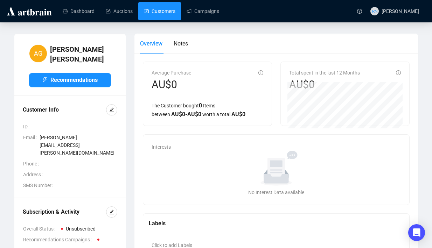
click at [164, 15] on link "Customers" at bounding box center [159, 11] width 31 height 18
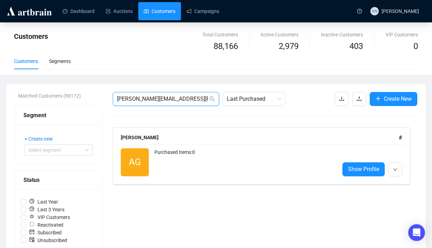
click at [152, 95] on input "alisong@gerard-daniels.com" at bounding box center [162, 99] width 91 height 8
paste input "jmayo@mayohardware.com.au"
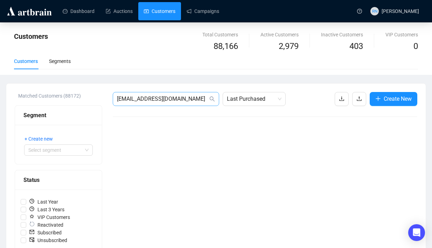
click at [169, 105] on span "jmayo@mayohardware.com.au" at bounding box center [166, 99] width 106 height 14
click at [167, 100] on input "jmayo@mayohardware.com.au" at bounding box center [162, 99] width 91 height 8
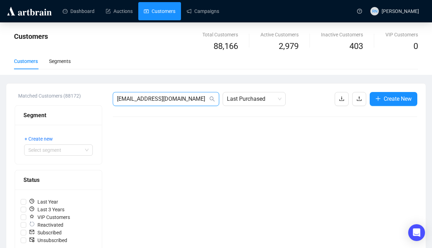
click at [167, 100] on input "jmayo@mayohardware.com.au" at bounding box center [162, 99] width 91 height 8
paste input "Phill.Andrew@au.roberts.co"
type input "Phill.Andrew@au.roberts.co"
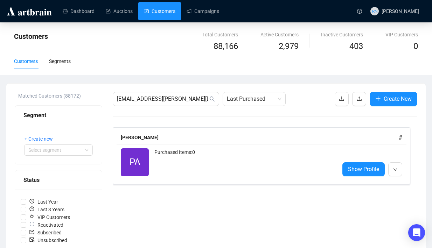
click at [162, 155] on div "Purchased Items: 0" at bounding box center [243, 162] width 179 height 28
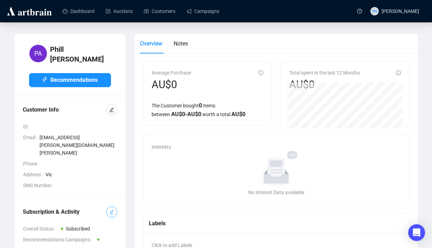
click at [113, 208] on span "button" at bounding box center [111, 212] width 5 height 8
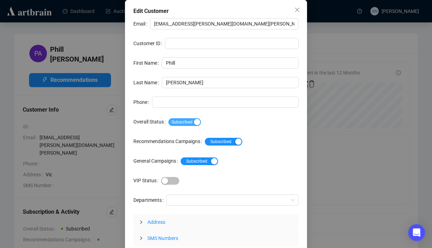
click at [195, 123] on span "Subscribed" at bounding box center [184, 122] width 33 height 8
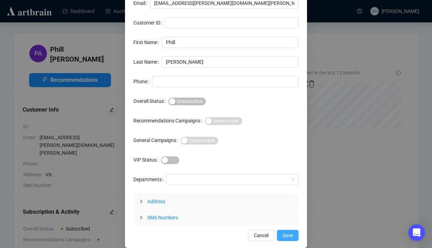
click at [289, 239] on span "Save" at bounding box center [287, 236] width 10 height 8
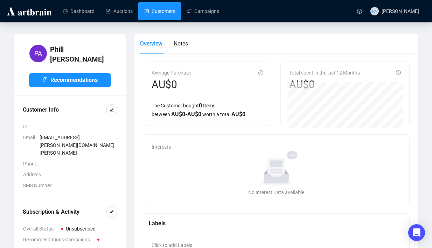
click at [165, 14] on link "Customers" at bounding box center [159, 11] width 31 height 18
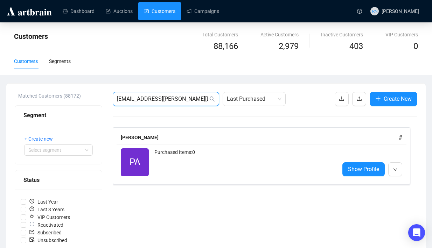
click at [173, 101] on input "Phill.Andrew@au.roberts.co" at bounding box center [162, 99] width 91 height 8
paste input "SeanR@sydneydancecompany.com"
type input "SeanR@sydneydancecompany.com"
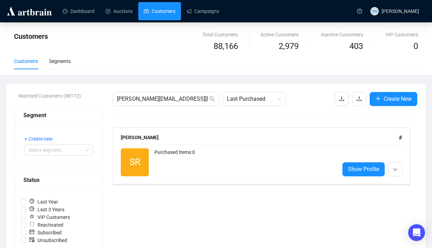
click at [168, 145] on div "SR Reactivated Purchased Items: 0 Show Profile" at bounding box center [262, 162] width 290 height 36
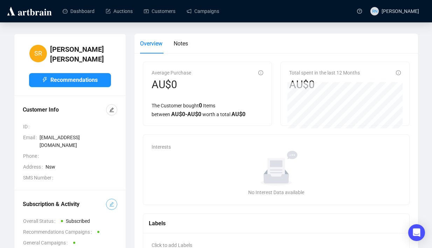
click at [112, 204] on span "button" at bounding box center [111, 204] width 5 height 8
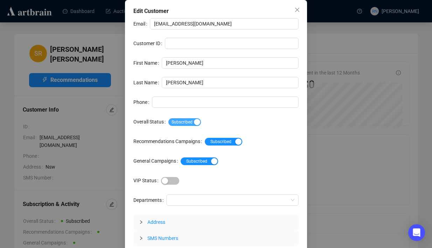
click at [195, 125] on span "Subscribed" at bounding box center [184, 122] width 33 height 8
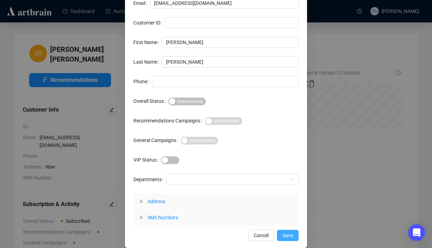
click at [284, 238] on span "Save" at bounding box center [287, 236] width 10 height 8
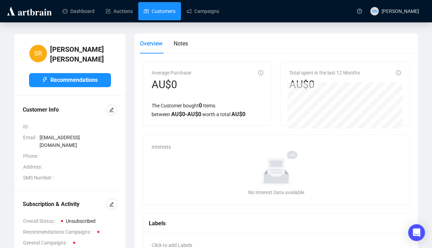
click at [161, 12] on link "Customers" at bounding box center [159, 11] width 31 height 18
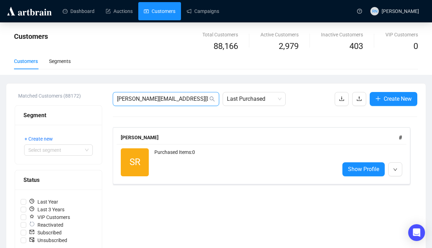
click at [161, 100] on input "SeanR@sydneydancecompany.com" at bounding box center [162, 99] width 91 height 8
paste input "arah.Merrick@sbs.com.au"
type input "Sarah.Merrick@sbs.com.au"
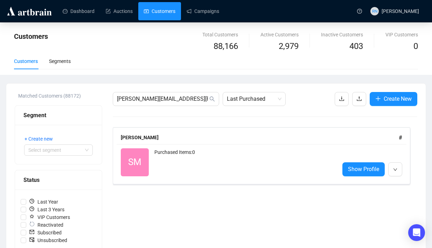
click at [174, 174] on div "Purchased Items: 0" at bounding box center [243, 162] width 179 height 28
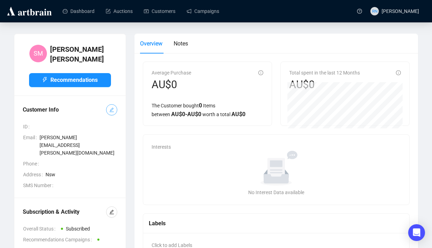
click at [113, 108] on icon "edit" at bounding box center [111, 110] width 5 height 5
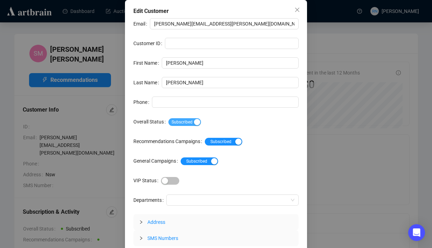
click at [200, 120] on div "button" at bounding box center [197, 122] width 6 height 6
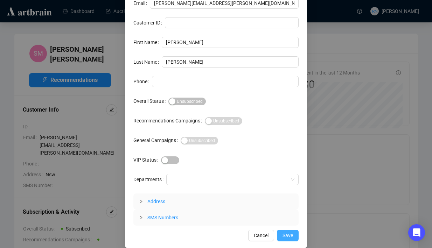
click at [288, 236] on span "Save" at bounding box center [287, 236] width 10 height 8
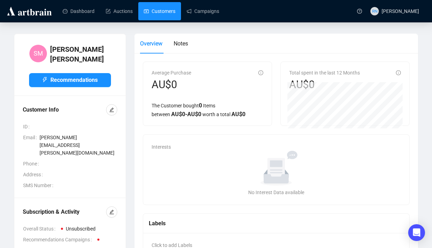
click at [157, 15] on link "Customers" at bounding box center [159, 11] width 31 height 18
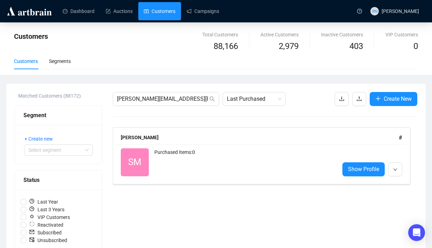
click at [158, 13] on link "Customers" at bounding box center [159, 11] width 31 height 18
click at [153, 105] on span "Sarah.Merrick@sbs.com.au" at bounding box center [166, 99] width 106 height 14
click at [152, 99] on input "Sarah.Merrick@sbs.com.au" at bounding box center [162, 99] width 91 height 8
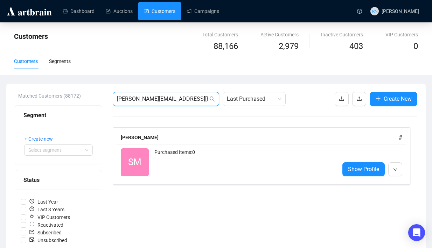
click at [152, 99] on input "Sarah.Merrick@sbs.com.au" at bounding box center [162, 99] width 91 height 8
paste input "Baz.Mehanovic@harrison"
type input "Baz.Mehanovic@harrison.com.au"
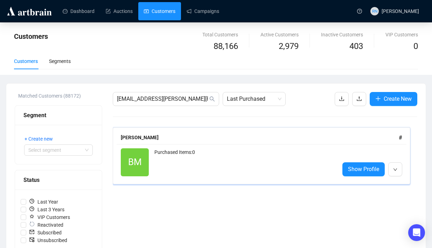
click at [155, 160] on div "Purchased Items: 0" at bounding box center [243, 162] width 179 height 28
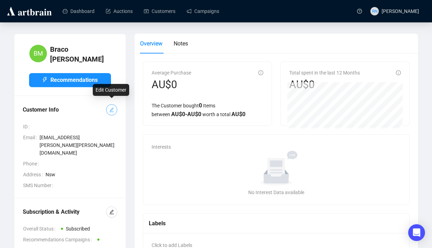
click at [109, 107] on icon "edit" at bounding box center [111, 109] width 5 height 5
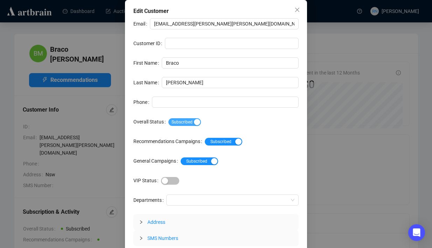
click at [192, 122] on span "Subscribed" at bounding box center [184, 122] width 33 height 8
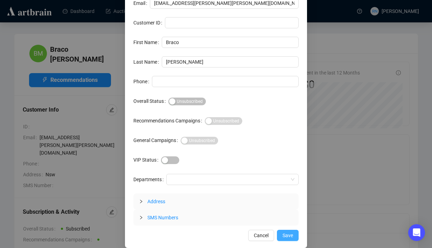
click at [287, 235] on span "Save" at bounding box center [287, 236] width 10 height 8
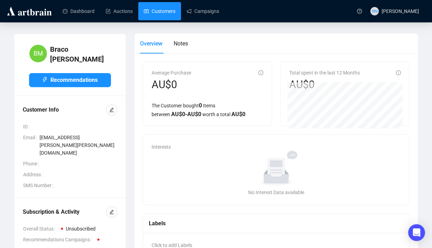
click at [172, 16] on link "Customers" at bounding box center [159, 11] width 31 height 18
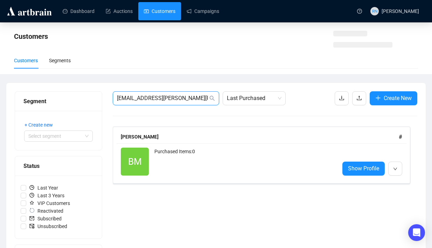
click at [162, 101] on input "Baz.Mehanovic@harrison.com.au" at bounding box center [162, 98] width 91 height 8
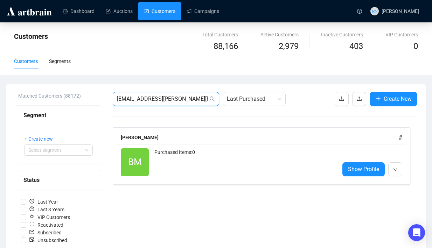
click at [162, 101] on input "Baz.Mehanovic@harrison.com.au" at bounding box center [162, 99] width 91 height 8
paste input "Sam.Cimino@metcashfg.com"
type input "Sam.Cimino@metcashfg.com"
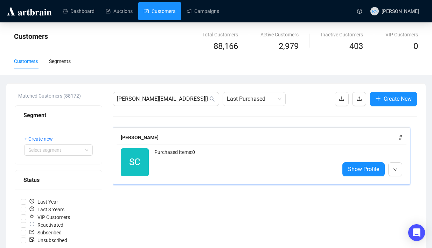
click at [185, 167] on div "Purchased Items: 0" at bounding box center [243, 162] width 179 height 28
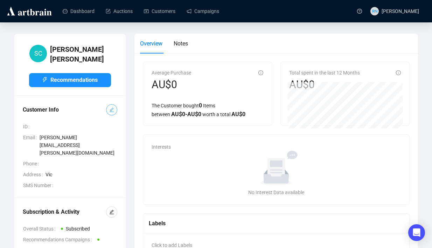
click at [112, 107] on icon "edit" at bounding box center [111, 109] width 5 height 5
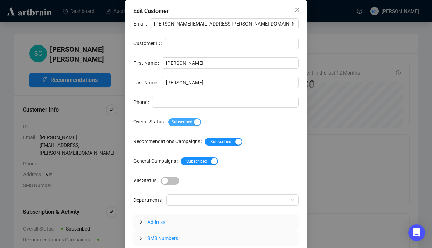
click at [196, 124] on span "Subscribed" at bounding box center [184, 122] width 33 height 8
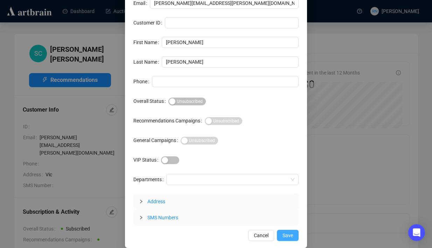
click at [281, 235] on button "Save" at bounding box center [288, 235] width 22 height 11
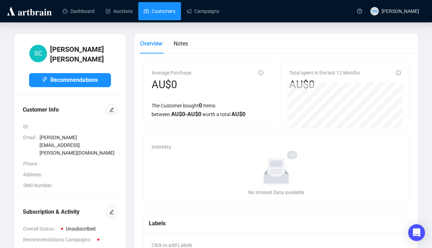
click at [166, 6] on link "Customers" at bounding box center [159, 11] width 31 height 18
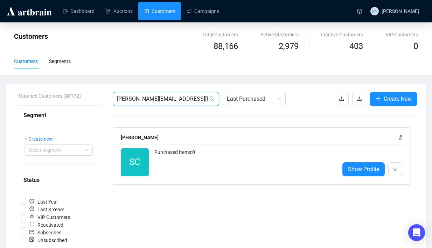
click at [149, 99] on input "Sam.Cimino@metcashfg.com" at bounding box center [162, 99] width 91 height 8
paste input "paul.tyrer@titancranes.com.au"
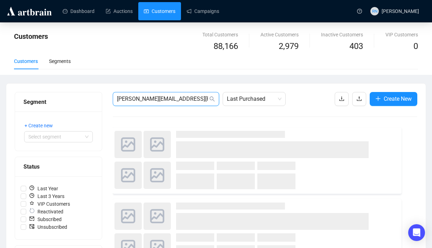
type input "paul.tyrer@titancranes.com.au"
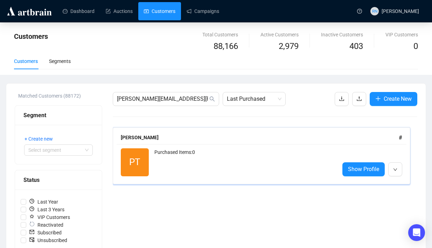
click at [168, 157] on div "Purchased Items: 0" at bounding box center [243, 162] width 179 height 28
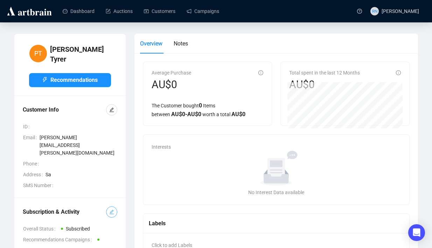
click at [111, 208] on span "button" at bounding box center [111, 212] width 5 height 8
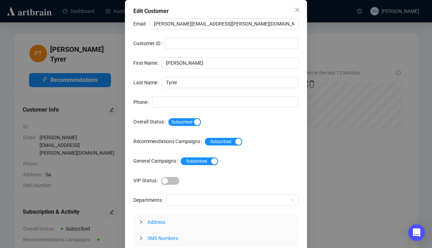
click at [189, 127] on div "Email paul.tyrer@titancranes.com.au Customer ID First Name Paul Last Name Tyrer…" at bounding box center [215, 132] width 165 height 228
click at [188, 124] on span "Subscribed" at bounding box center [184, 122] width 33 height 8
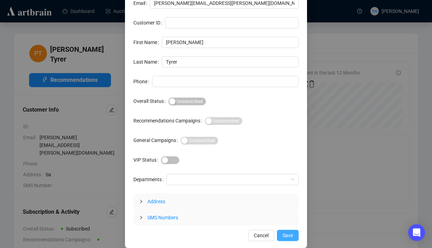
click at [295, 240] on button "Save" at bounding box center [288, 235] width 22 height 11
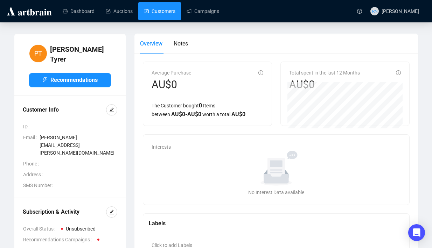
click at [160, 16] on link "Customers" at bounding box center [159, 11] width 31 height 18
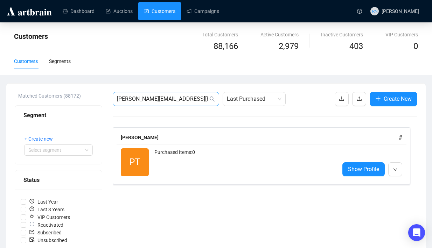
click at [159, 104] on span "paul.tyrer@titancranes.com.au" at bounding box center [166, 99] width 106 height 14
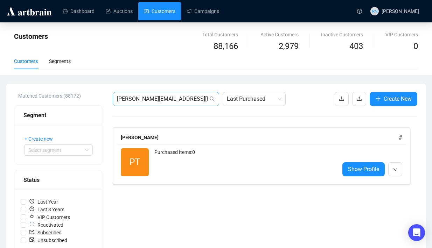
click at [159, 104] on span "paul.tyrer@titancranes.com.au" at bounding box center [166, 99] width 106 height 14
click at [159, 102] on input "paul.tyrer@titancranes.com.au" at bounding box center [162, 99] width 91 height 8
paste input "melinda.walley@nab.com.au)"
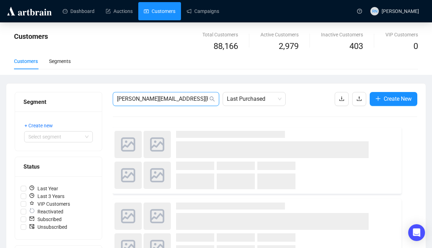
type input "melinda.walley@nab.com.au"
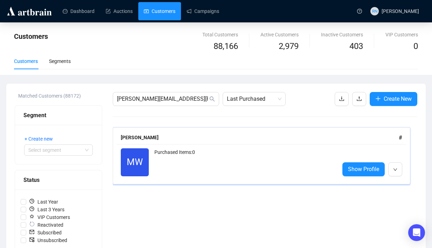
click at [163, 171] on div "Purchased Items: 0" at bounding box center [243, 162] width 179 height 28
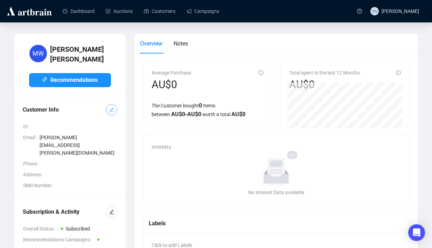
click at [113, 108] on icon "edit" at bounding box center [111, 110] width 5 height 5
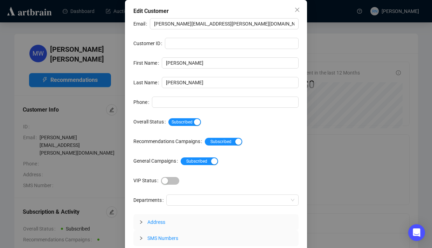
click at [199, 126] on div "Subscribed" at bounding box center [233, 121] width 130 height 11
click at [198, 121] on div "button" at bounding box center [197, 122] width 6 height 6
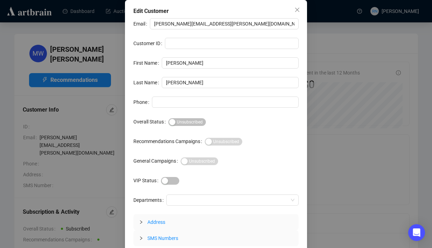
scroll to position [21, 0]
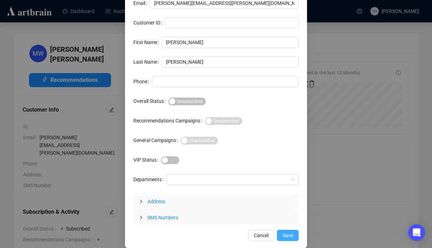
click at [285, 239] on span "Save" at bounding box center [287, 236] width 10 height 8
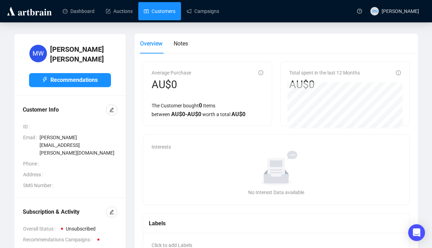
click at [170, 12] on link "Customers" at bounding box center [159, 11] width 31 height 18
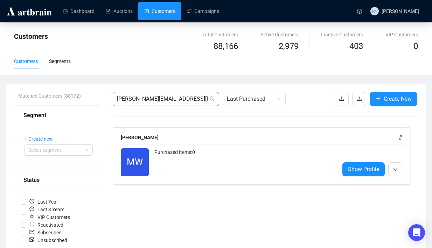
click at [167, 94] on span "melinda.walley@nab.com.au" at bounding box center [166, 99] width 106 height 14
click at [168, 96] on input "melinda.walley@nab.com.au" at bounding box center [162, 99] width 91 height 8
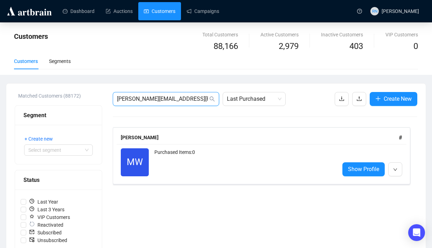
click at [168, 96] on input "melinda.walley@nab.com.au" at bounding box center [162, 99] width 91 height 8
paste input "G.Headley@rbwhfoundation"
type input "G.Headley@rbwhfoundation.com.au"
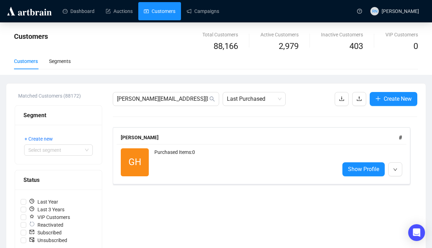
click at [167, 169] on div "Purchased Items: 0" at bounding box center [243, 162] width 179 height 28
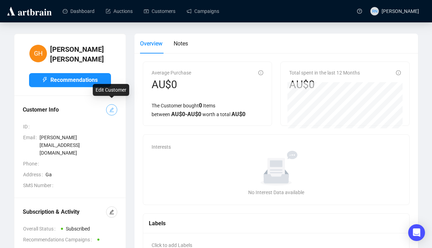
click at [108, 105] on button "button" at bounding box center [111, 109] width 11 height 11
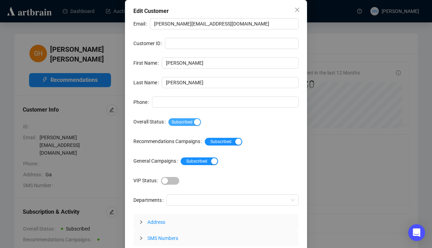
click at [193, 121] on span "Subscribed" at bounding box center [184, 122] width 33 height 8
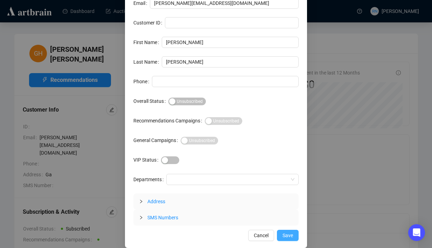
click at [286, 236] on span "Save" at bounding box center [287, 236] width 10 height 8
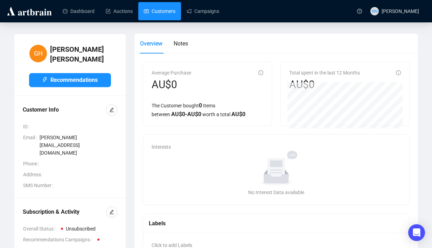
click at [164, 17] on link "Customers" at bounding box center [159, 11] width 31 height 18
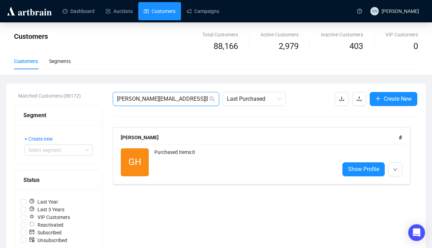
click at [154, 98] on input "G.Headley@rbwhfoundation.com.au" at bounding box center [162, 99] width 91 height 8
paste input "Paul.Humphreys@elders"
type input "Paul.Humphreys@elders.com.au"
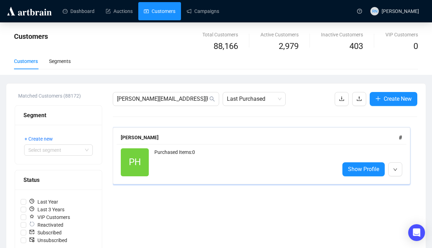
click at [141, 169] on span "PH" at bounding box center [135, 162] width 28 height 28
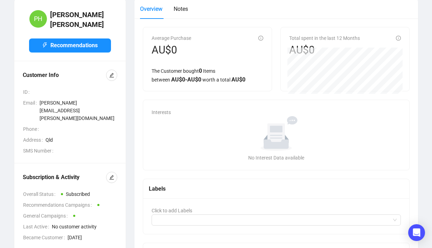
scroll to position [38, 0]
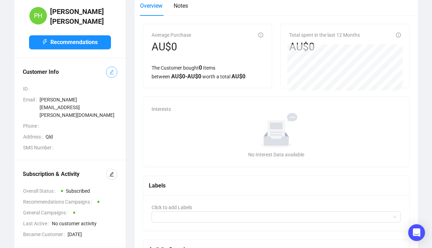
click at [110, 71] on span "button" at bounding box center [111, 72] width 5 height 8
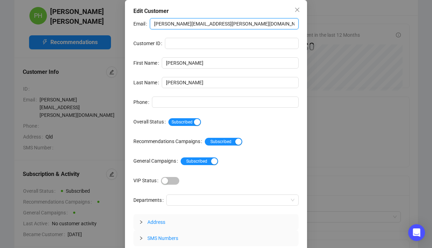
click at [172, 21] on input "paul.humphreys@elders.com.au" at bounding box center [224, 23] width 149 height 11
paste input "iua"
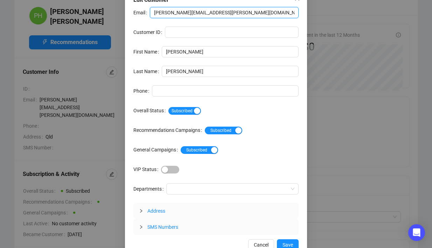
scroll to position [21, 0]
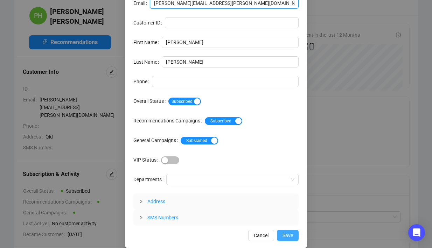
type input "paul.humphreys@eiua.com.au"
click at [291, 237] on span "Save" at bounding box center [287, 236] width 10 height 8
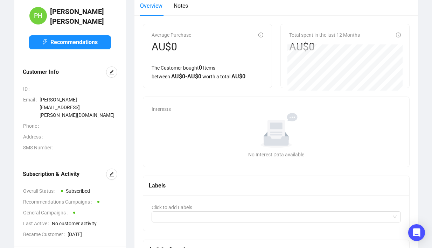
scroll to position [0, 0]
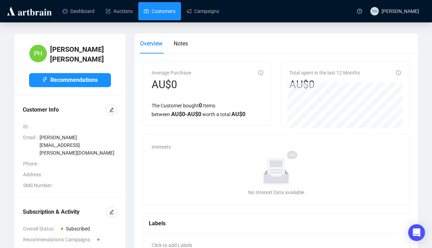
click at [162, 12] on link "Customers" at bounding box center [159, 11] width 31 height 18
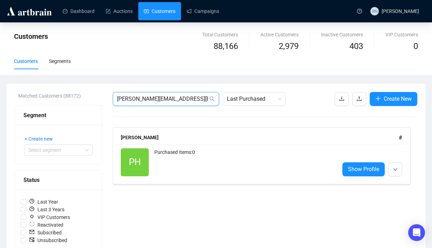
click at [153, 98] on input "Paul.Humphreys@elders.com.au" at bounding box center [162, 99] width 91 height 8
paste input "Alberto@assistancedogs.org"
type input "Alberto@assistancedogs.org.au"
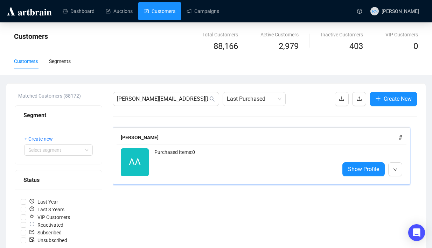
click at [160, 154] on div "Purchased Items: 0" at bounding box center [243, 162] width 179 height 28
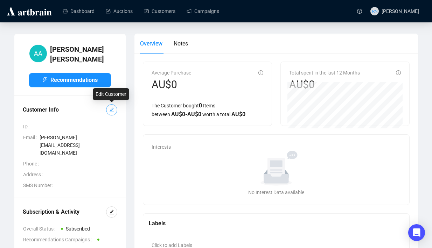
click at [112, 114] on button "button" at bounding box center [111, 109] width 11 height 11
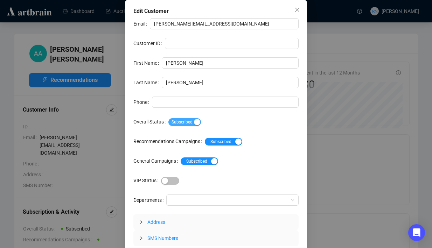
click at [186, 119] on span "Subscribed" at bounding box center [184, 122] width 33 height 8
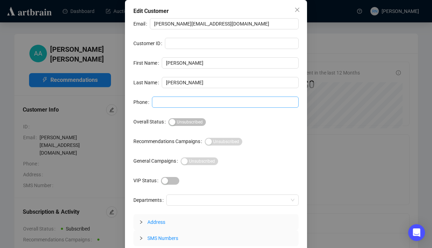
scroll to position [21, 0]
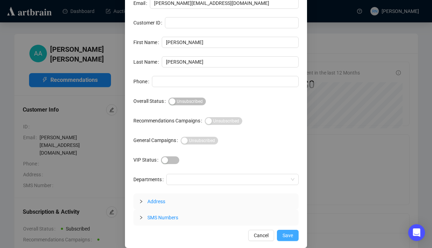
click at [286, 235] on span "Save" at bounding box center [287, 236] width 10 height 8
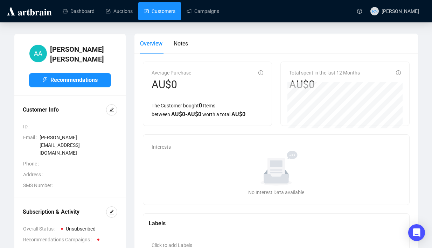
click at [162, 16] on link "Customers" at bounding box center [159, 11] width 31 height 18
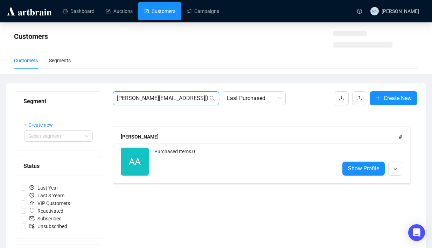
click at [189, 97] on input "Alberto@assistancedogs.org.au" at bounding box center [162, 98] width 91 height 8
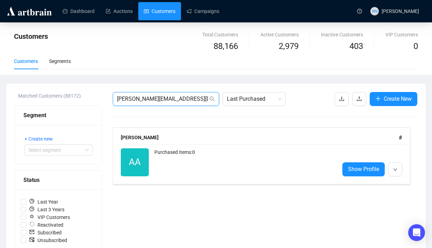
click at [189, 97] on input "Alberto@assistancedogs.org.au" at bounding box center [162, 99] width 91 height 8
paste input "christine.lester@sca.com"
type input "christine.lester@sca.com.au"
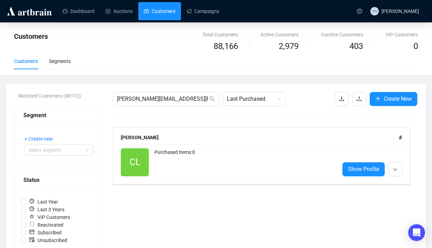
click at [154, 168] on div "Purchased Items: 0" at bounding box center [243, 162] width 179 height 28
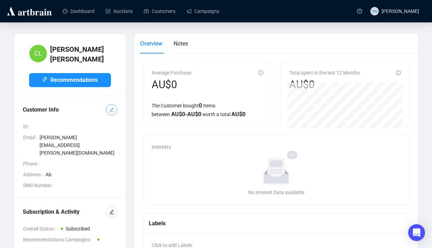
click at [113, 108] on icon "edit" at bounding box center [111, 110] width 5 height 5
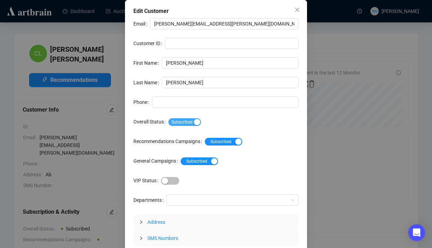
click at [182, 122] on span "Subscribed" at bounding box center [184, 122] width 33 height 8
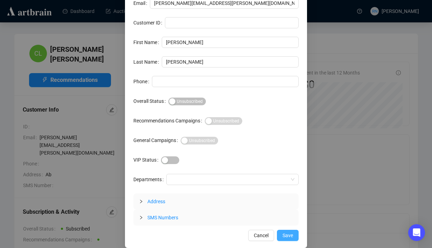
click at [286, 240] on button "Save" at bounding box center [288, 235] width 22 height 11
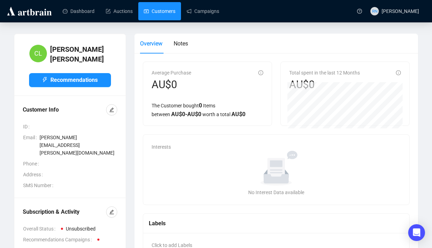
click at [159, 12] on link "Customers" at bounding box center [159, 11] width 31 height 18
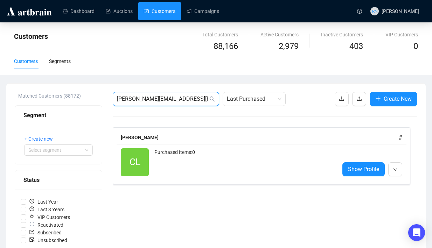
click at [153, 99] on input "christine.lester@sca.com.au" at bounding box center [162, 99] width 91 height 8
paste input "lisa.street@horticulture"
type input "lisa.street@horticulture.com.au"
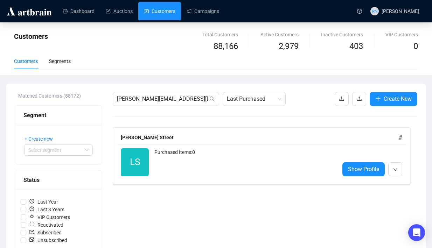
click at [203, 164] on div "Purchased Items: 0" at bounding box center [243, 162] width 179 height 28
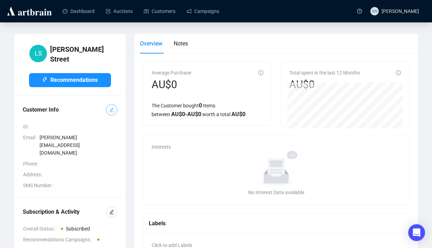
click at [115, 107] on button "button" at bounding box center [111, 109] width 11 height 11
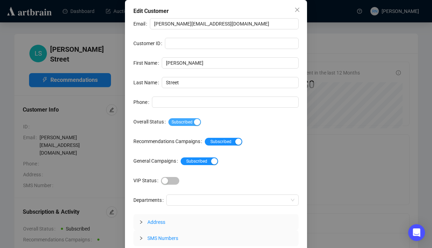
click at [178, 125] on span "Subscribed" at bounding box center [184, 122] width 33 height 8
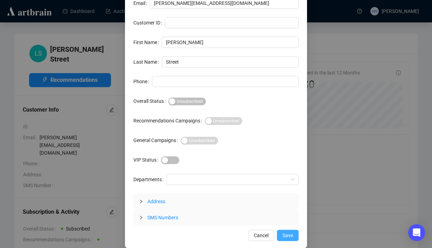
click at [289, 236] on span "Save" at bounding box center [287, 236] width 10 height 8
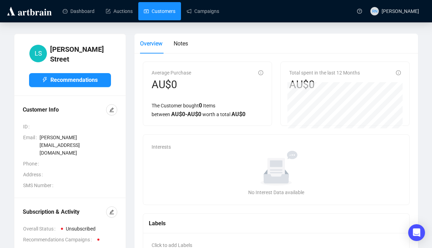
click at [169, 15] on link "Customers" at bounding box center [159, 11] width 31 height 18
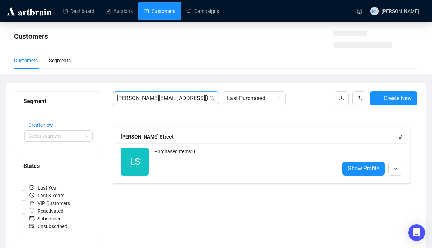
click at [166, 93] on span "lisa.street@horticulture.com.au" at bounding box center [166, 98] width 106 height 14
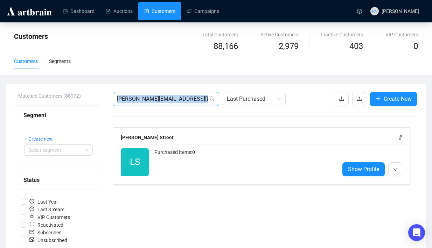
click at [166, 93] on span "lisa.street@horticulture.com.au" at bounding box center [166, 99] width 106 height 14
click at [166, 99] on input "lisa.street@horticulture.com.au" at bounding box center [162, 99] width 91 height 8
paste input "richardn@peakinvest"
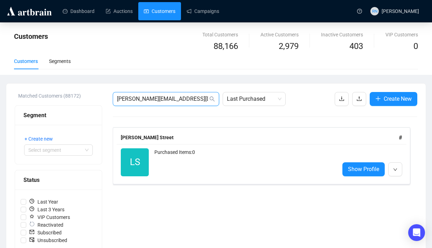
type input "richardn@peakinvest.com.au"
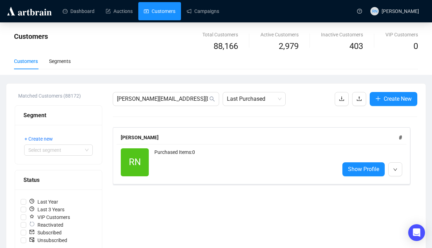
click at [162, 164] on div "Purchased Items: 0" at bounding box center [243, 162] width 179 height 28
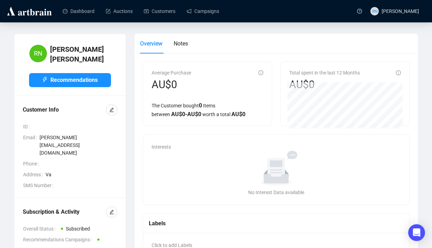
click at [108, 113] on div "Customer Info ID Email richardn@peakinvest.com.au Phone Address Va SMS Number" at bounding box center [70, 146] width 94 height 85
click at [110, 108] on span "button" at bounding box center [111, 110] width 5 height 8
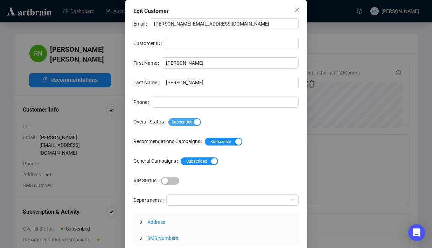
click at [201, 118] on span "Subscribed" at bounding box center [184, 122] width 33 height 8
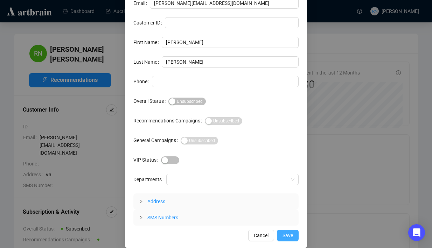
click at [290, 237] on span "Save" at bounding box center [287, 236] width 10 height 8
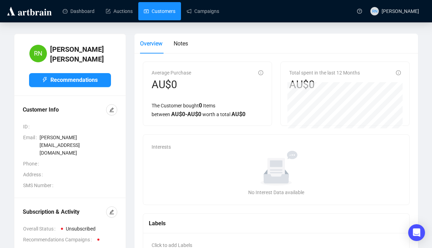
click at [169, 5] on link "Customers" at bounding box center [159, 11] width 31 height 18
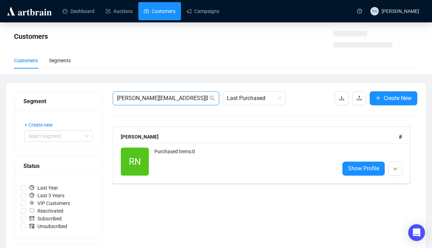
click at [162, 96] on input "richardn@peakinvest.com.au" at bounding box center [162, 98] width 91 height 8
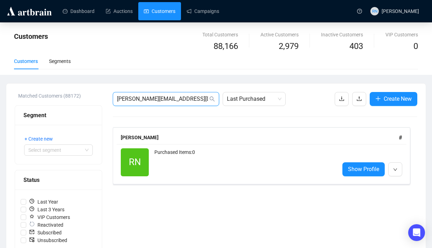
click at [162, 96] on input "richardn@peakinvest.com.au" at bounding box center [162, 99] width 91 height 8
paste input "JKostas@Seven"
type input "JKostas@Seven.com.au"
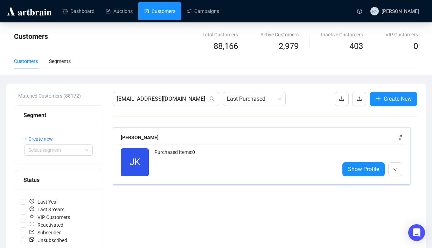
click at [165, 170] on div "Purchased Items: 0" at bounding box center [243, 162] width 179 height 28
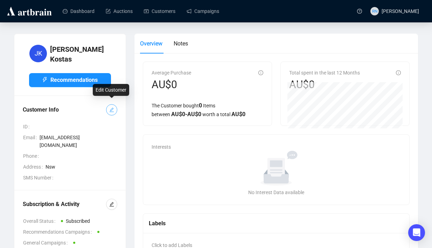
click at [111, 107] on icon "edit" at bounding box center [111, 109] width 5 height 5
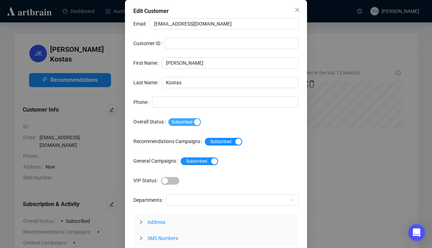
click at [195, 125] on span "Subscribed" at bounding box center [184, 122] width 33 height 8
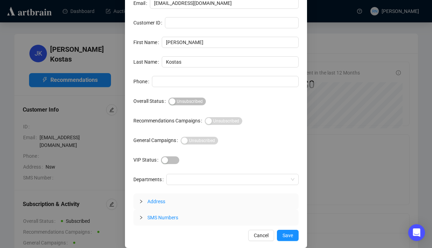
click at [291, 227] on div "Edit Customer Email jkostas@seven.com.au Customer ID First Name Jasmine Last Na…" at bounding box center [216, 113] width 182 height 269
click at [288, 237] on span "Save" at bounding box center [287, 236] width 10 height 8
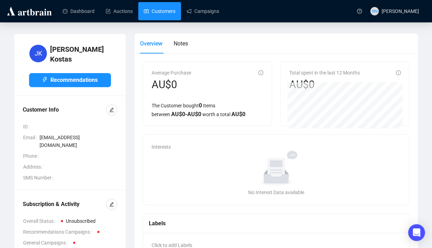
click at [159, 16] on link "Customers" at bounding box center [159, 11] width 31 height 18
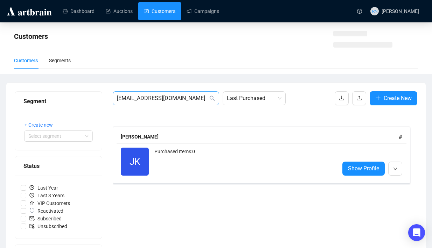
click at [148, 93] on span "JKostas@Seven.com.au" at bounding box center [166, 98] width 106 height 14
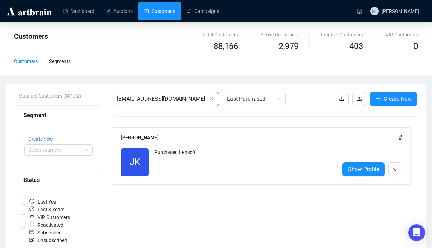
click at [148, 93] on span "JKostas@Seven.com.au" at bounding box center [166, 99] width 106 height 14
click at [148, 99] on input "JKostas@Seven.com.au" at bounding box center [162, 99] width 91 height 8
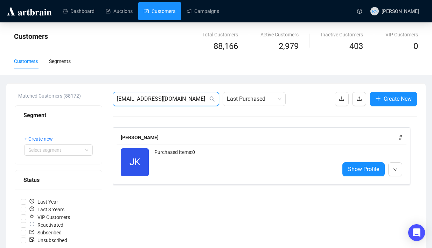
paste input "Marina.Paul@img.com"
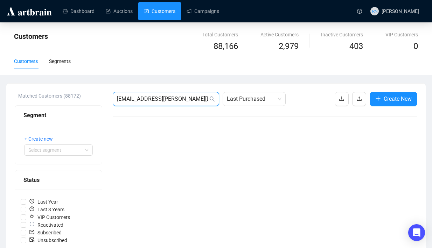
click at [136, 100] on input "Marina.Paul@img.com" at bounding box center [162, 99] width 91 height 8
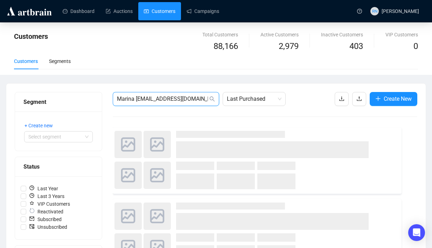
drag, startPoint x: 146, startPoint y: 100, endPoint x: 214, endPoint y: 98, distance: 68.6
click at [214, 98] on span "Marina Paul@img.com" at bounding box center [166, 99] width 106 height 14
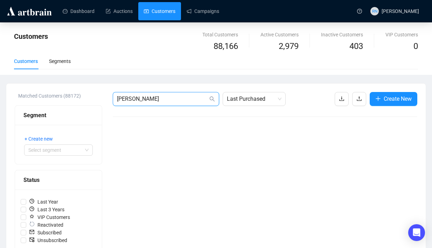
type input "Marina Paul"
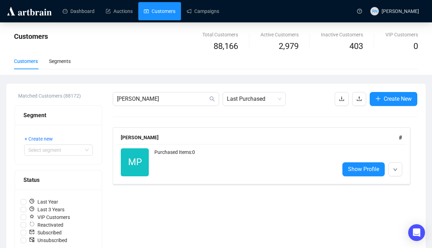
click at [192, 151] on div "Purchased Items: 0" at bounding box center [243, 162] width 179 height 28
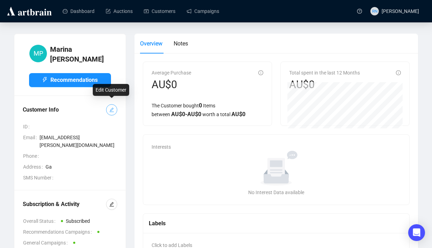
click at [114, 108] on button "button" at bounding box center [111, 109] width 11 height 11
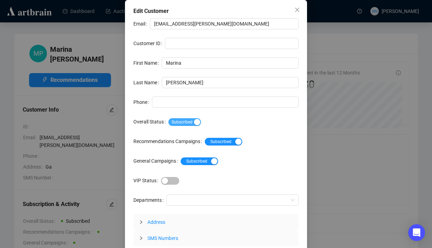
click at [191, 124] on span "Subscribed" at bounding box center [184, 122] width 33 height 8
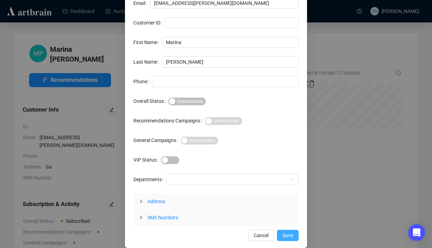
click at [281, 234] on button "Save" at bounding box center [288, 235] width 22 height 11
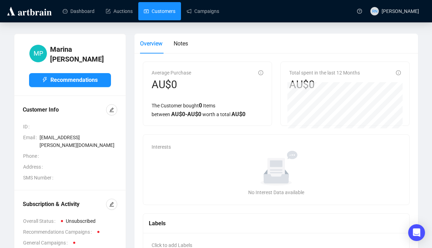
click at [167, 17] on link "Customers" at bounding box center [159, 11] width 31 height 18
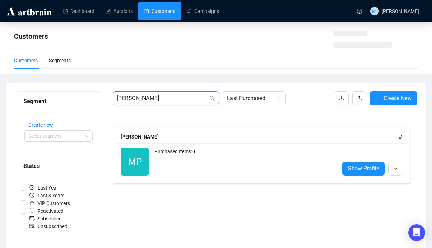
click at [158, 97] on input "Marina Paul" at bounding box center [162, 98] width 91 height 8
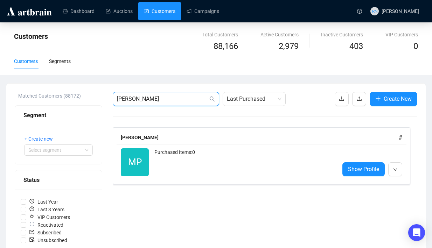
click at [158, 97] on input "Marina Paul" at bounding box center [162, 99] width 91 height 8
paste input "harishr_inactive@fashbiz.com.au"
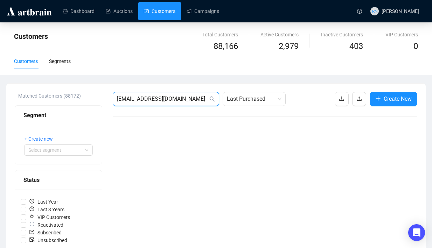
drag, startPoint x: 157, startPoint y: 100, endPoint x: 135, endPoint y: 100, distance: 22.0
click at [135, 100] on input "harishr_inactive@fashbiz.com.au" at bounding box center [162, 99] width 91 height 8
type input "harishr@fashbiz.com.au"
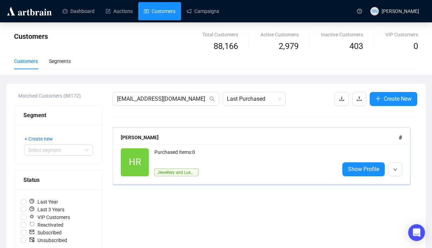
click at [148, 159] on span "HR" at bounding box center [135, 162] width 28 height 28
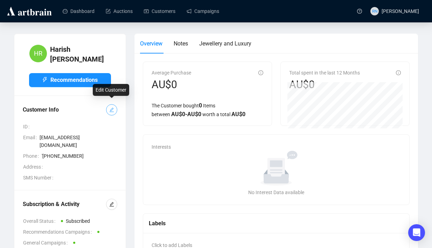
click at [110, 108] on icon "edit" at bounding box center [111, 110] width 5 height 5
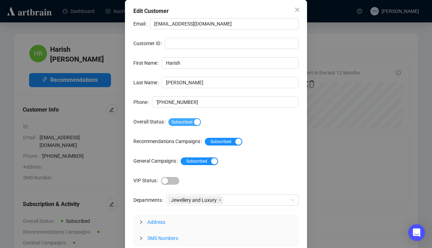
click at [199, 121] on div "button" at bounding box center [197, 122] width 6 height 6
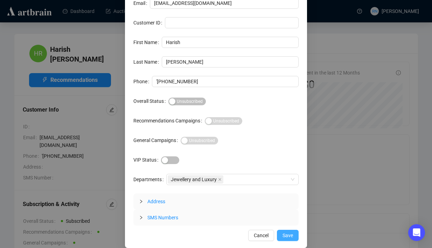
click at [290, 237] on span "Save" at bounding box center [287, 236] width 10 height 8
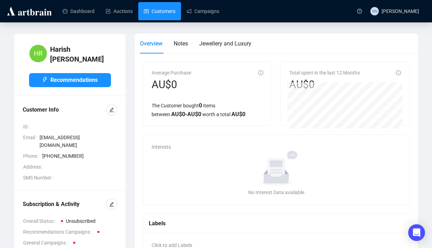
click at [164, 16] on link "Customers" at bounding box center [159, 11] width 31 height 18
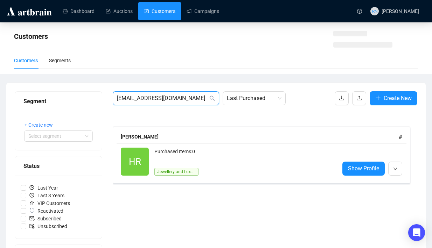
click at [172, 98] on input "harishr@fashbiz.com.au" at bounding box center [162, 98] width 91 height 8
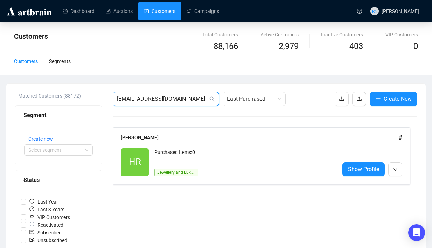
click at [172, 98] on input "harishr@fashbiz.com.au" at bounding box center [162, 99] width 91 height 8
paste input "ralph@ch"
type input "ralph@ch.com.au"
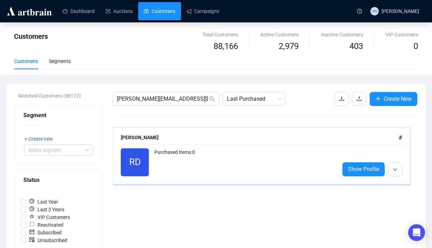
click at [181, 158] on div "Purchased Items: 0" at bounding box center [243, 162] width 179 height 28
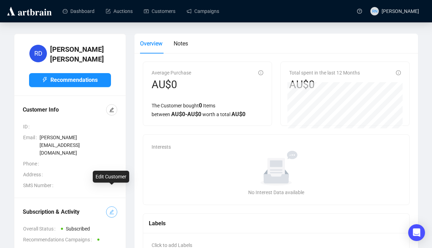
click at [111, 210] on icon "edit" at bounding box center [111, 212] width 5 height 5
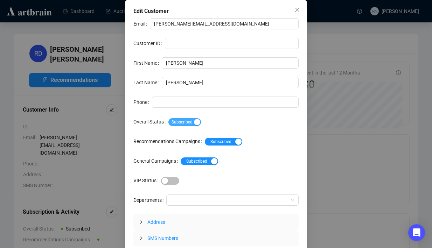
click at [194, 121] on span "Subscribed" at bounding box center [184, 122] width 33 height 8
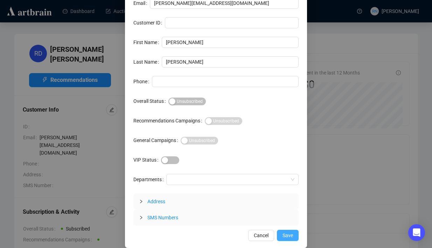
click at [289, 235] on span "Save" at bounding box center [287, 236] width 10 height 8
